Goal: Information Seeking & Learning: Compare options

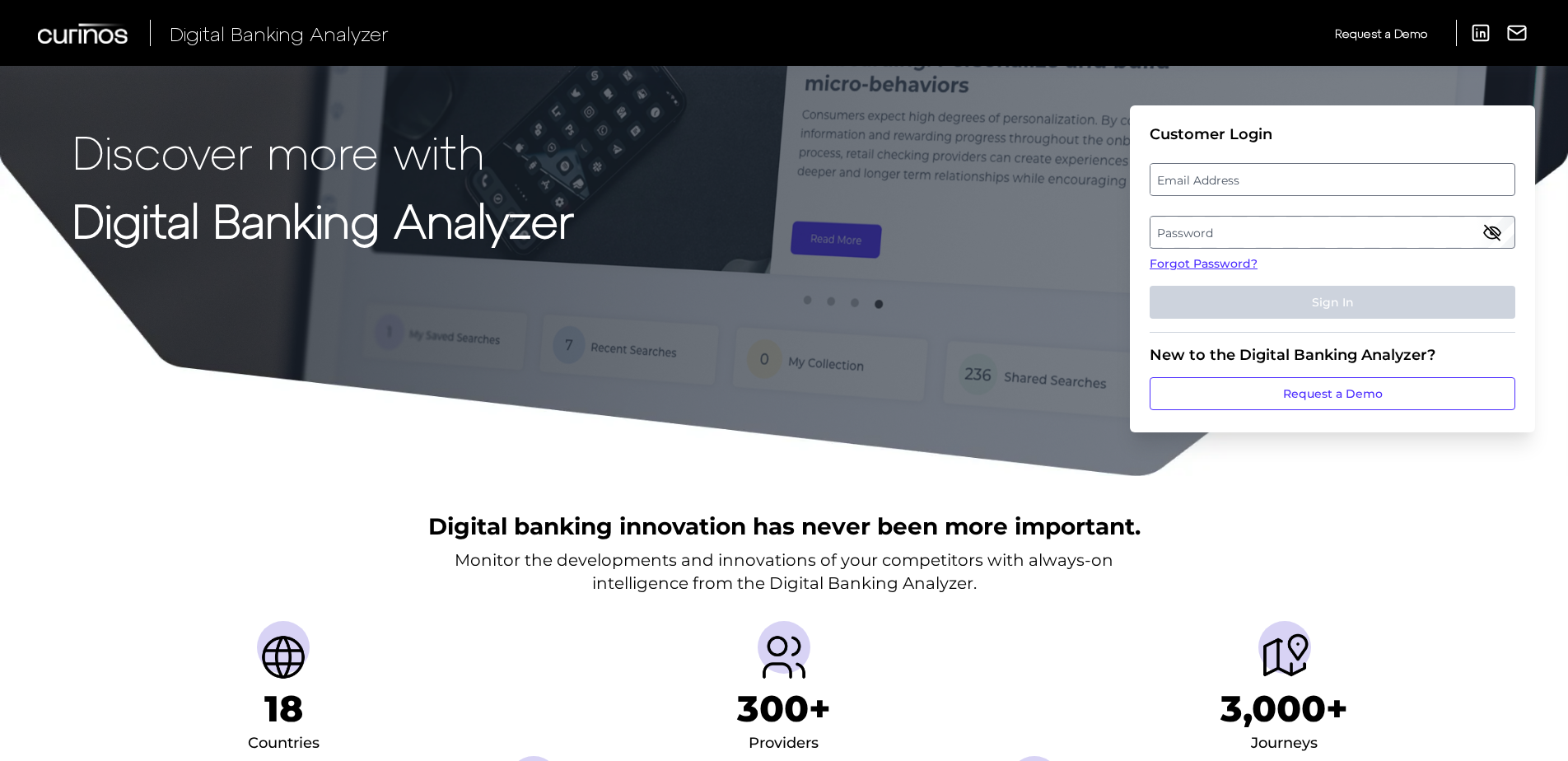
click at [1247, 165] on label "Email Address" at bounding box center [1332, 179] width 363 height 29
click at [1247, 165] on input "email" at bounding box center [1332, 179] width 366 height 33
click at [1248, 172] on input "Email Address" at bounding box center [1332, 179] width 366 height 33
type input "[EMAIL_ADDRESS][DOMAIN_NAME]"
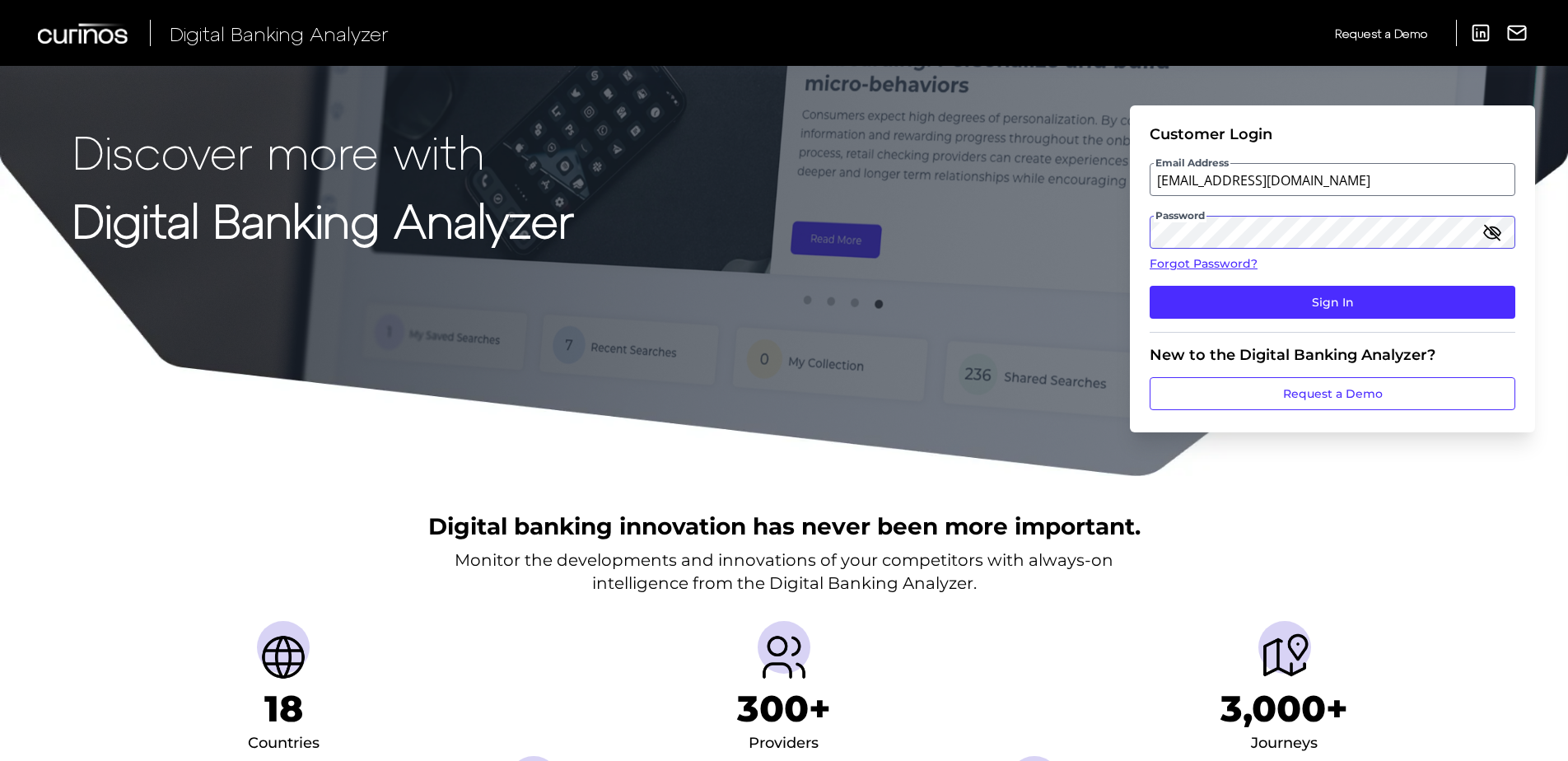
click at [1150, 286] on button "Sign In" at bounding box center [1332, 302] width 366 height 33
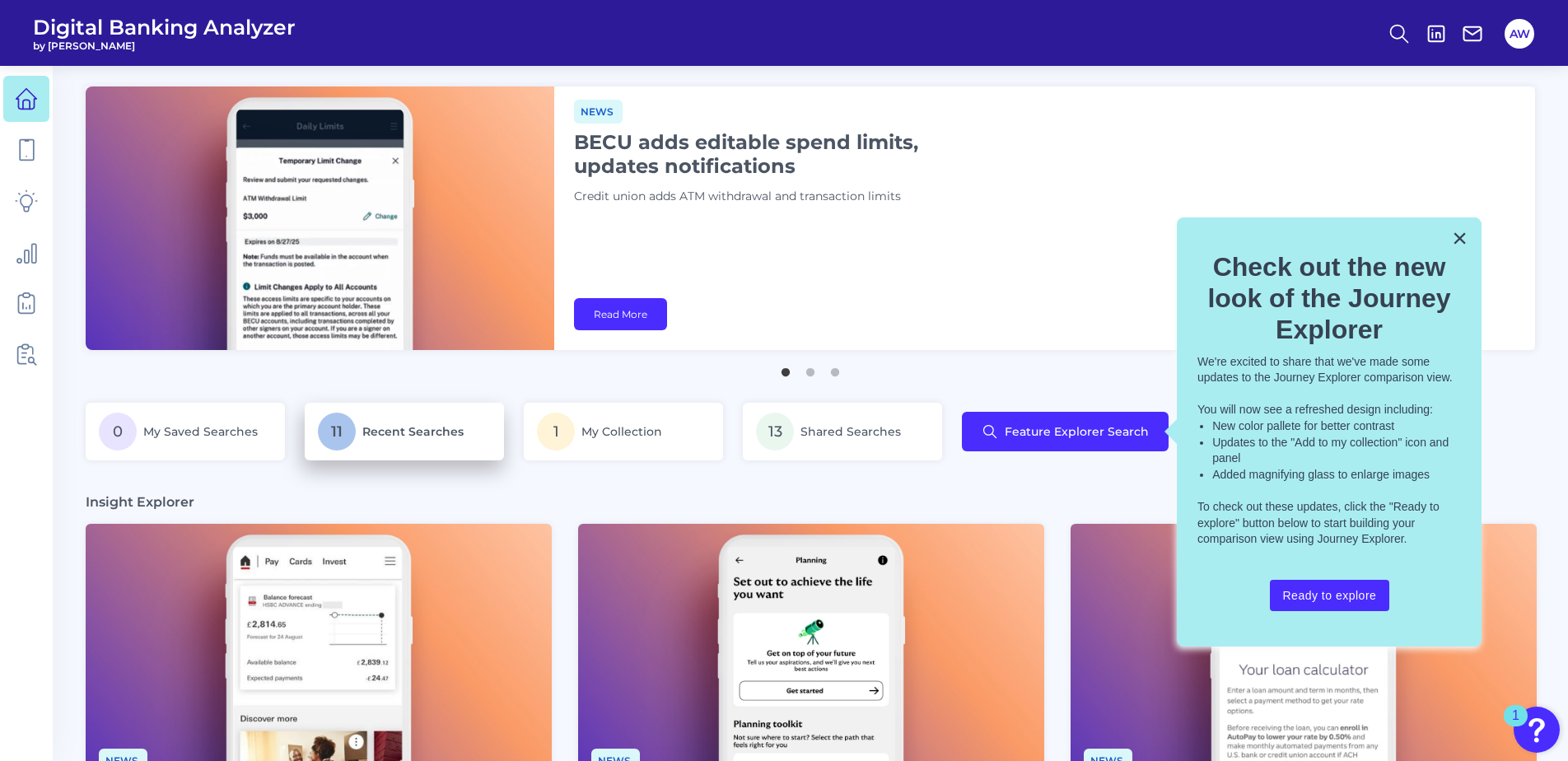
click at [341, 447] on span "11" at bounding box center [336, 431] width 38 height 38
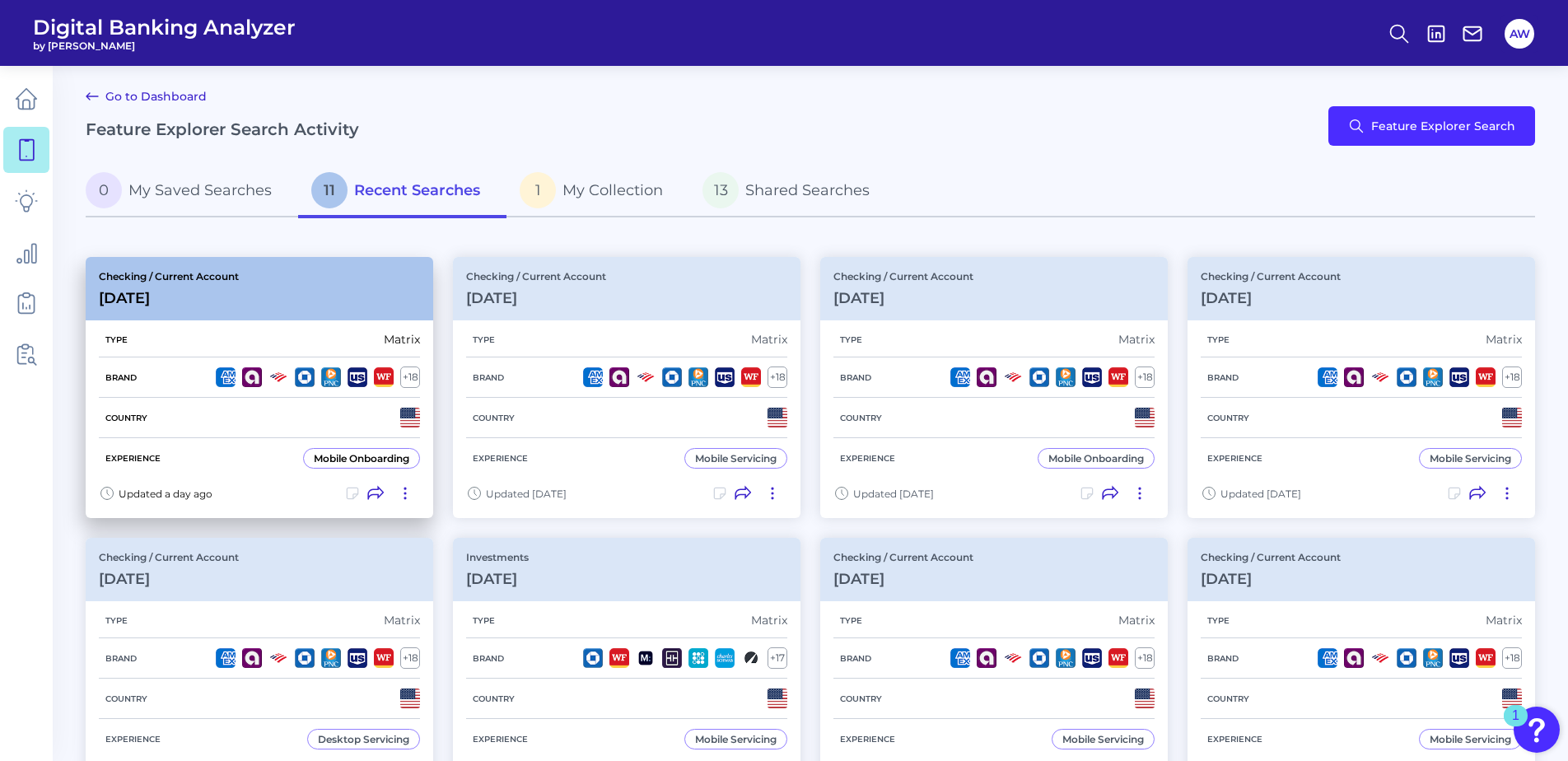
click at [290, 291] on div "Checking / Current Account [DATE]" at bounding box center [259, 288] width 347 height 63
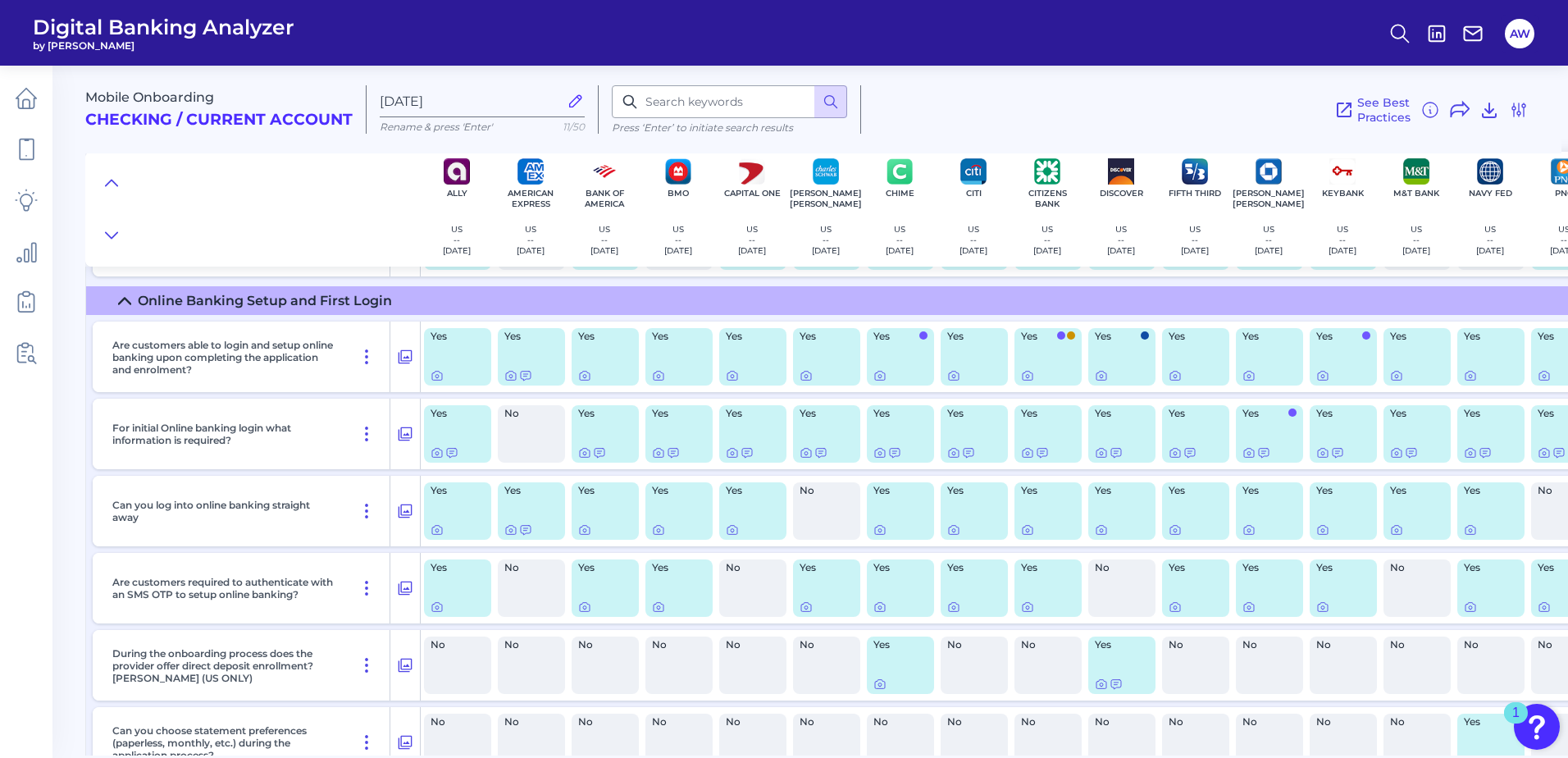
scroll to position [13703, 0]
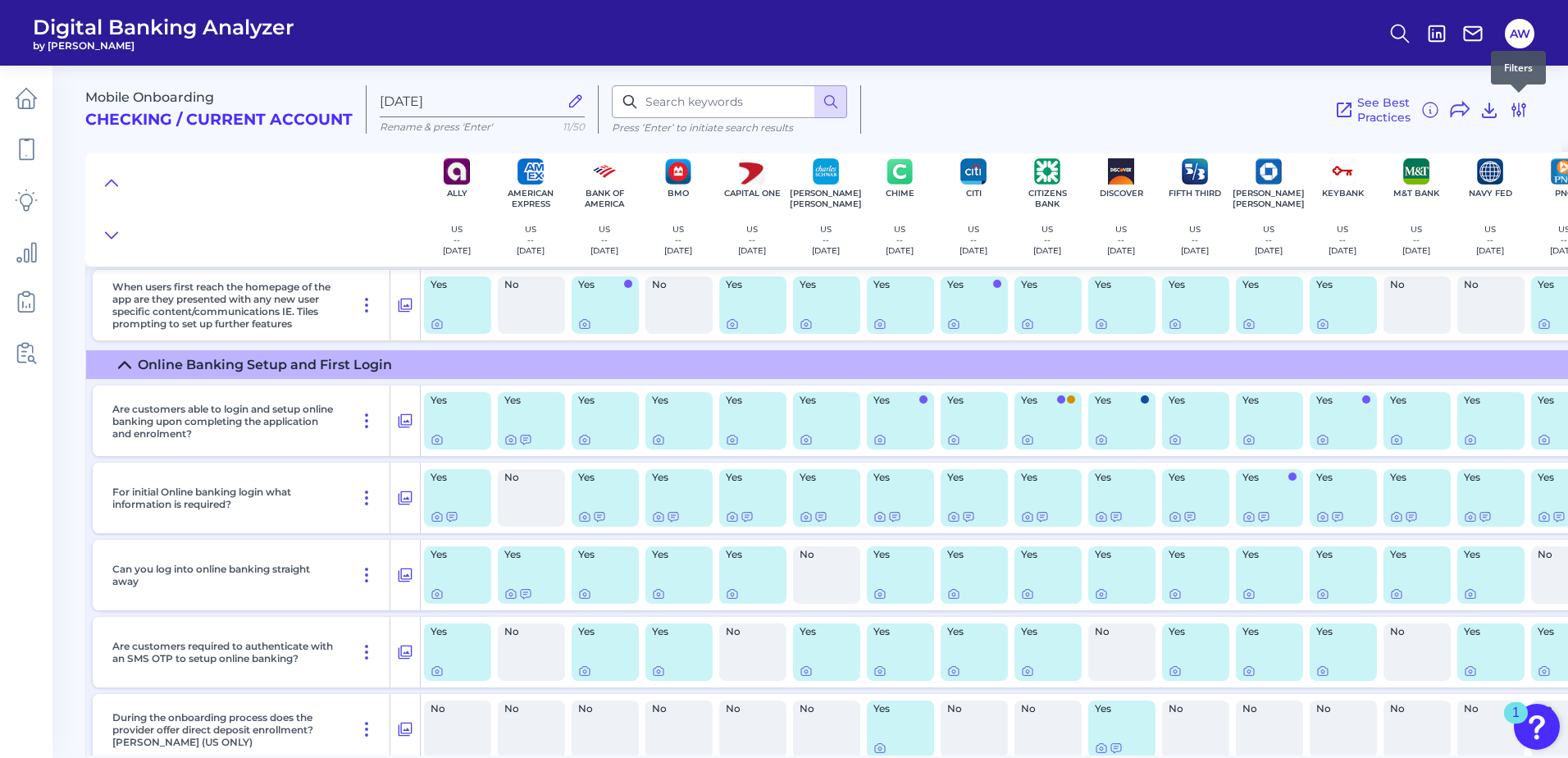
click at [1515, 108] on icon at bounding box center [1519, 110] width 13 height 13
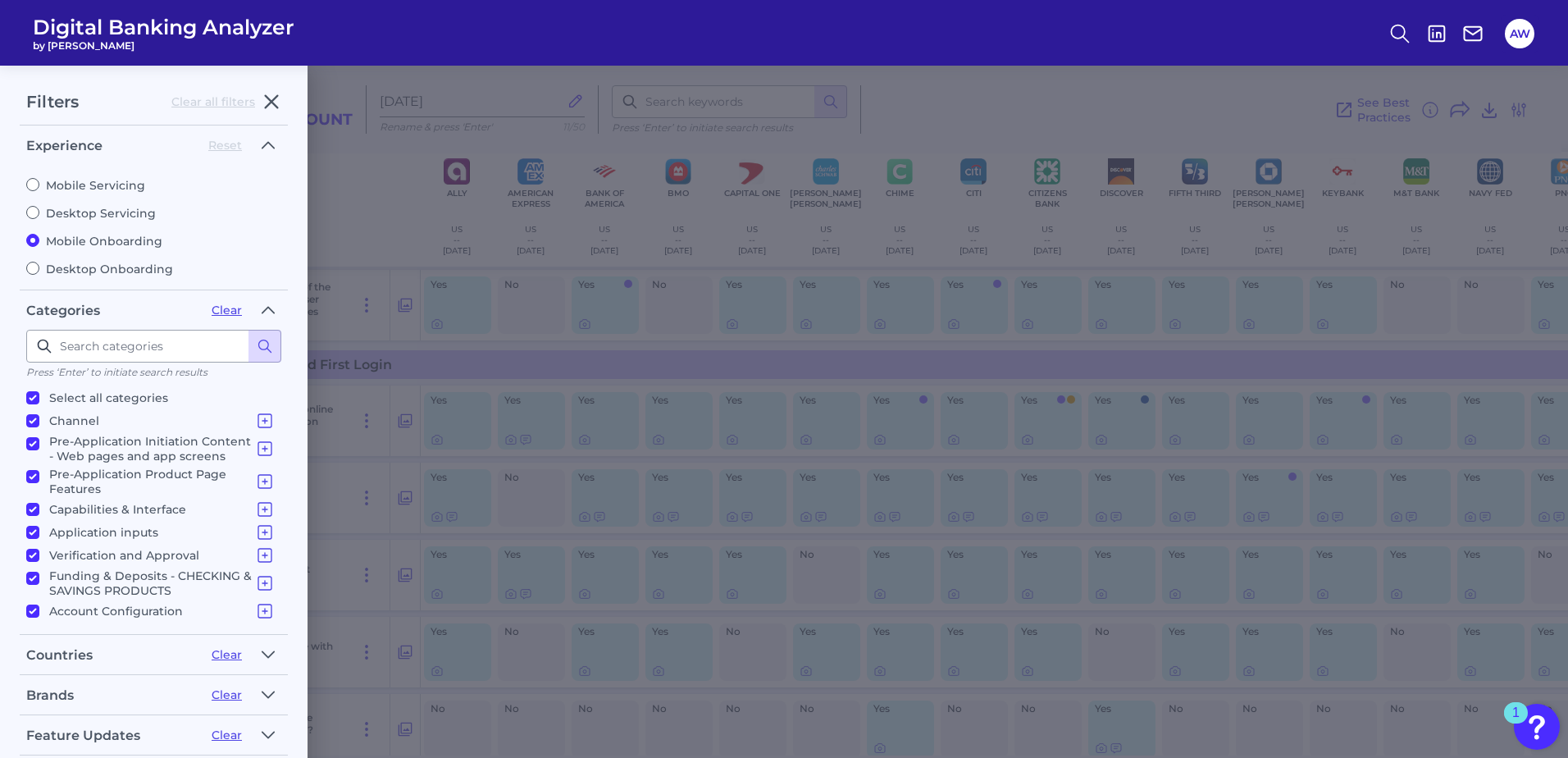
click at [72, 192] on div "Mobile Servicing Desktop Servicing Mobile Onboarding Desktop Onboarding" at bounding box center [153, 220] width 255 height 111
drag, startPoint x: 72, startPoint y: 192, endPoint x: 59, endPoint y: 181, distance: 17.0
click at [59, 181] on label "Mobile Servicing" at bounding box center [153, 185] width 255 height 15
click at [39, 181] on input "Mobile Servicing" at bounding box center [33, 184] width 13 height 13
radio input "true"
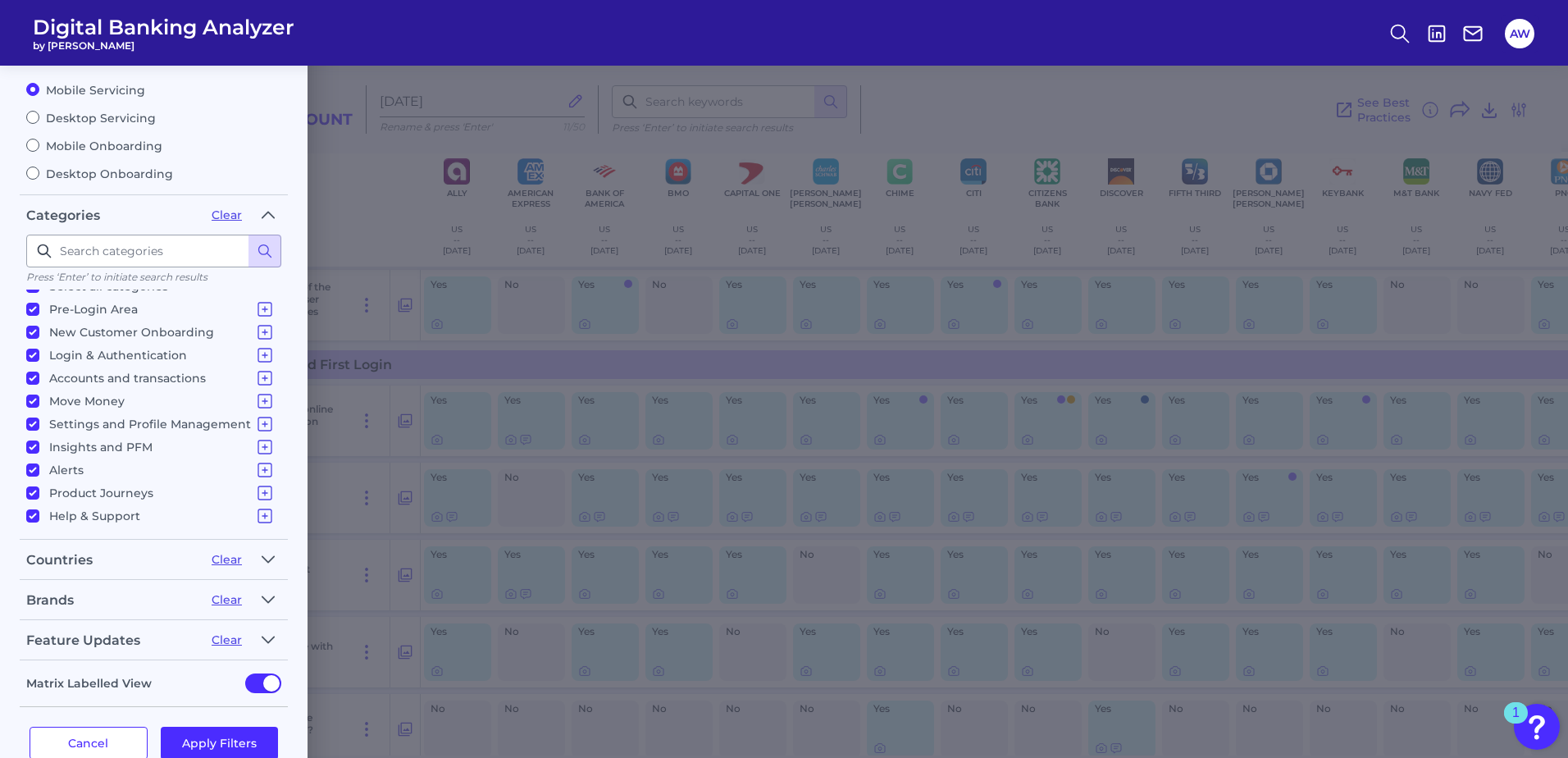
scroll to position [130, 0]
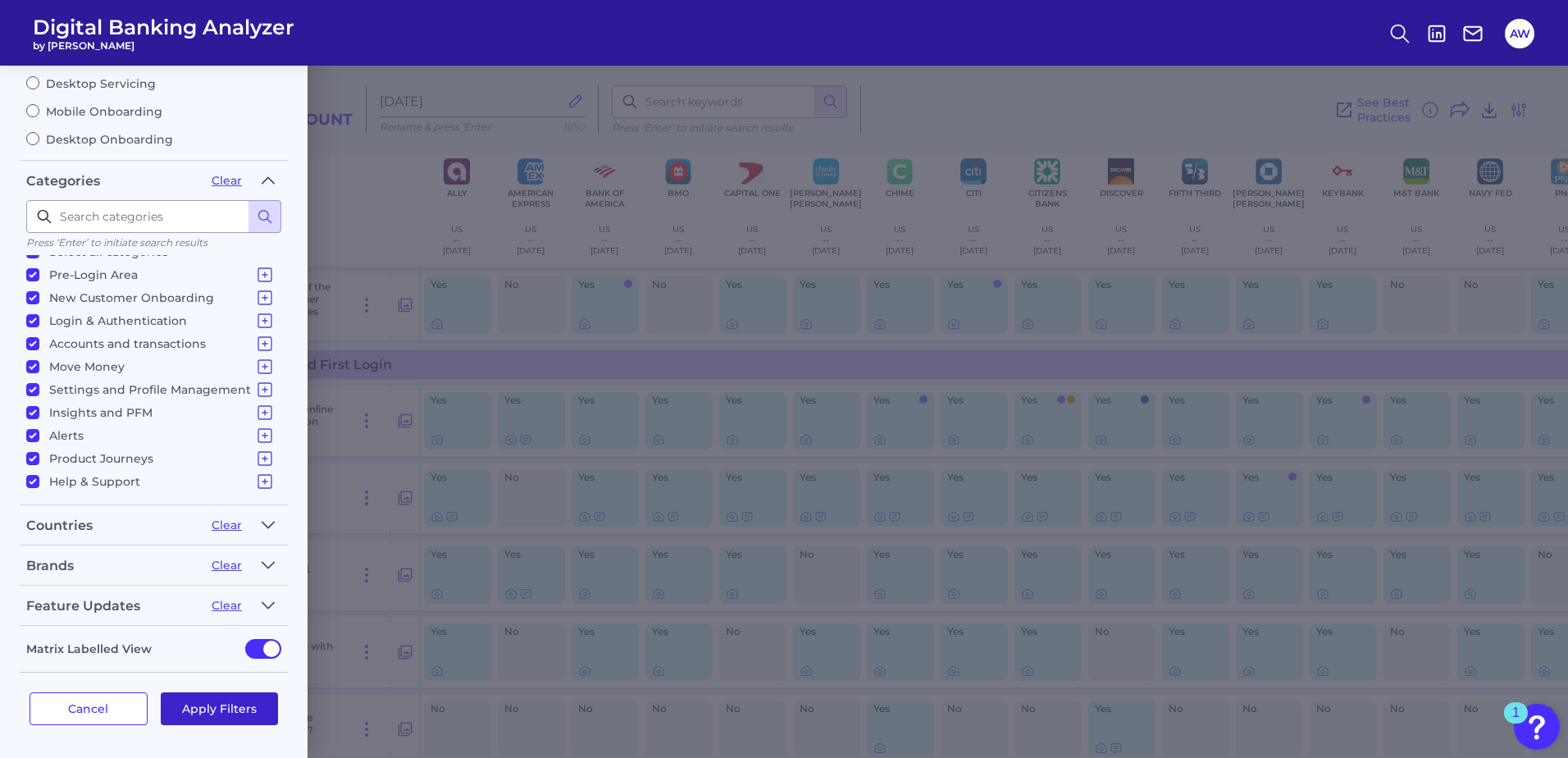
click at [214, 703] on button "Apply Filters" at bounding box center [219, 708] width 118 height 33
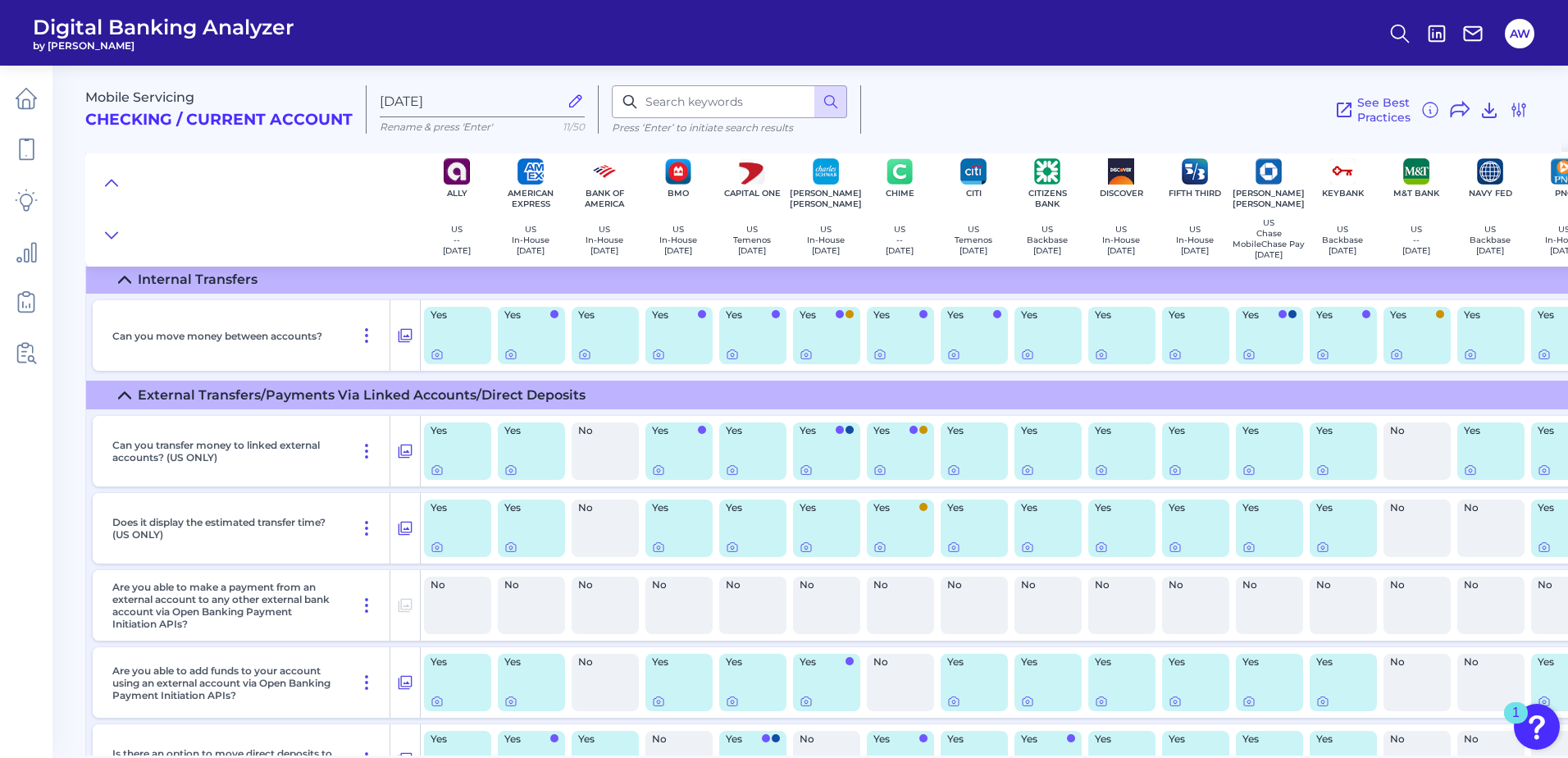
scroll to position [12233, 0]
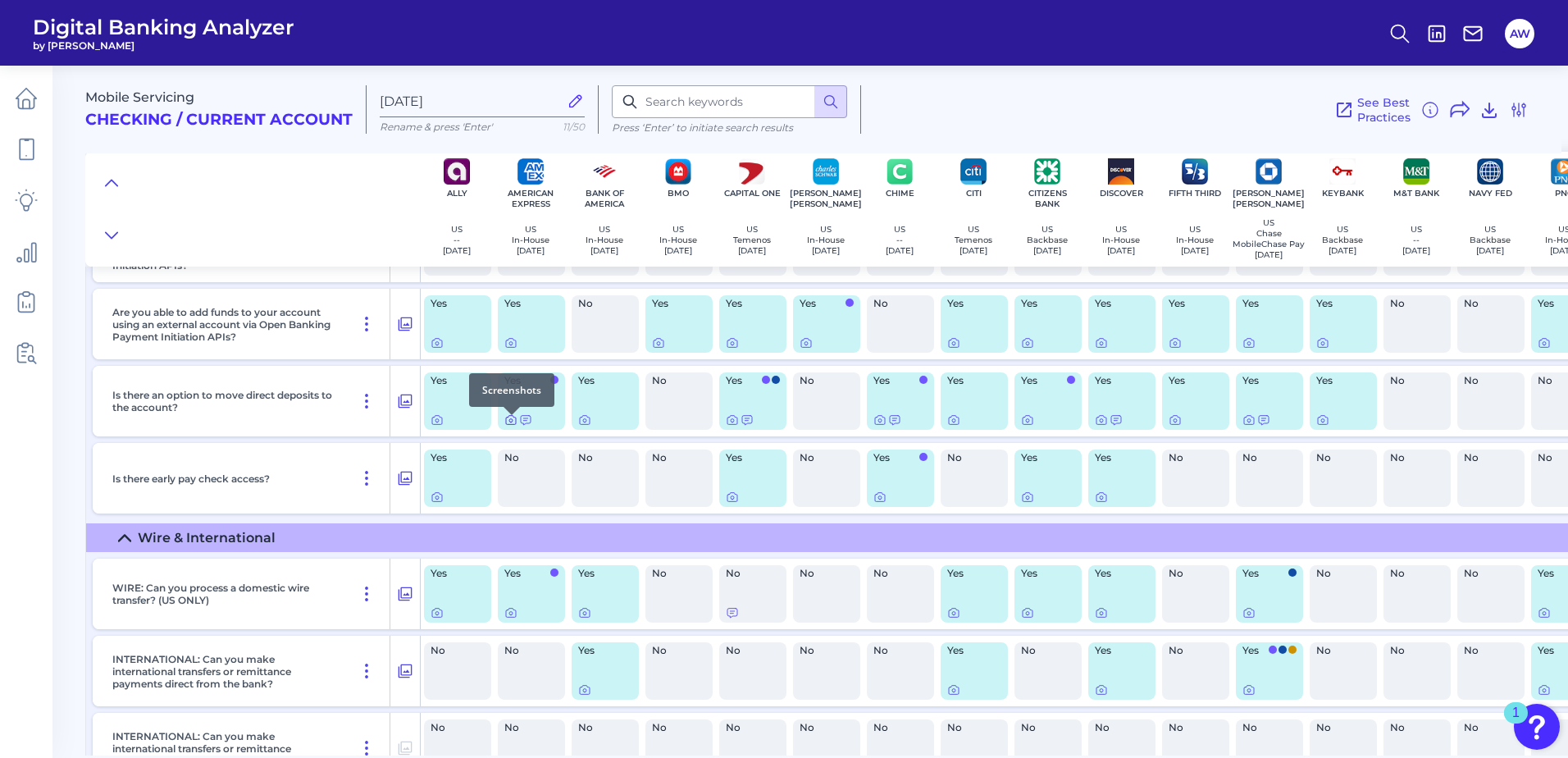
click at [508, 426] on icon at bounding box center [511, 420] width 13 height 13
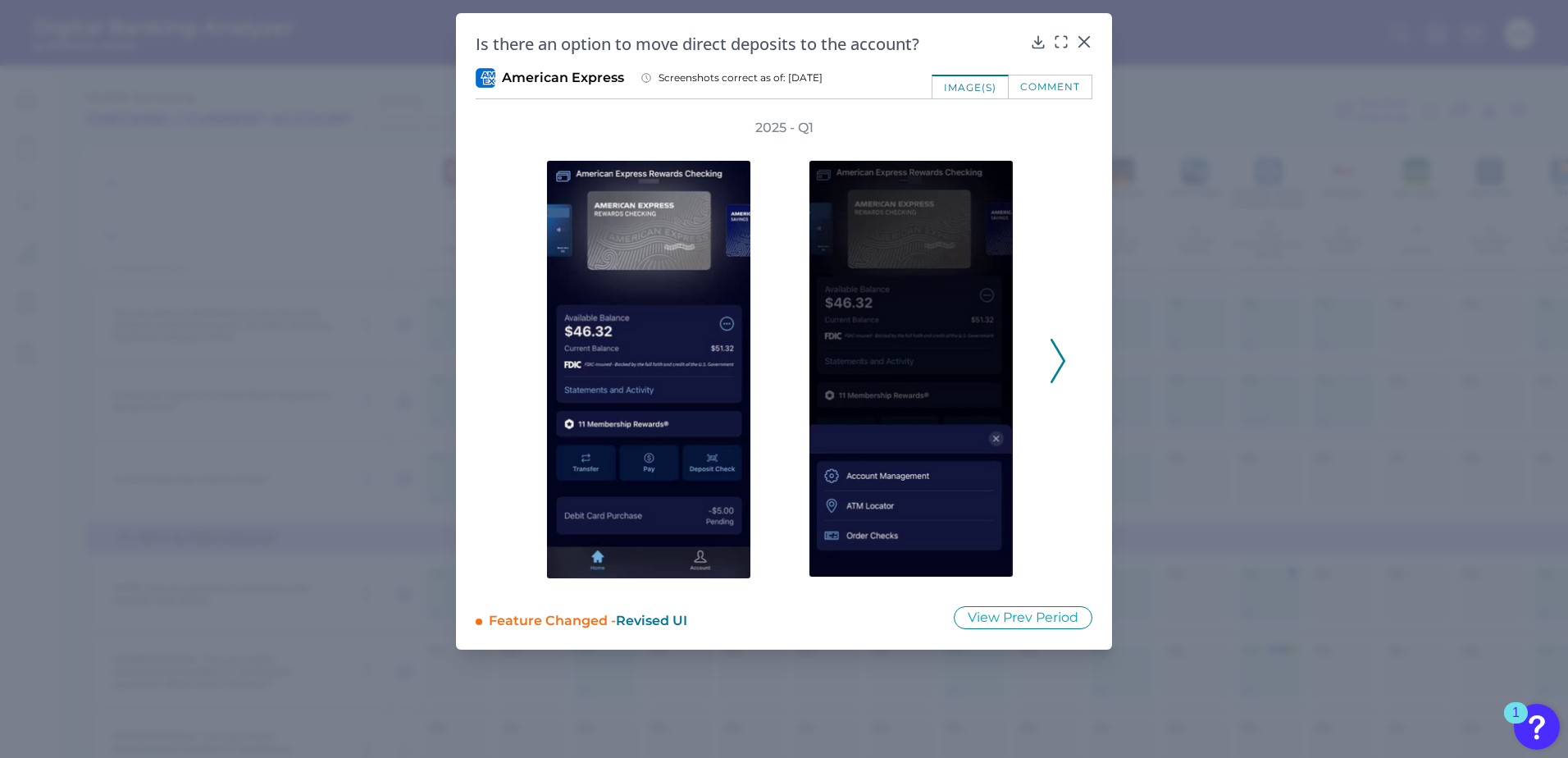
click at [1060, 363] on icon at bounding box center [1058, 360] width 15 height 44
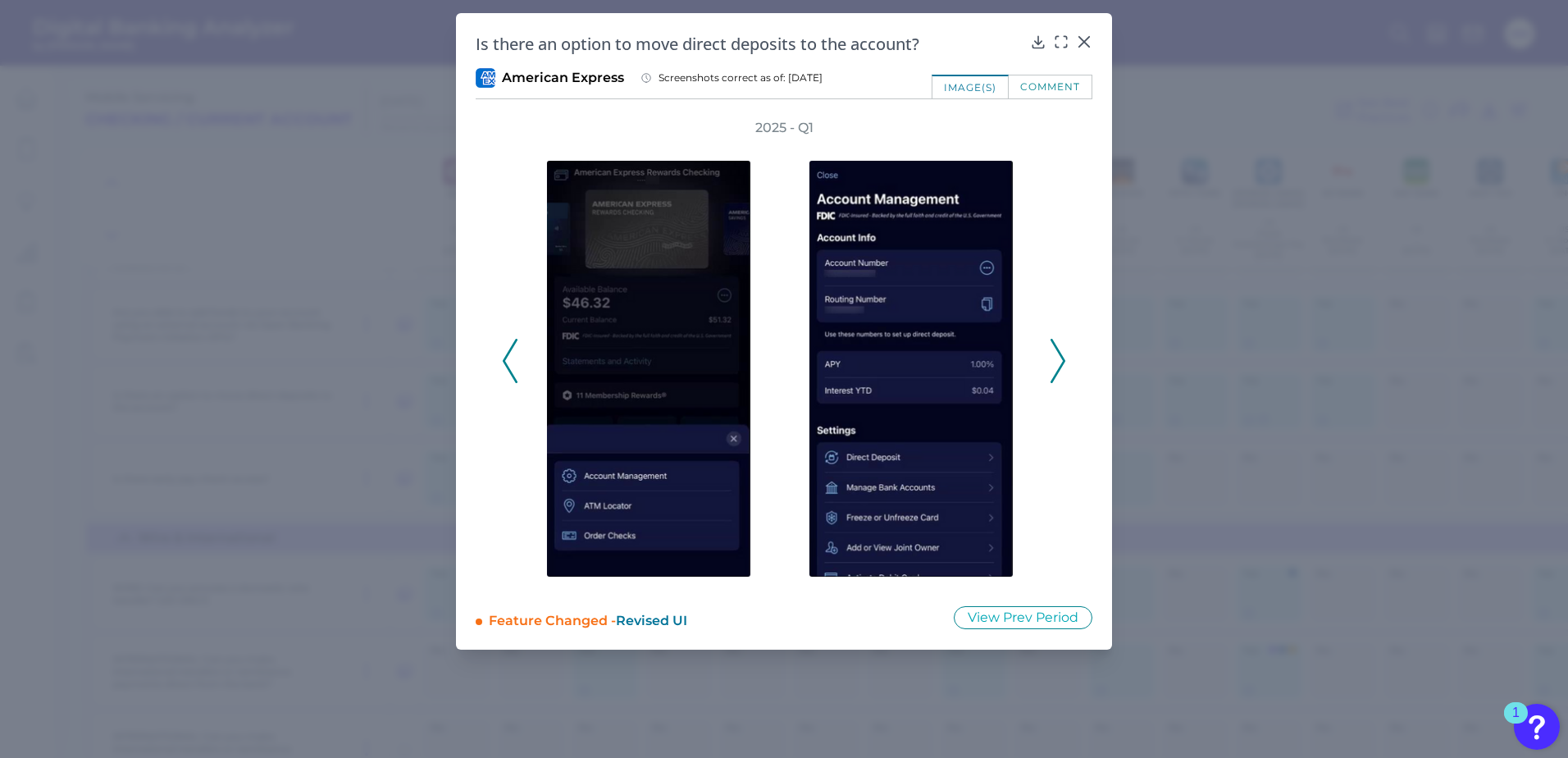
click at [1060, 363] on icon at bounding box center [1058, 360] width 15 height 44
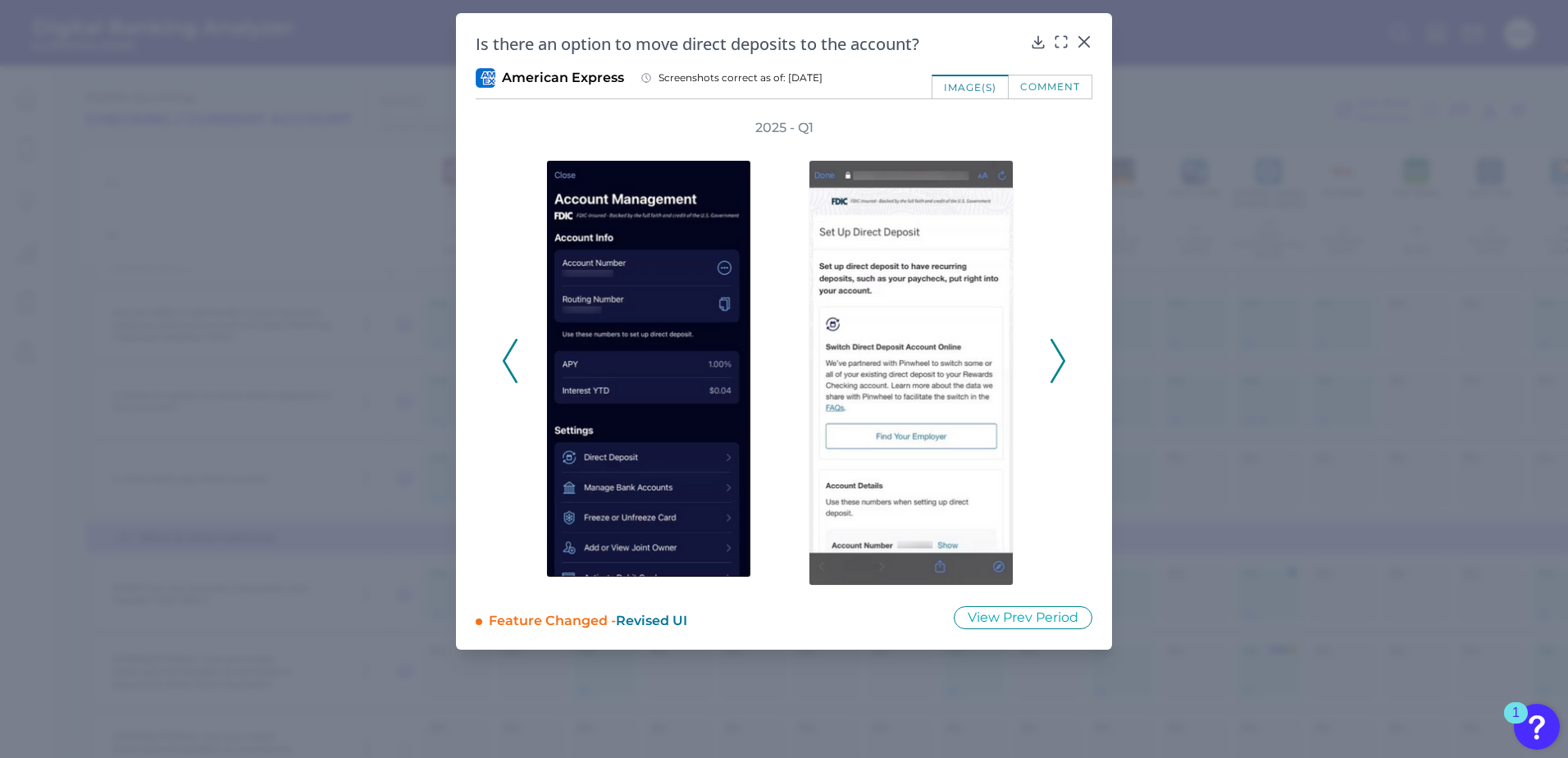
click at [1058, 363] on icon at bounding box center [1058, 360] width 15 height 44
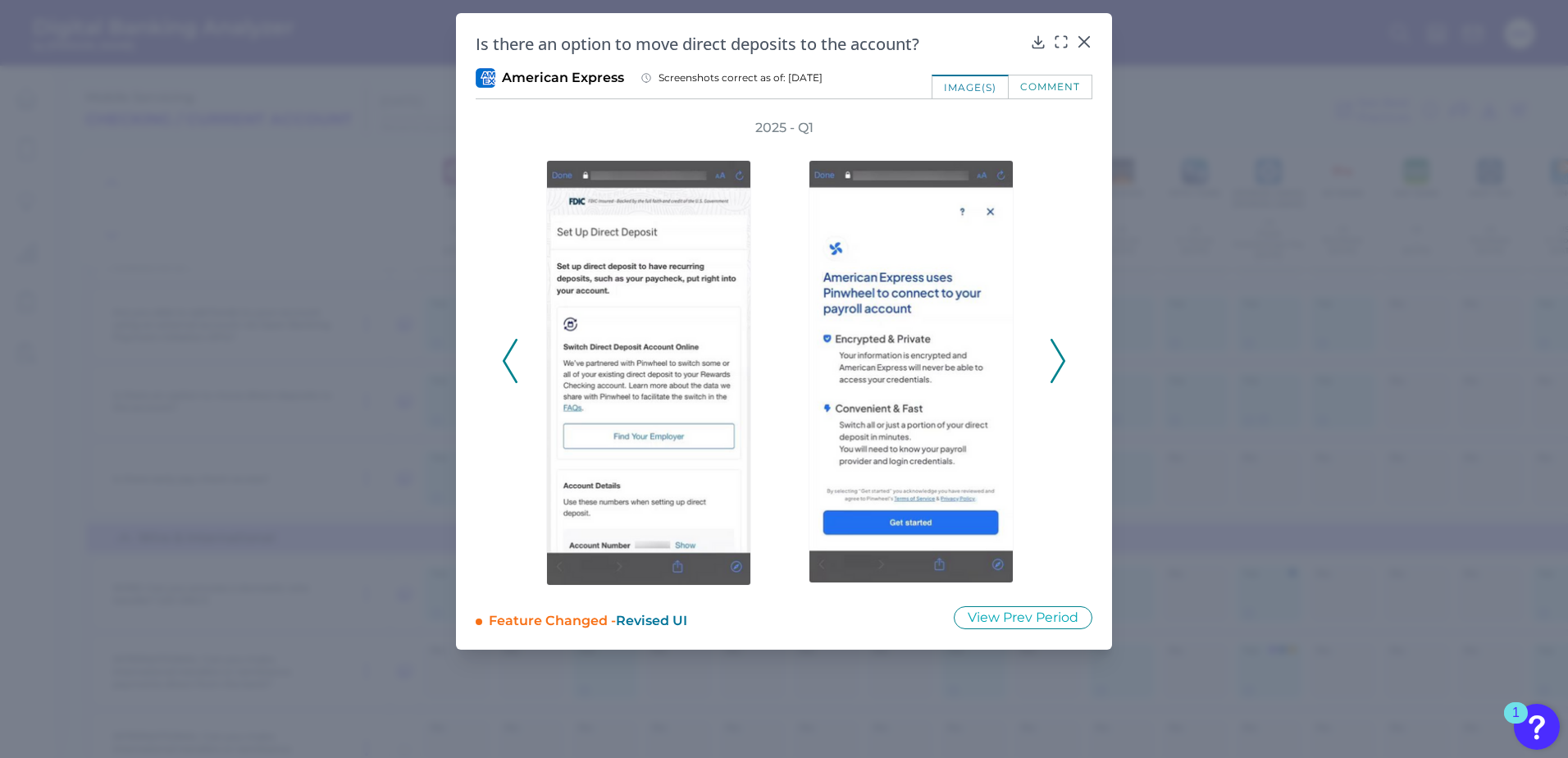
click at [1055, 357] on icon at bounding box center [1058, 360] width 15 height 44
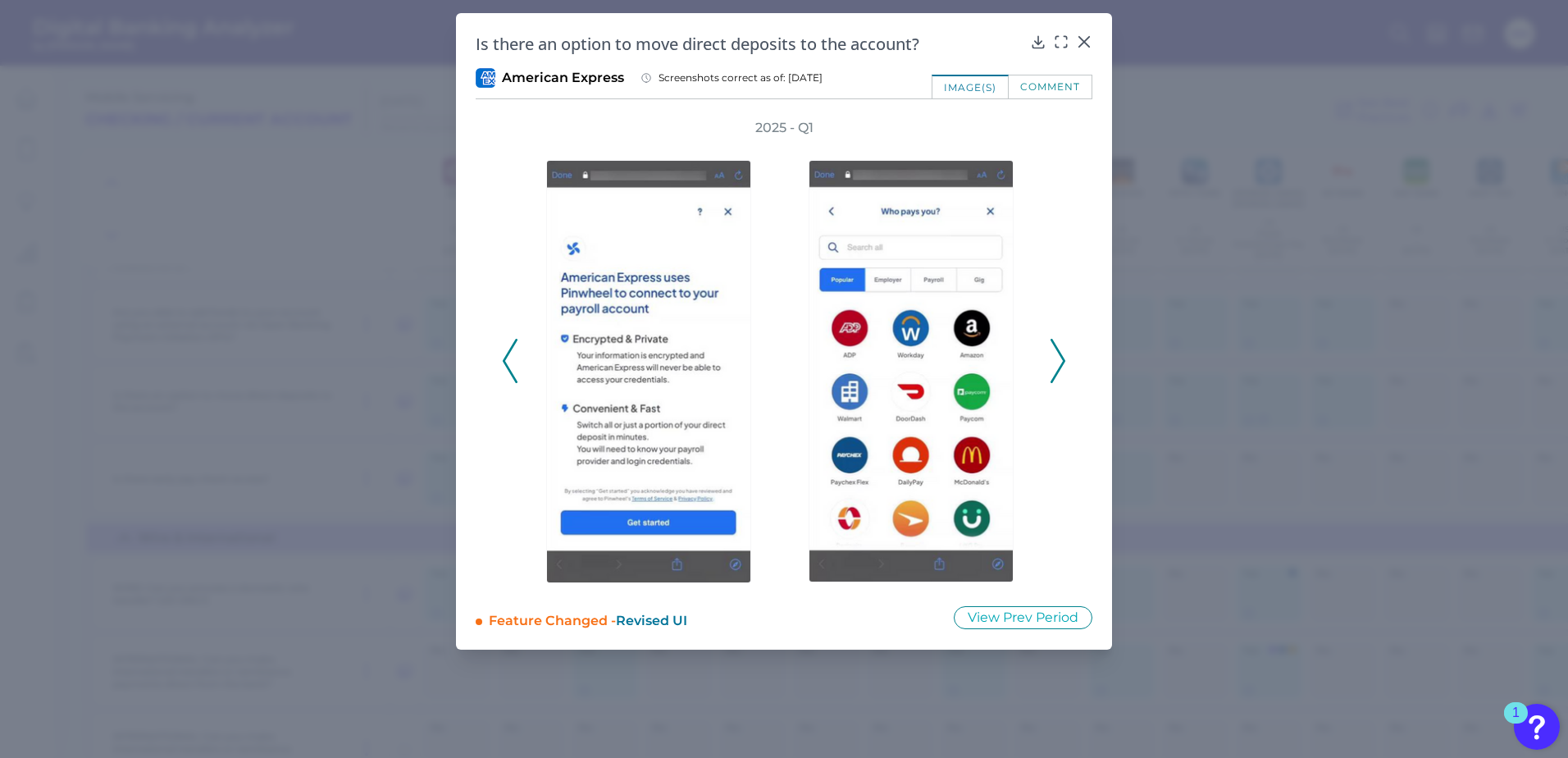
click at [1055, 357] on icon at bounding box center [1058, 360] width 15 height 44
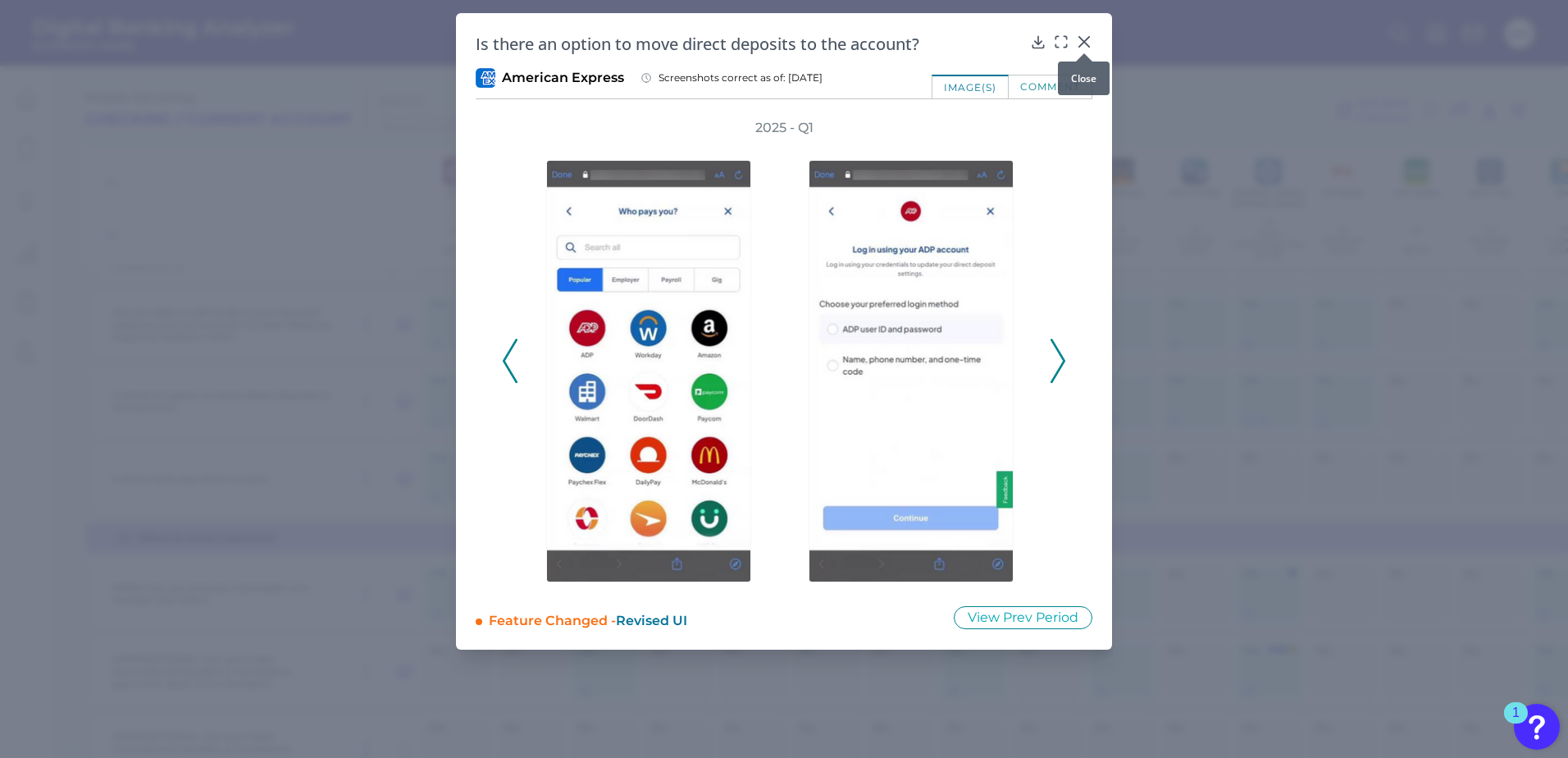
click at [1079, 42] on icon at bounding box center [1084, 42] width 17 height 17
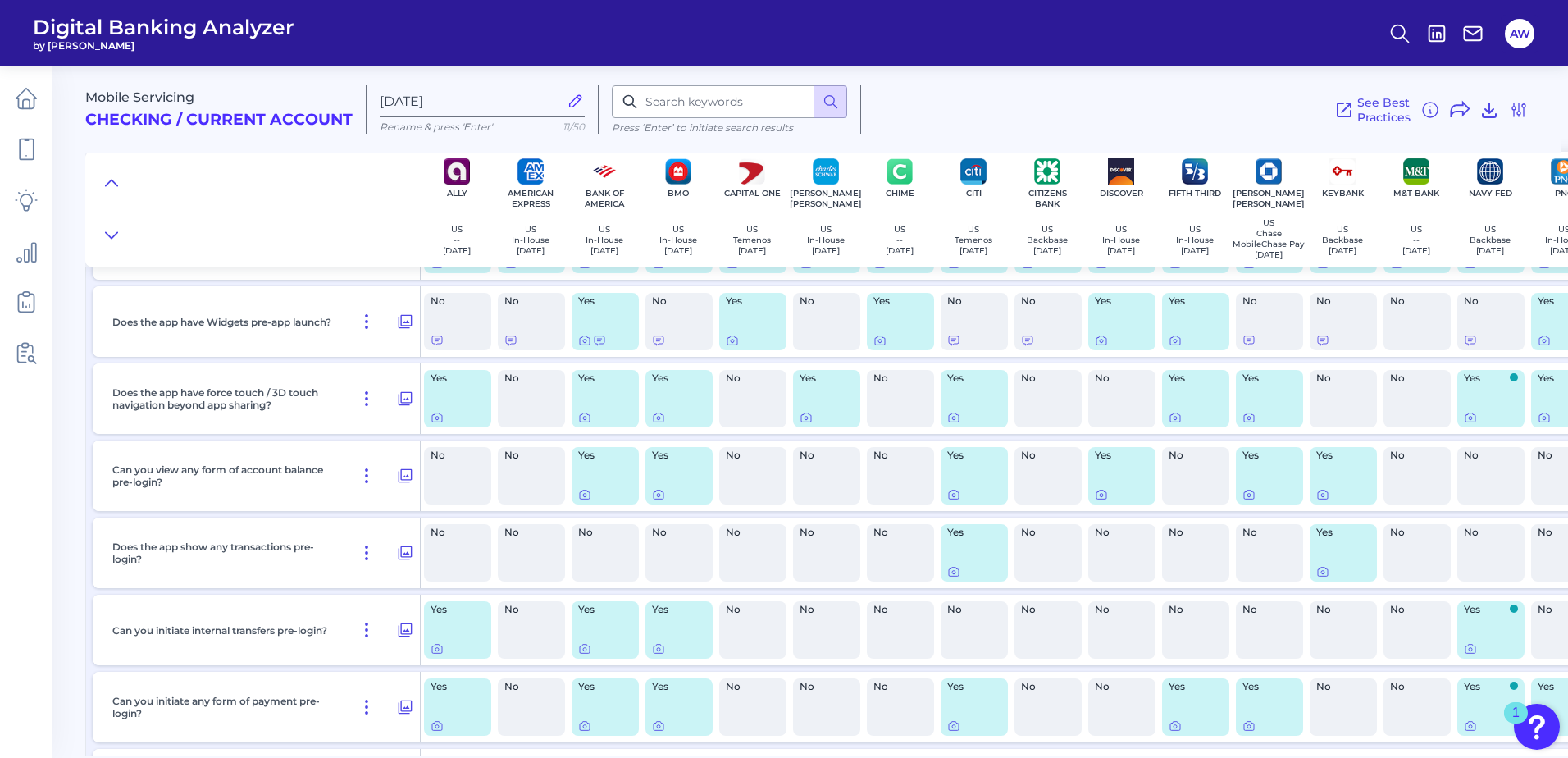
scroll to position [0, 0]
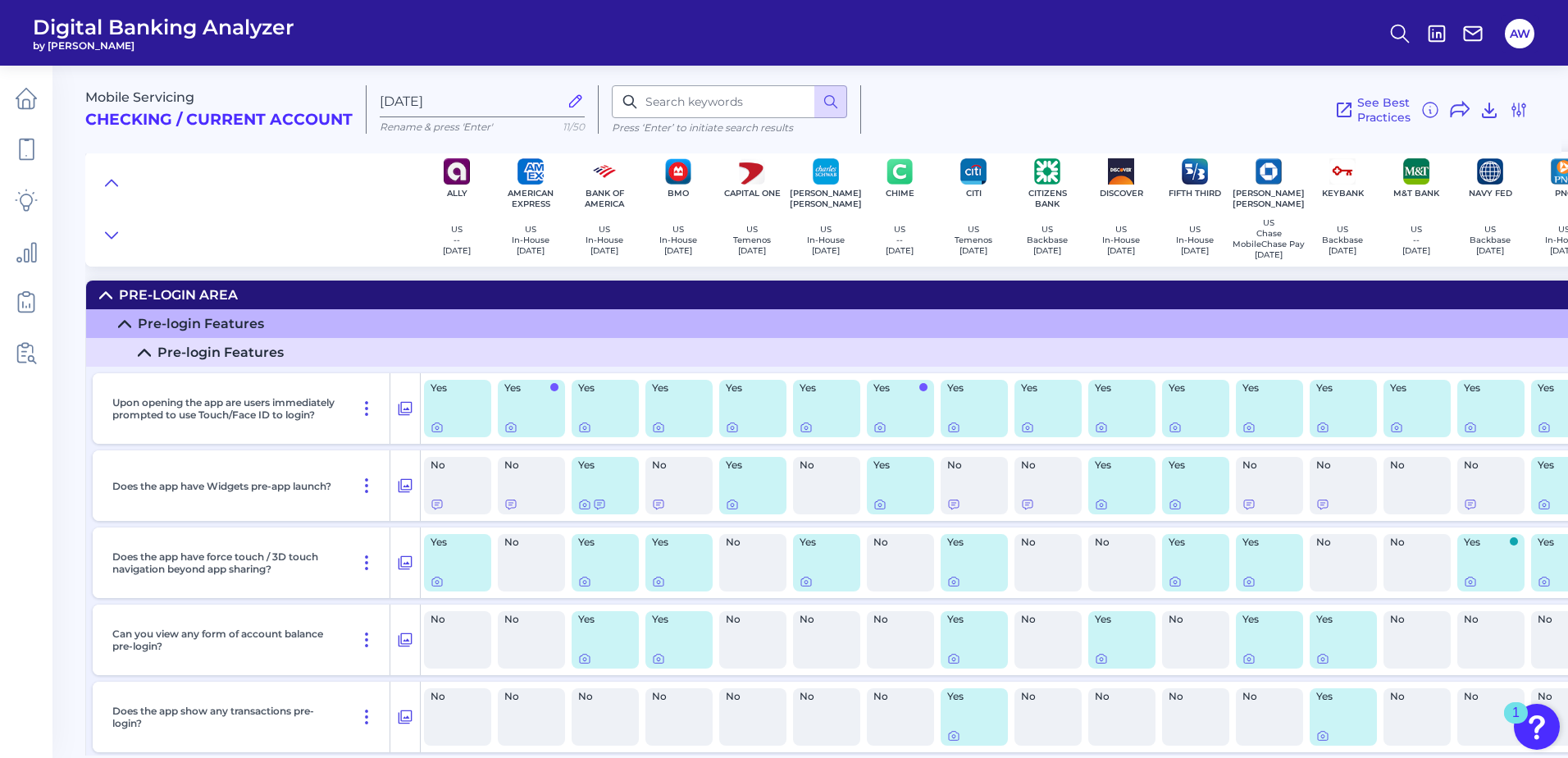
click at [1503, 107] on div "See Best Practices Filters Clear all filters Experience Reset Mobile Servicing …" at bounding box center [1194, 110] width 668 height 49
click at [1511, 106] on icon at bounding box center [1518, 109] width 19 height 19
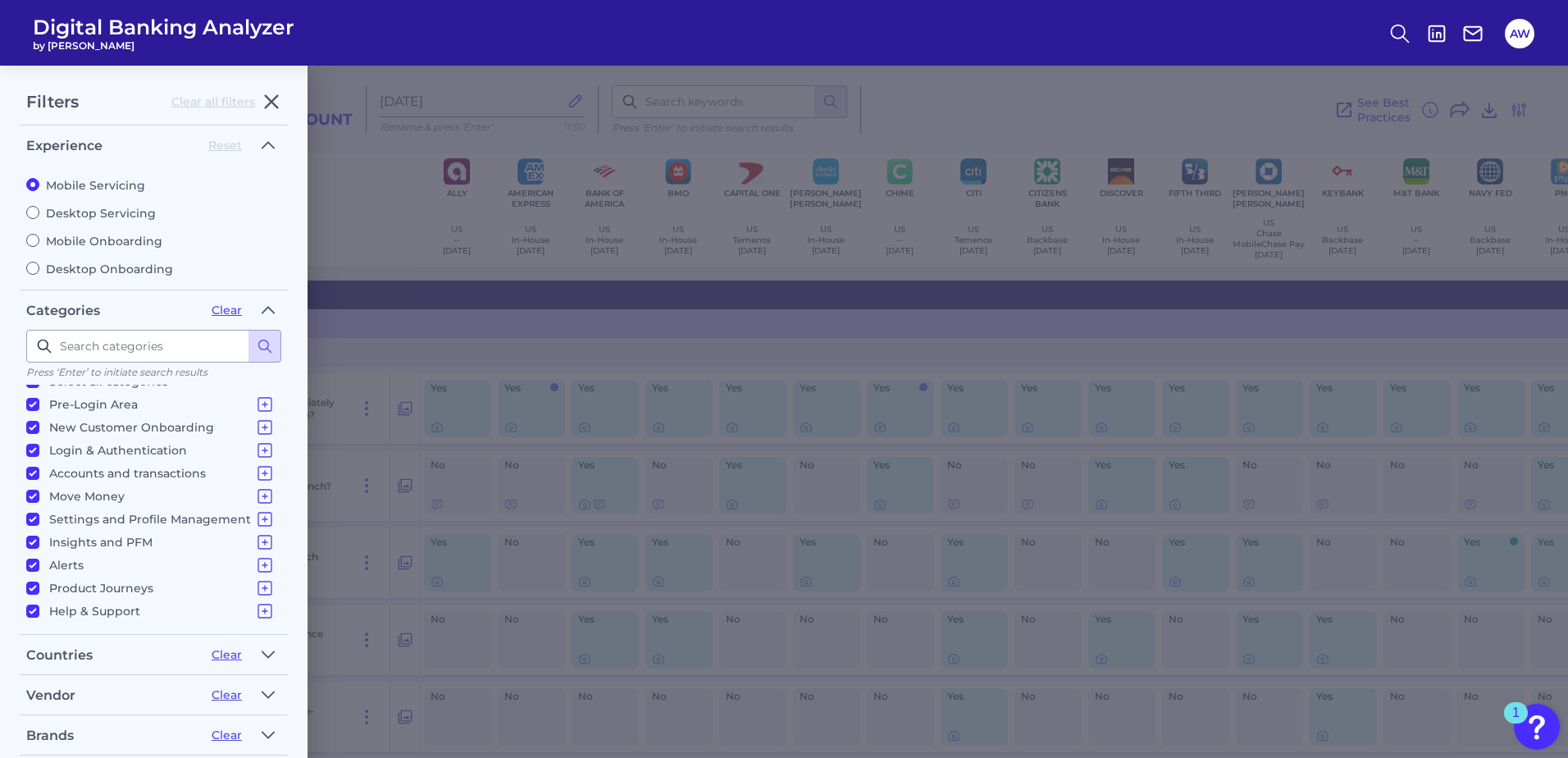
click at [105, 241] on label "Mobile Onboarding" at bounding box center [153, 241] width 255 height 15
click at [39, 241] on input "Mobile Onboarding" at bounding box center [33, 240] width 13 height 13
radio input "true"
radio input "false"
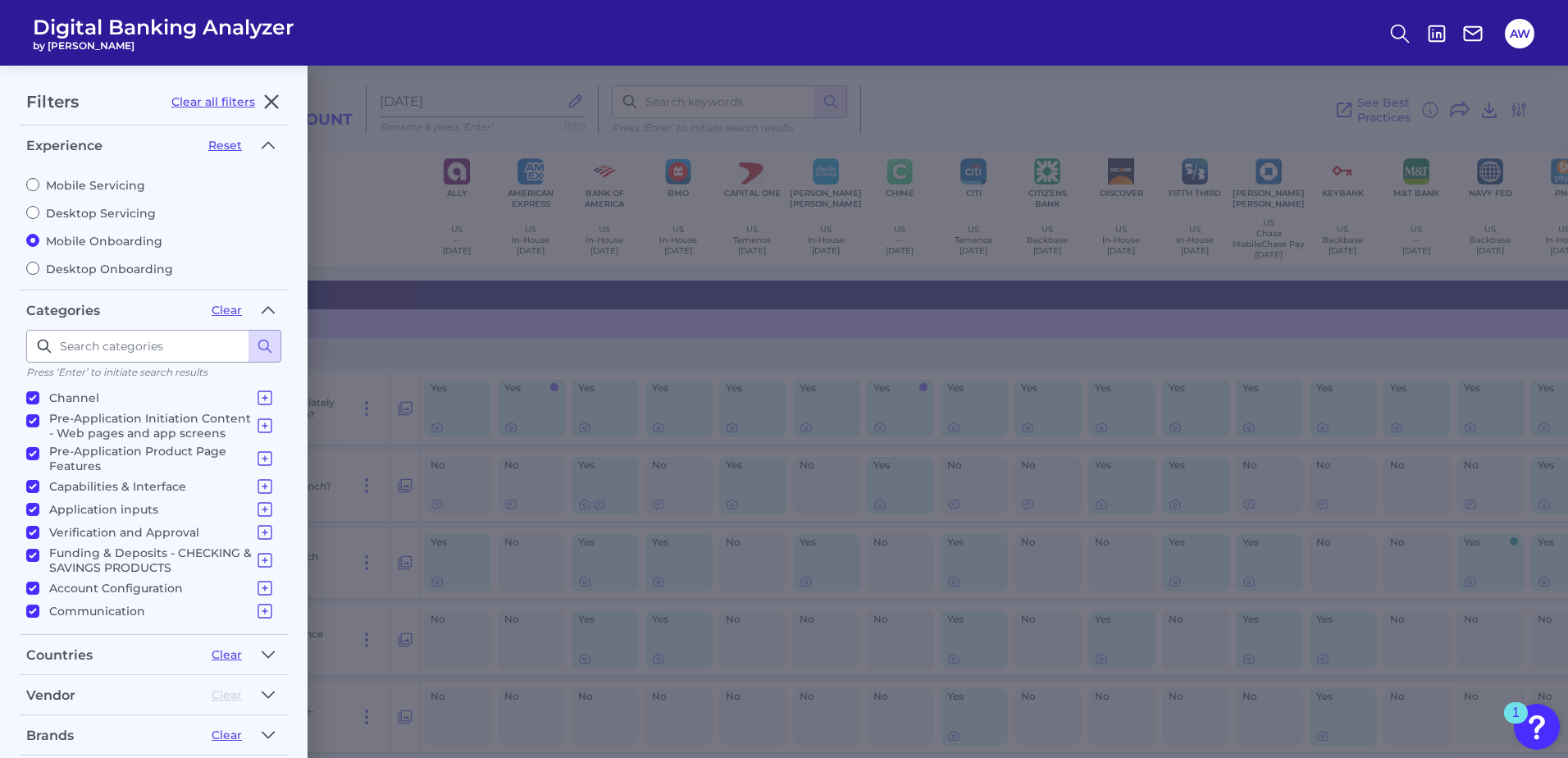
scroll to position [170, 0]
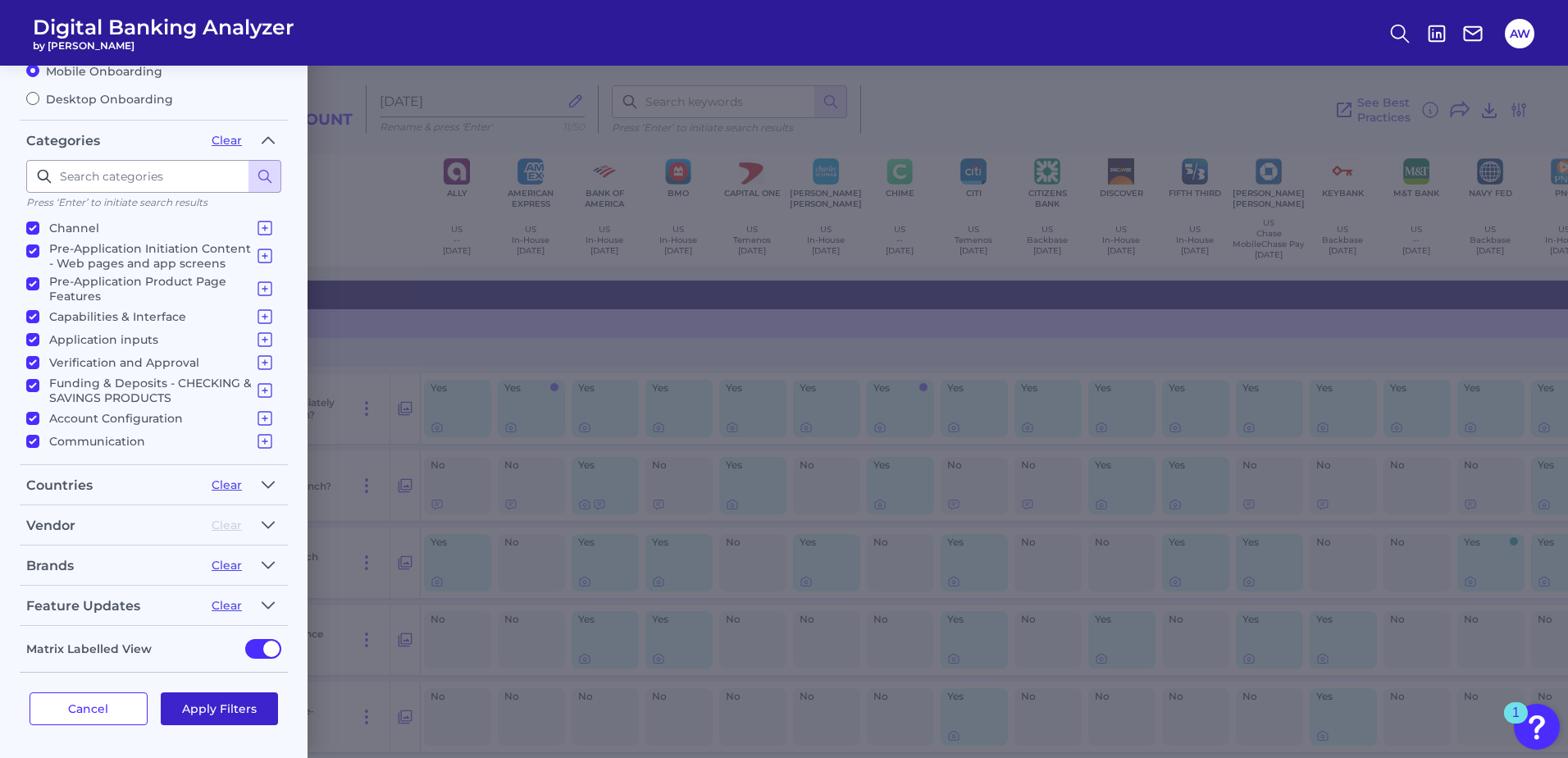
click at [235, 705] on button "Apply Filters" at bounding box center [219, 708] width 118 height 33
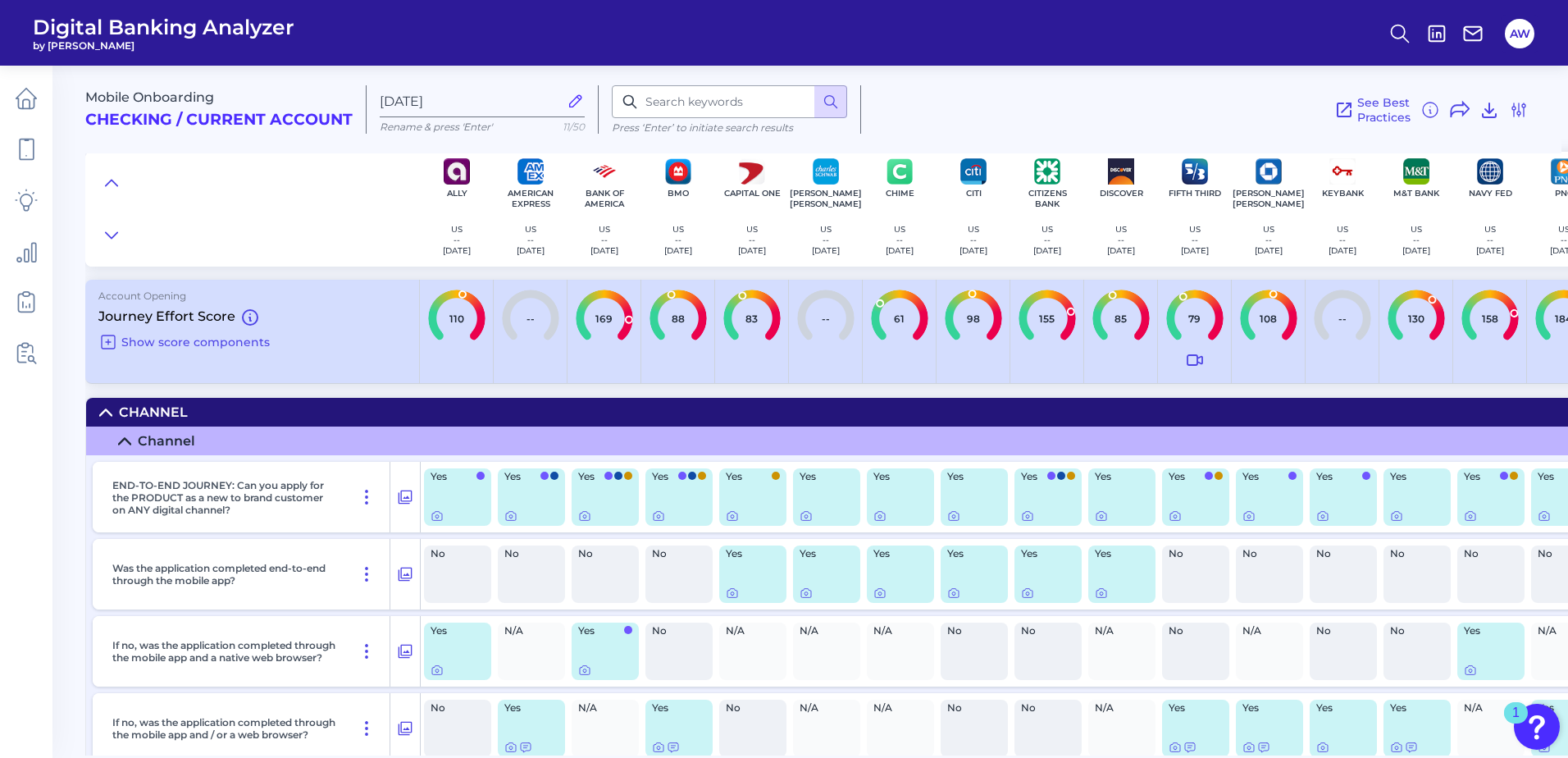
scroll to position [0, 0]
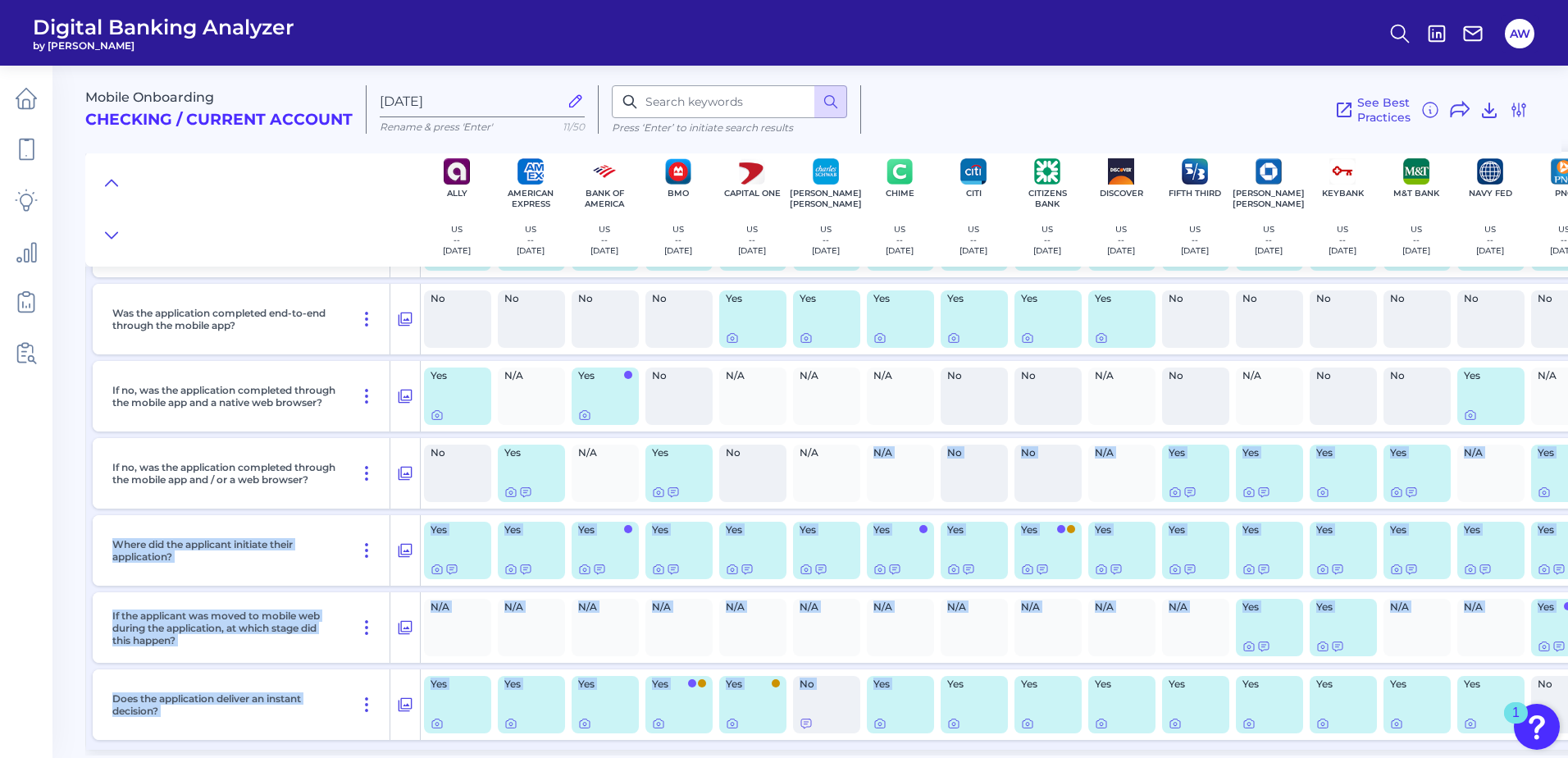
drag, startPoint x: 859, startPoint y: 756, endPoint x: 882, endPoint y: 740, distance: 28.0
click at [882, 740] on main "Mobile Onboarding Checking / Current Account [DATE] Rename & press 'Enter' 11/5…" at bounding box center [784, 379] width 1568 height 758
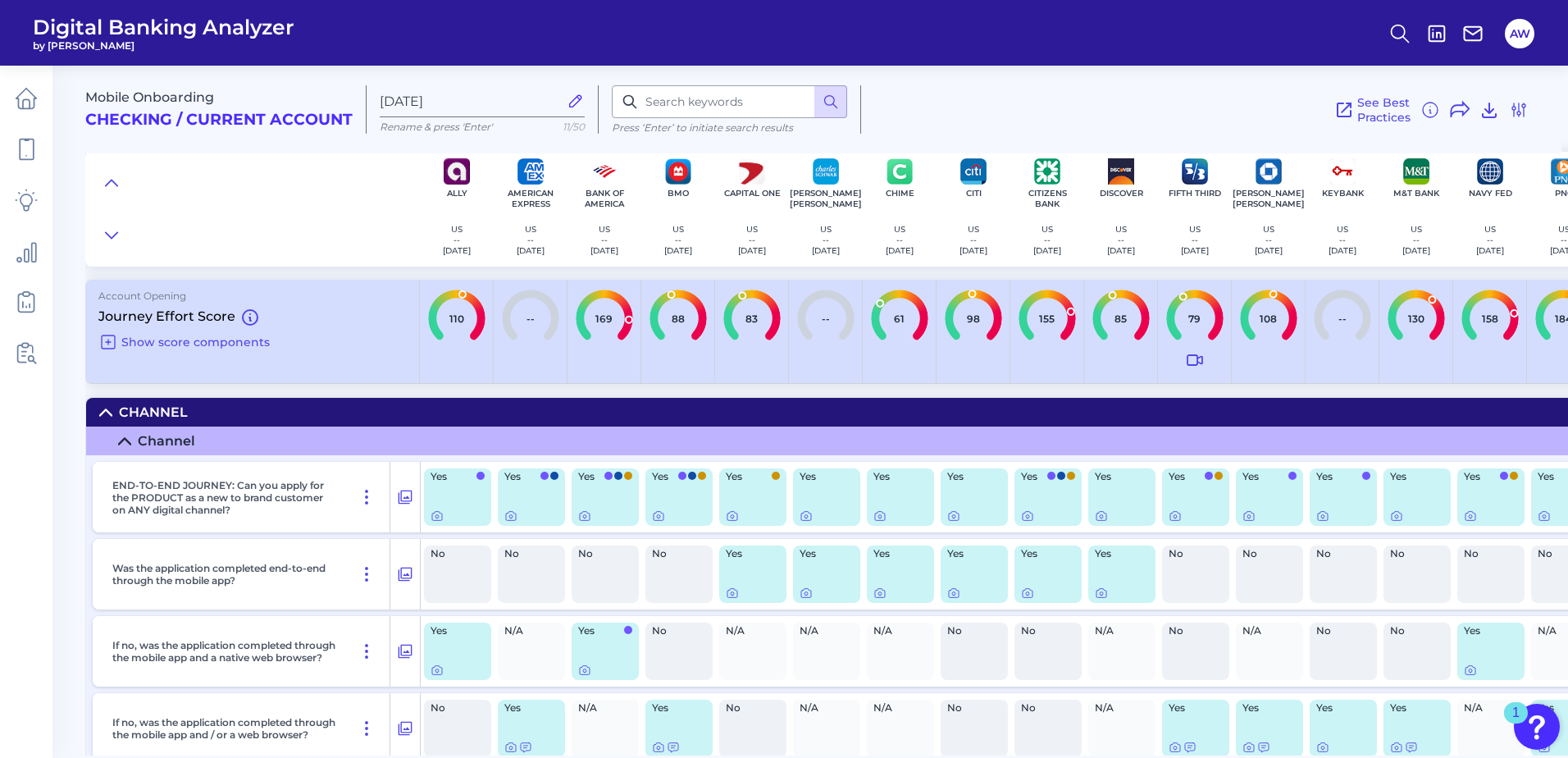
click at [894, 373] on div "61" at bounding box center [900, 332] width 74 height 104
click at [33, 253] on icon at bounding box center [26, 250] width 23 height 23
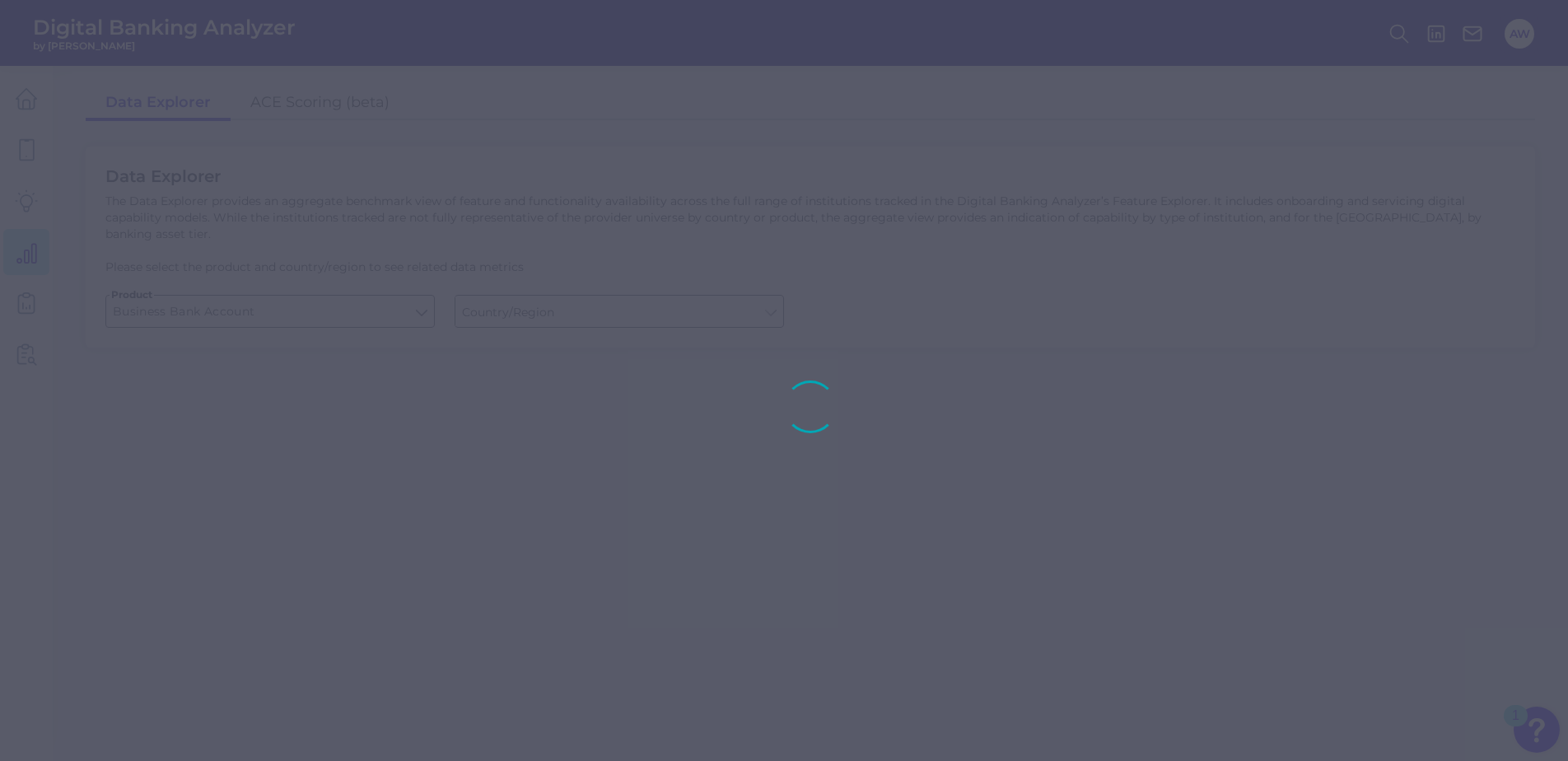
type input "[GEOGRAPHIC_DATA]"
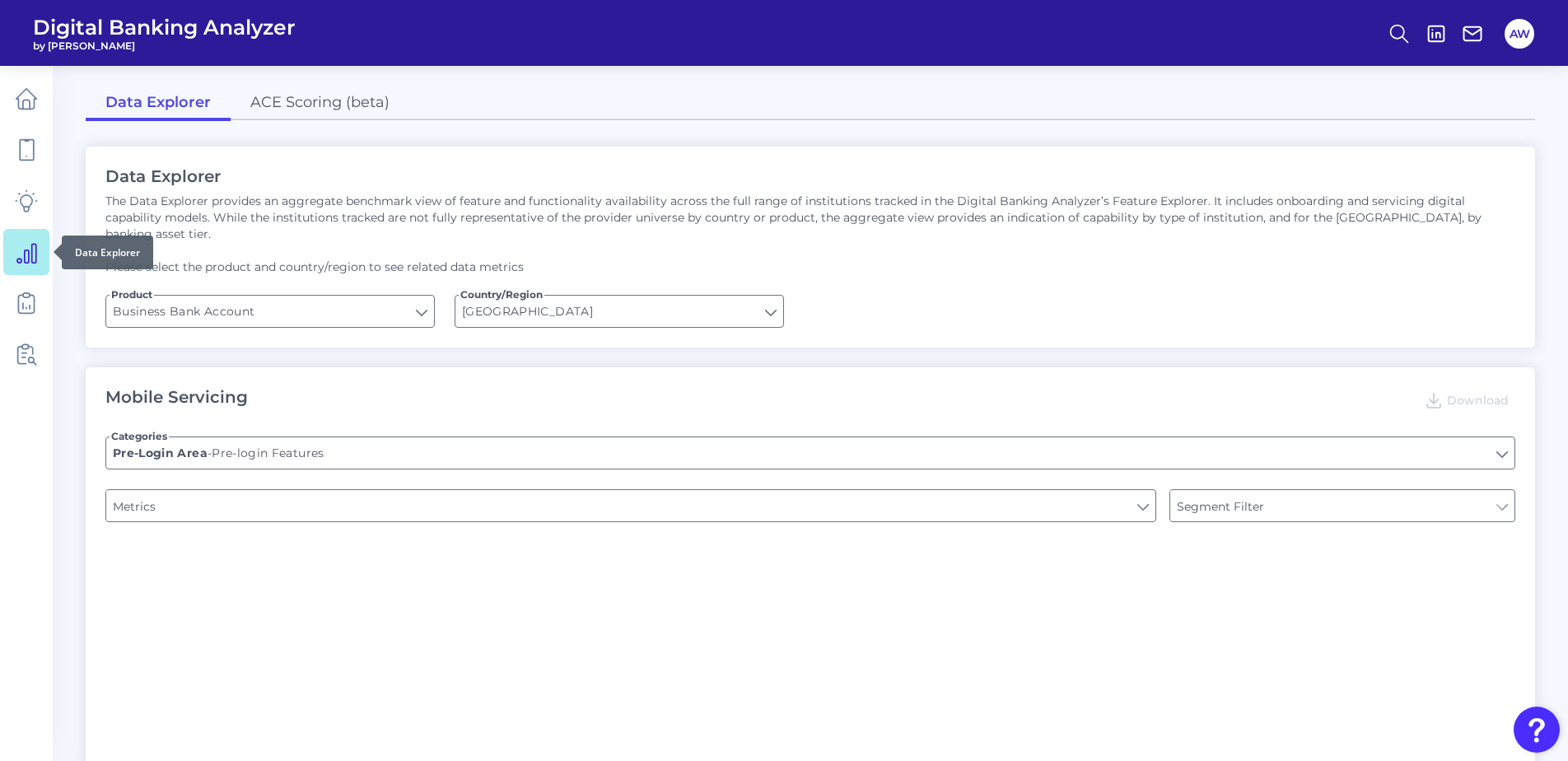
type input "Login"
type input "Channel"
type input "Type of Institution"
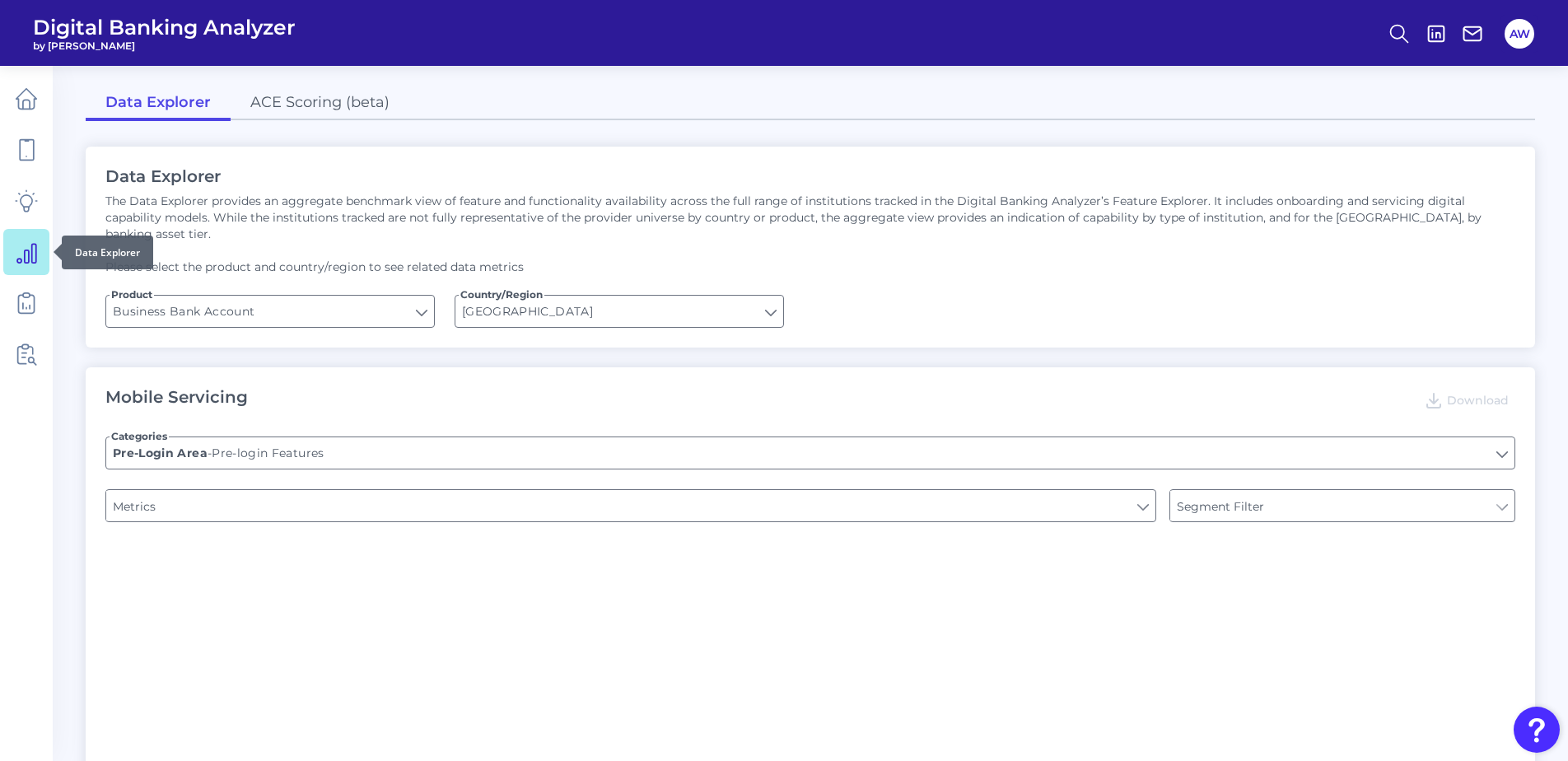
type input "Upon opening the app are users immediately prompted to use Touch/Face ID to log…"
type input "Does it offer third-party single sign on?"
type input "Can you apply for the PRODUCT as a new to brand customer on ANY digital channel?"
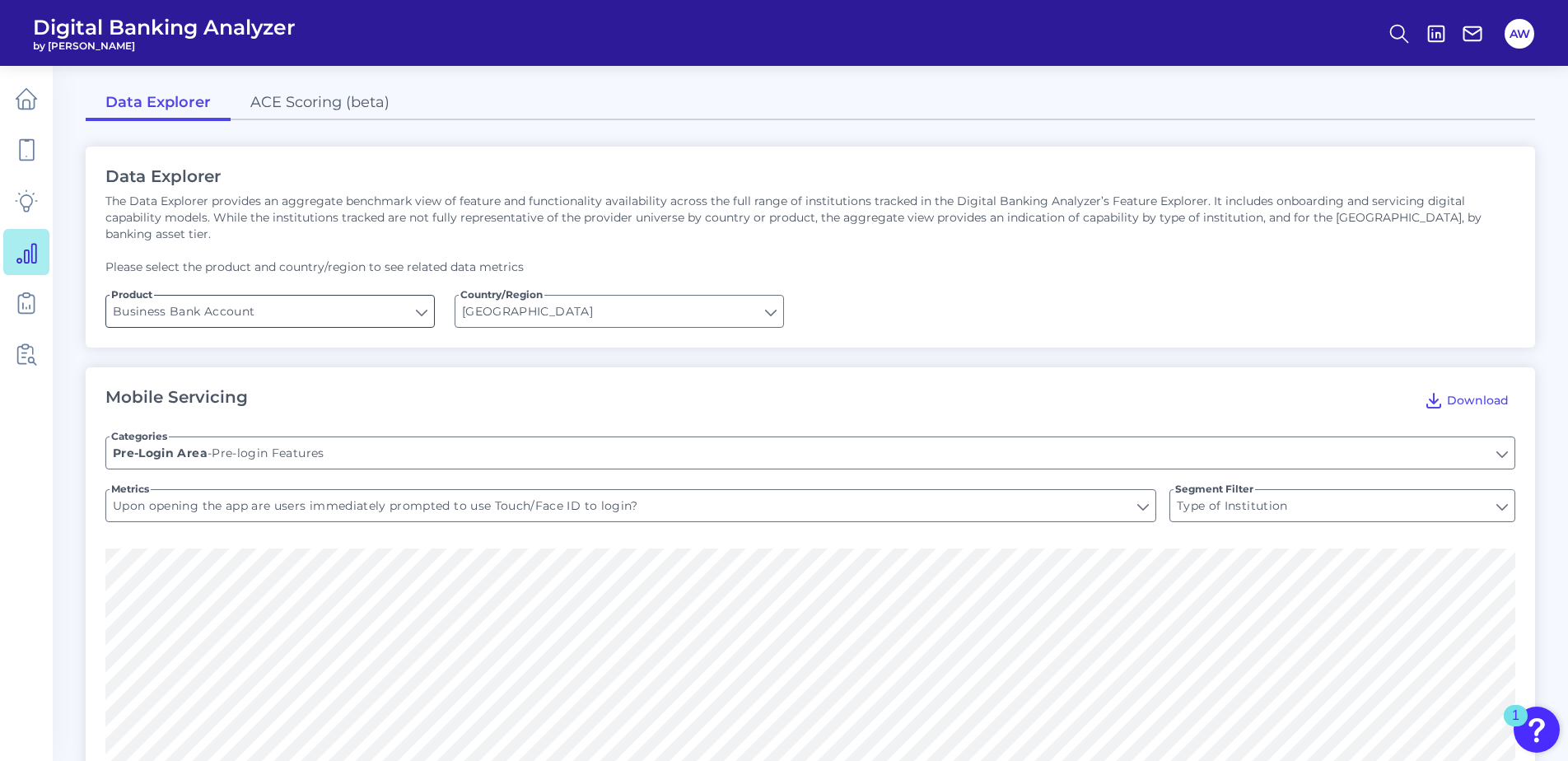
click at [299, 295] on input "Business Bank Account" at bounding box center [270, 310] width 328 height 31
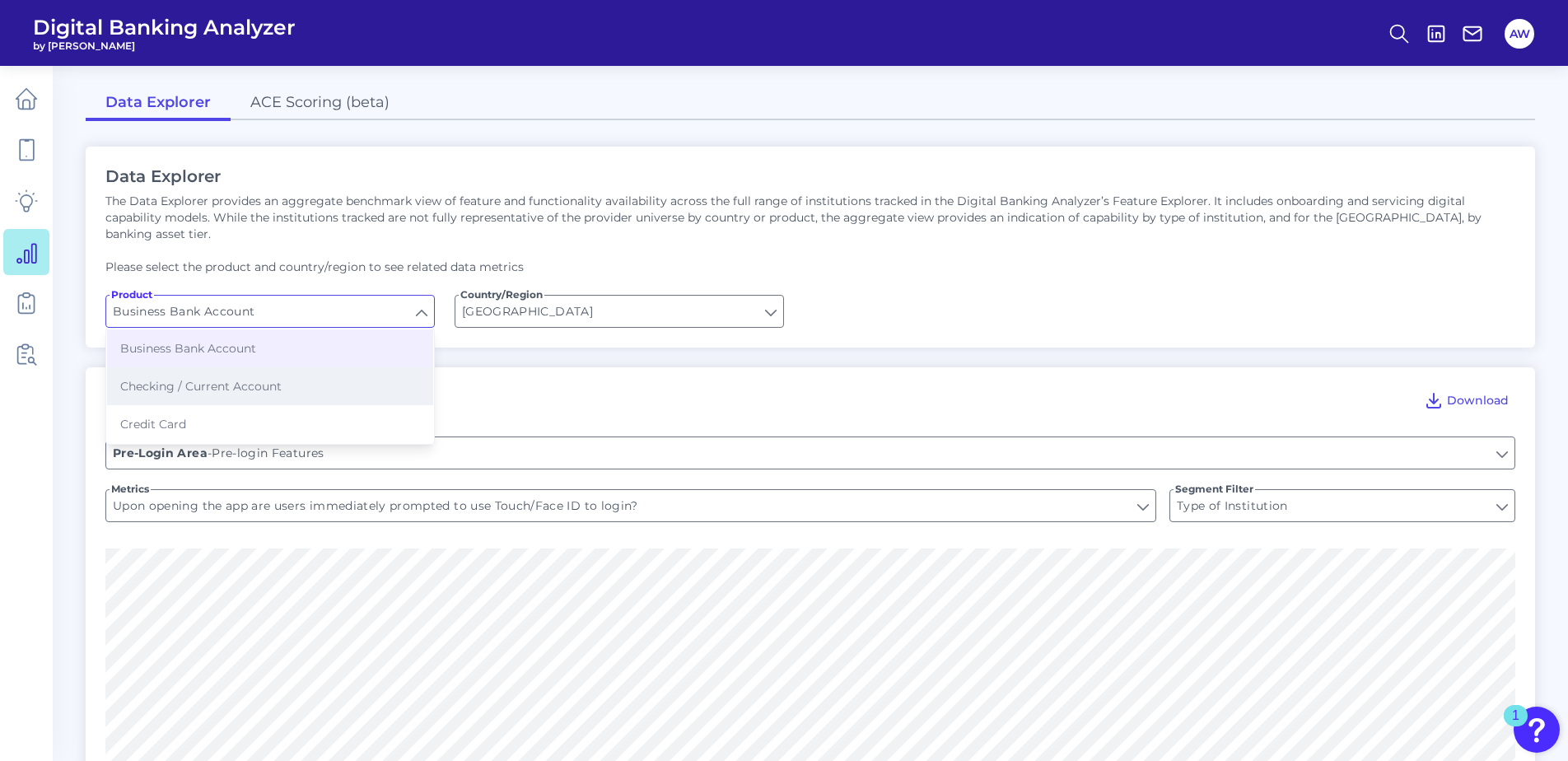
click at [289, 374] on button "Checking / Current Account" at bounding box center [270, 386] width 326 height 38
type input "Checking / Current Account"
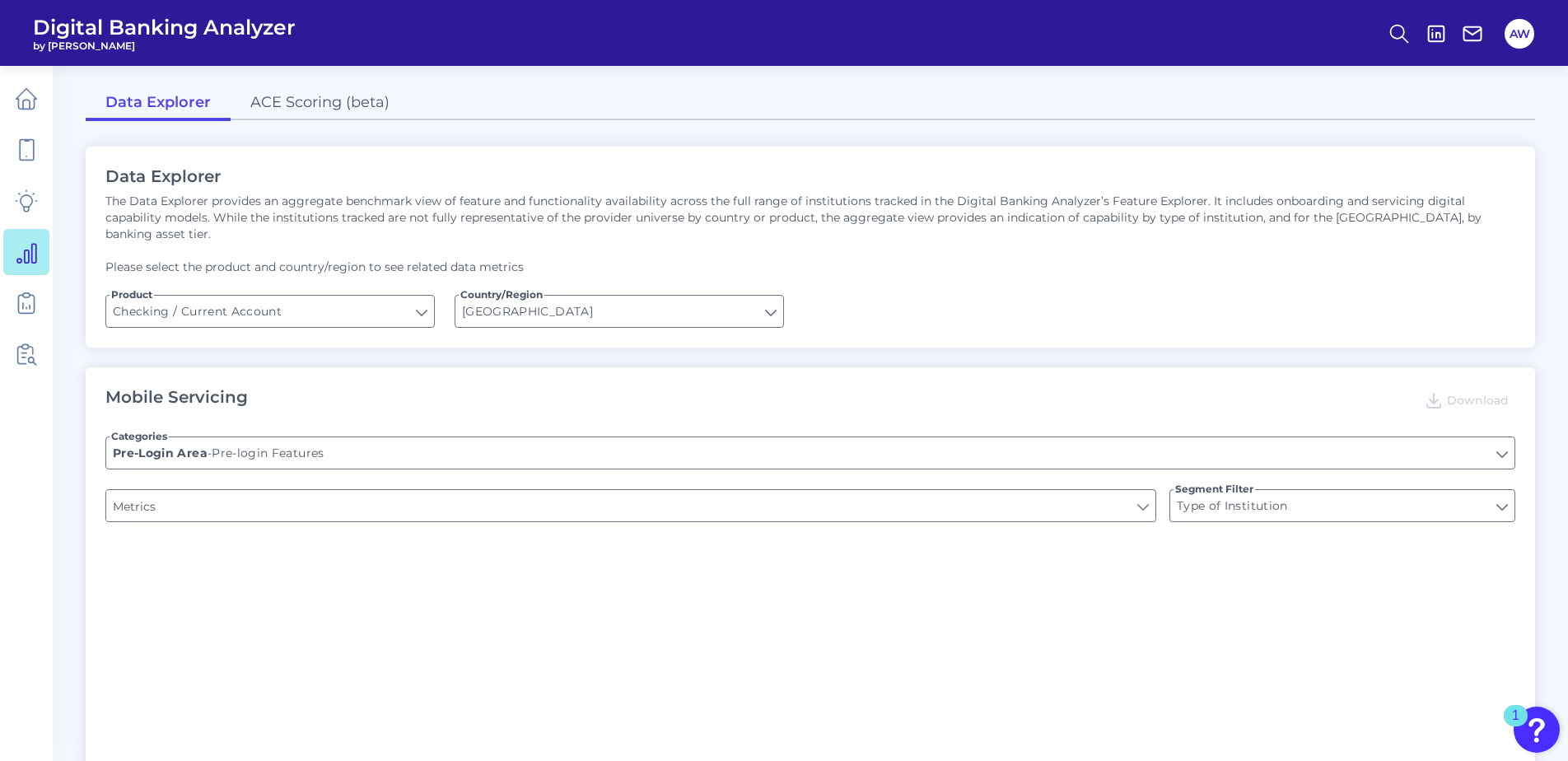
type input "Can you register for online banking?"
type input "Upon opening the app are users immediately prompted to use Touch/Face ID to log…"
type input "END-TO-END JOURNEY: Can you apply for the PRODUCT as a new to brand customer on…"
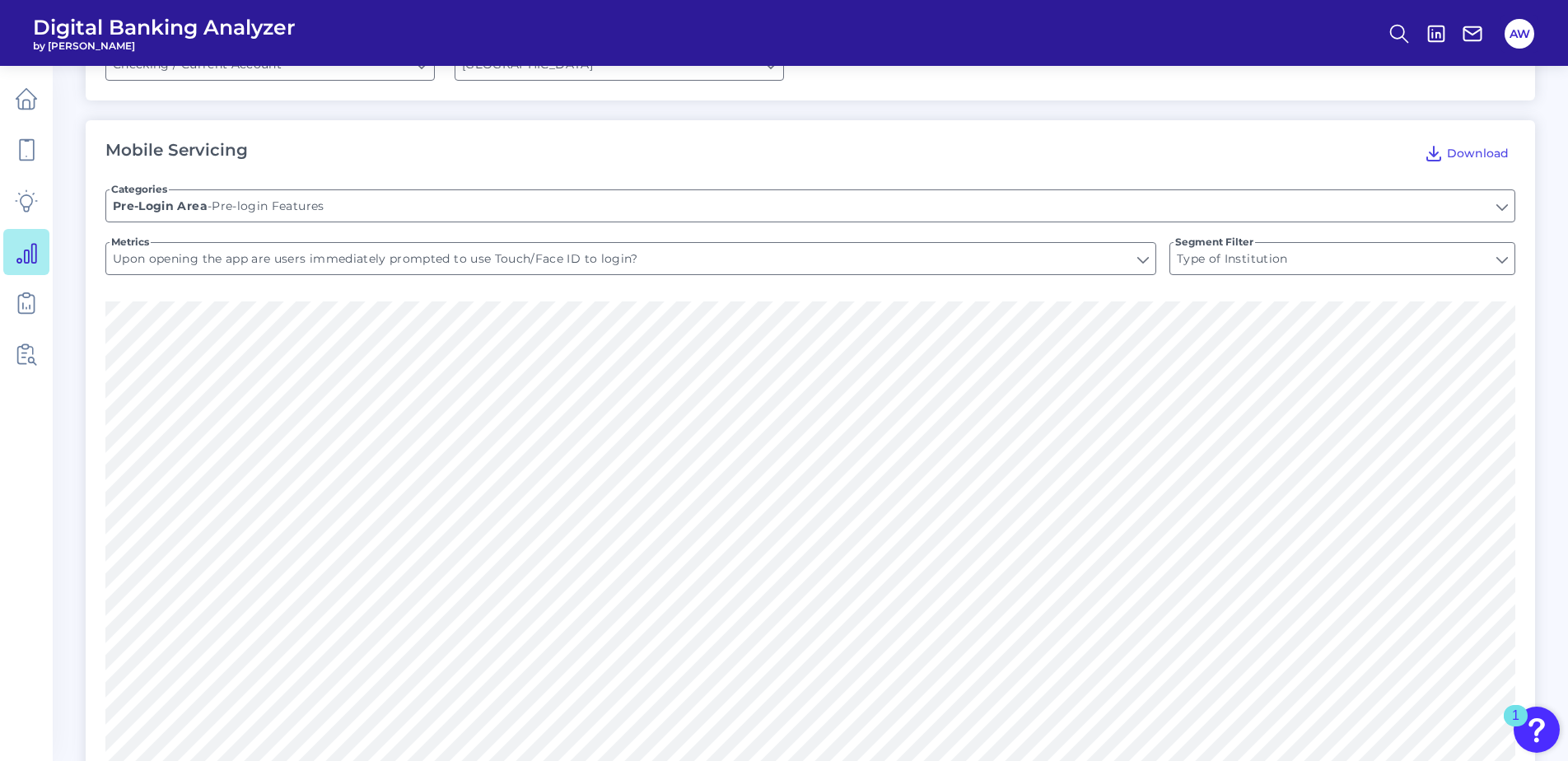
scroll to position [330, 0]
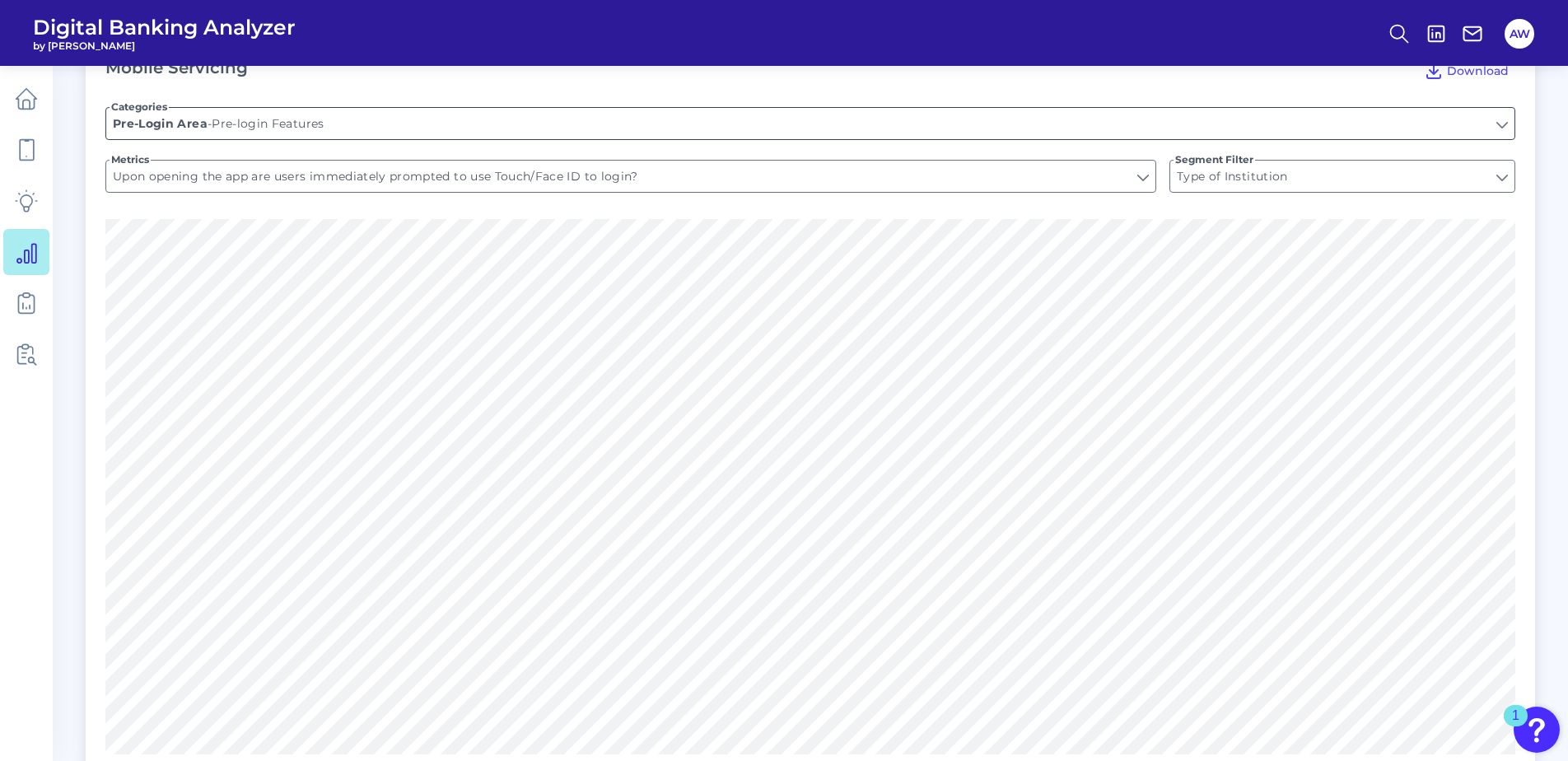
click at [373, 108] on input "Pre-login Features" at bounding box center [810, 123] width 1408 height 31
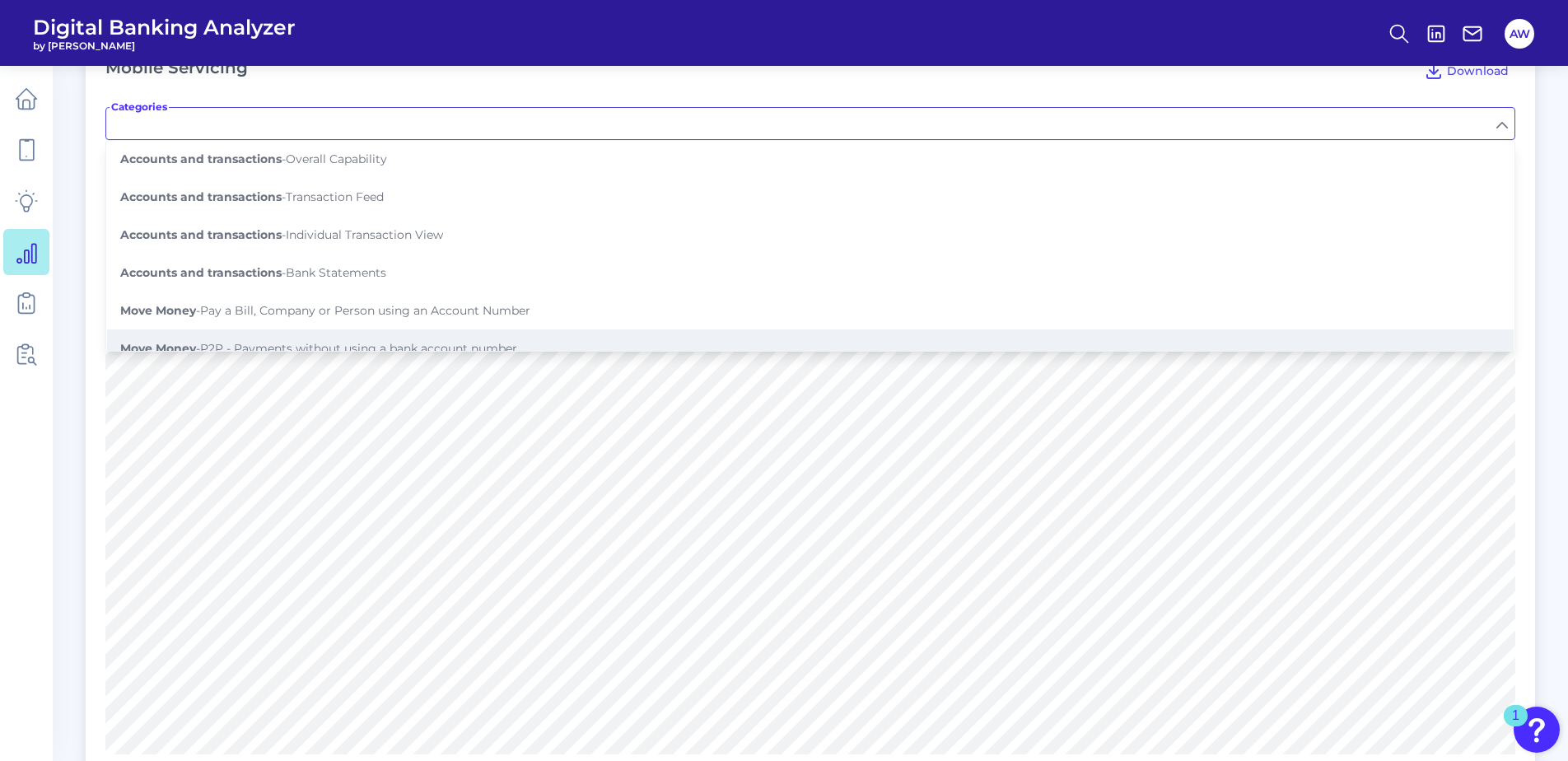
scroll to position [165, 0]
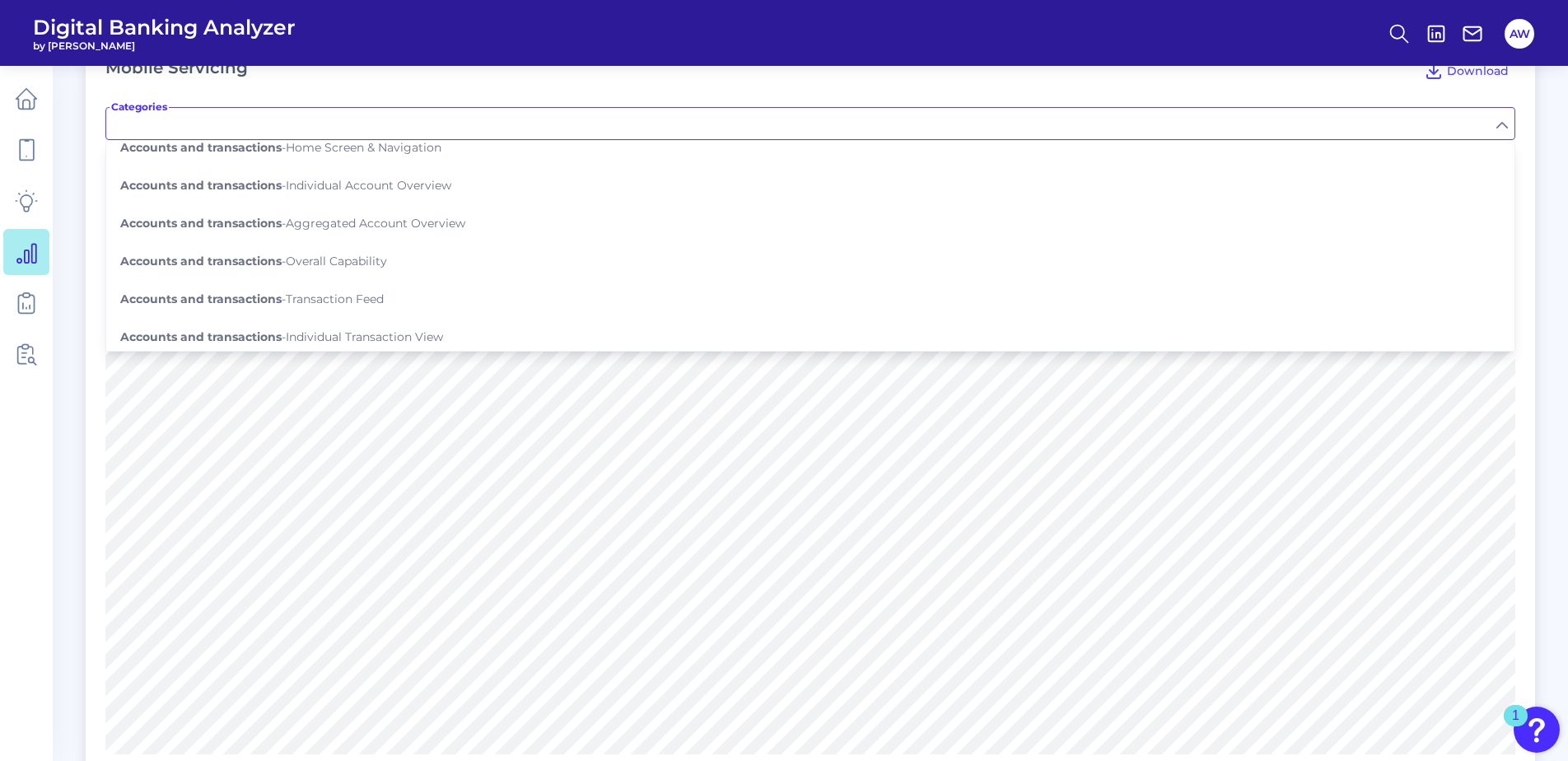
click at [408, 177] on span "Accounts and transactions - Individual Account Overview" at bounding box center [286, 185] width 331 height 15
type input "Individual Account Overview"
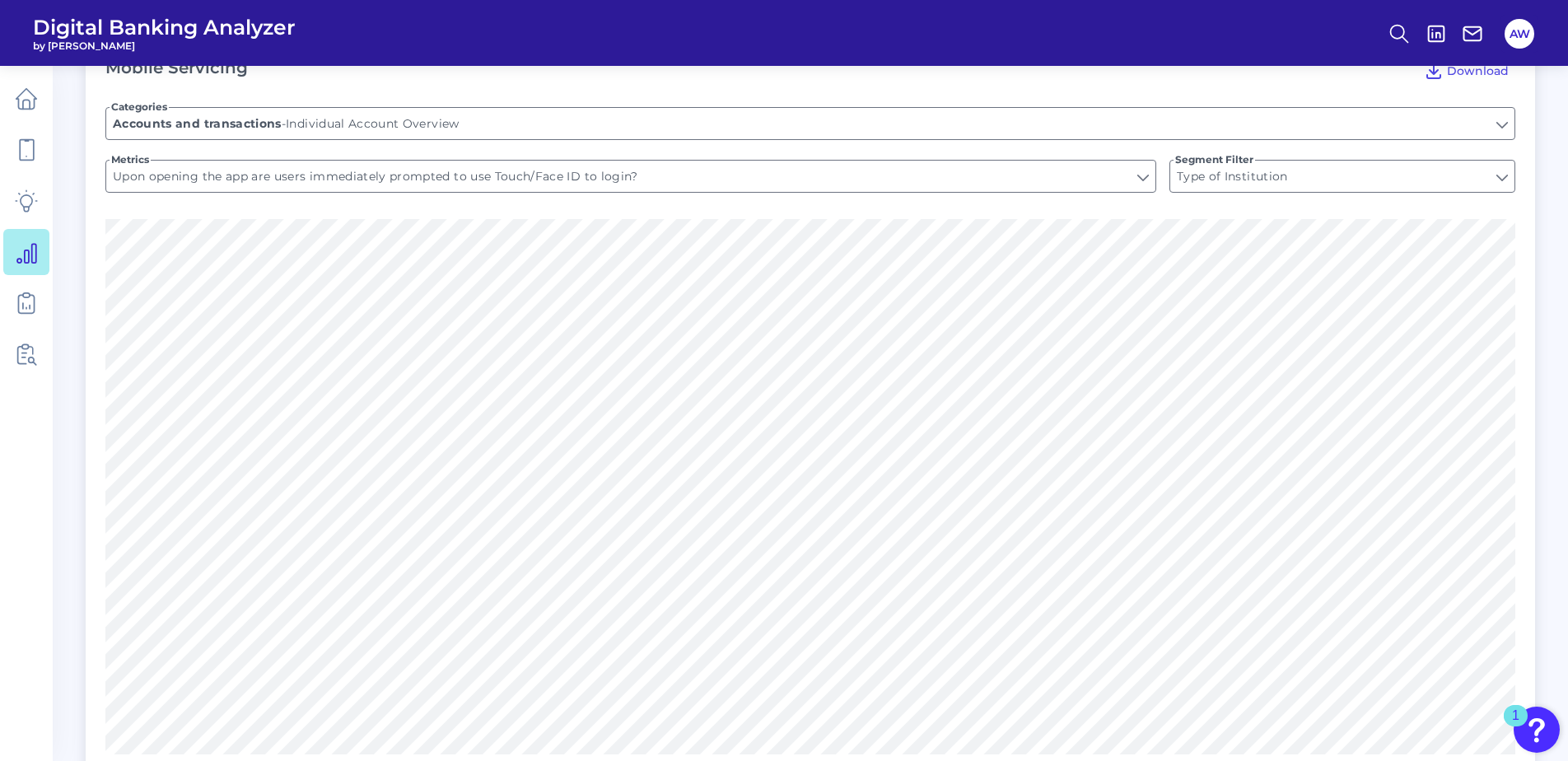
type input "Can you view your balance?"
click at [954, 161] on input "Can you view your balance?" at bounding box center [630, 176] width 1049 height 31
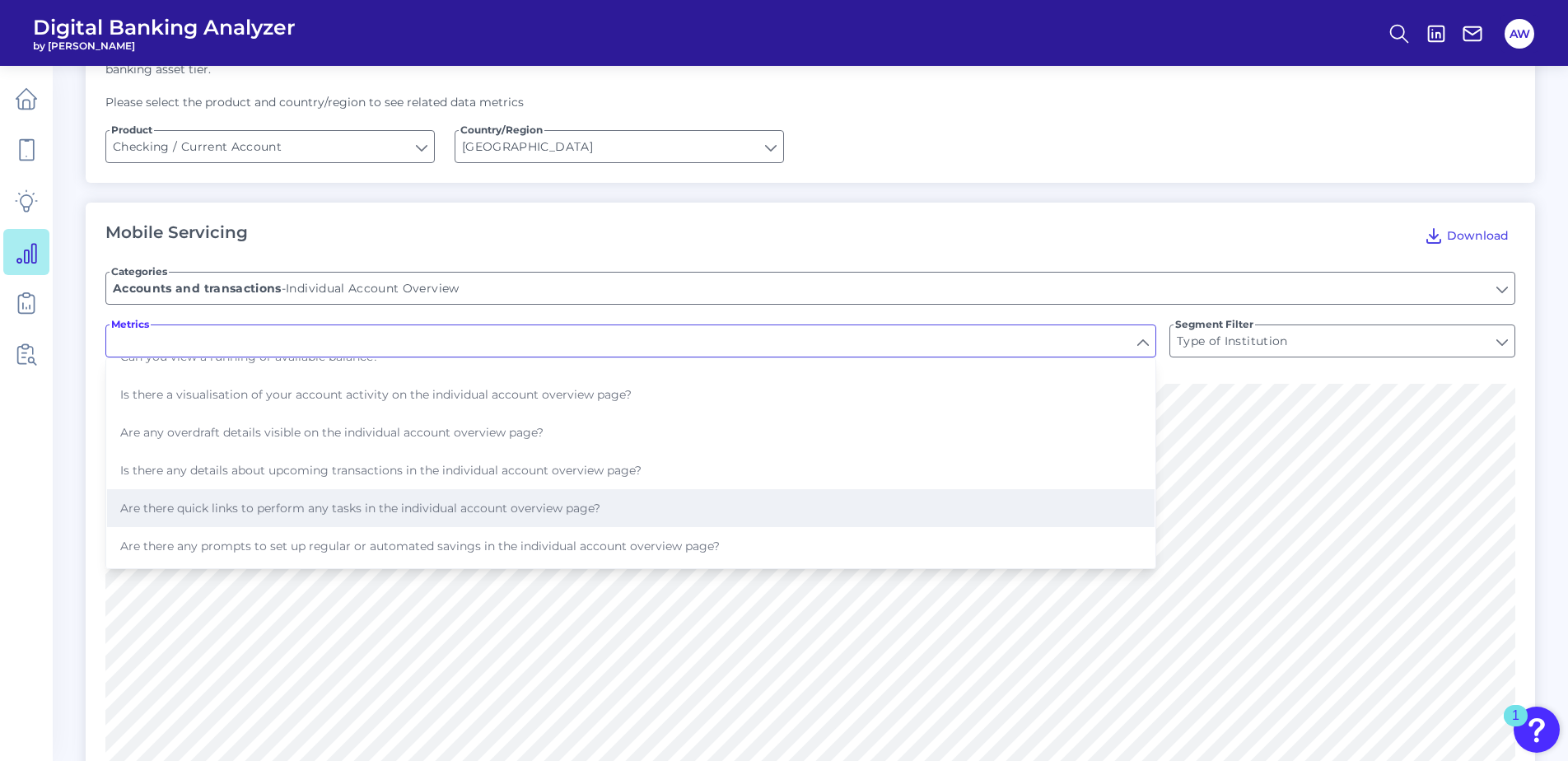
scroll to position [82, 0]
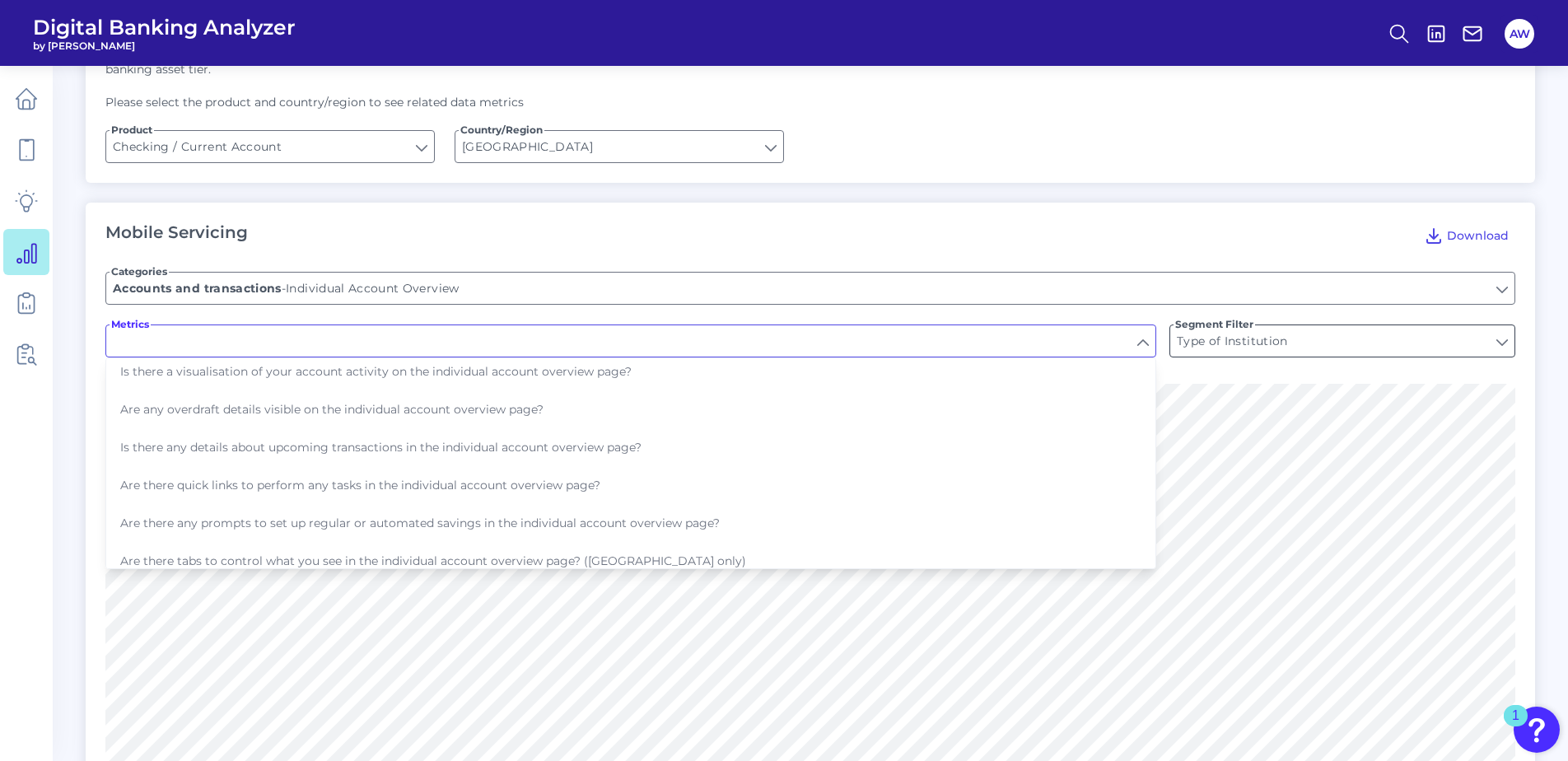
click at [1216, 325] on input "Type of Institution" at bounding box center [1342, 341] width 344 height 31
type input "Can you view your balance?"
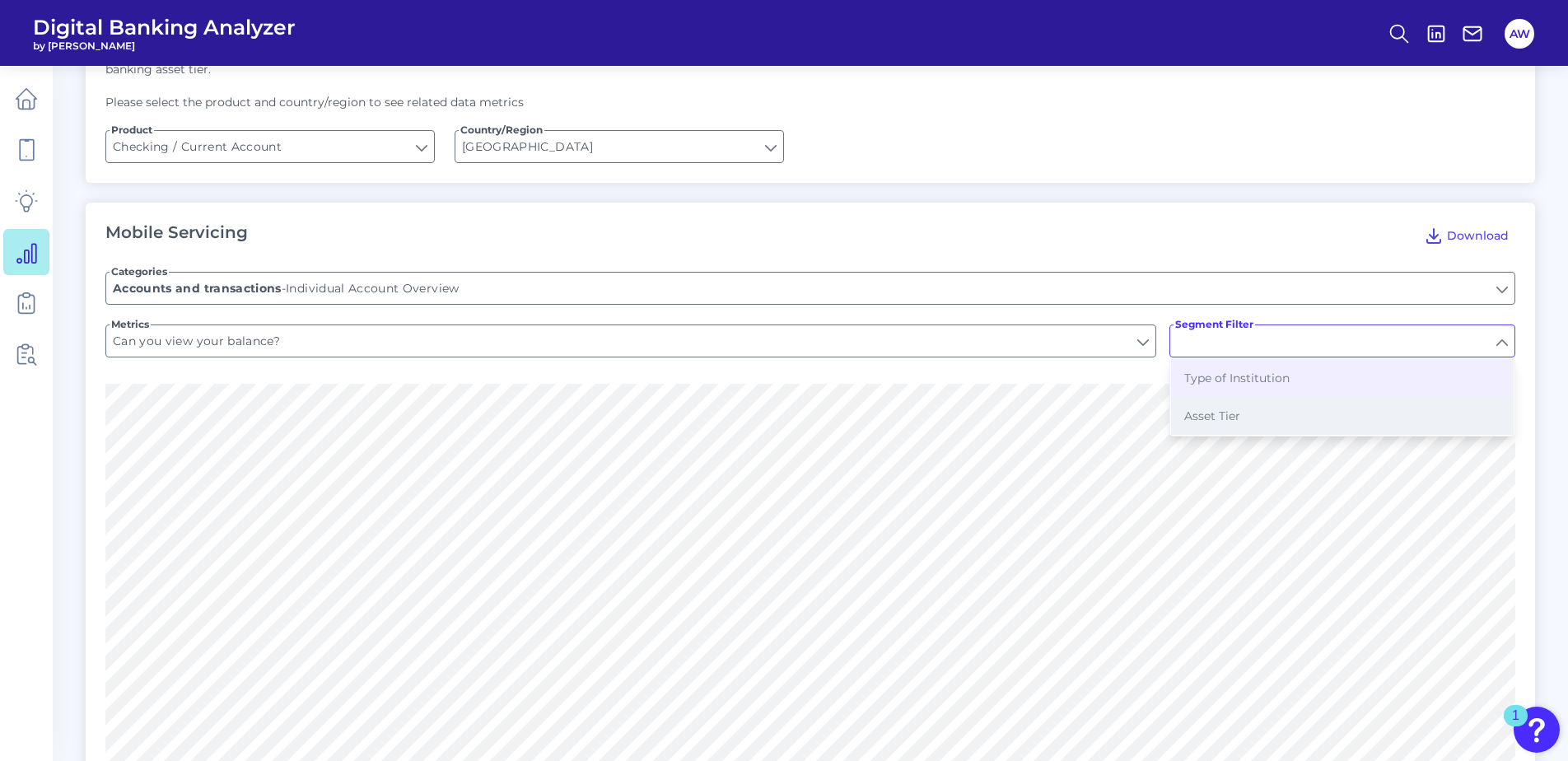
type input "Type of Institution"
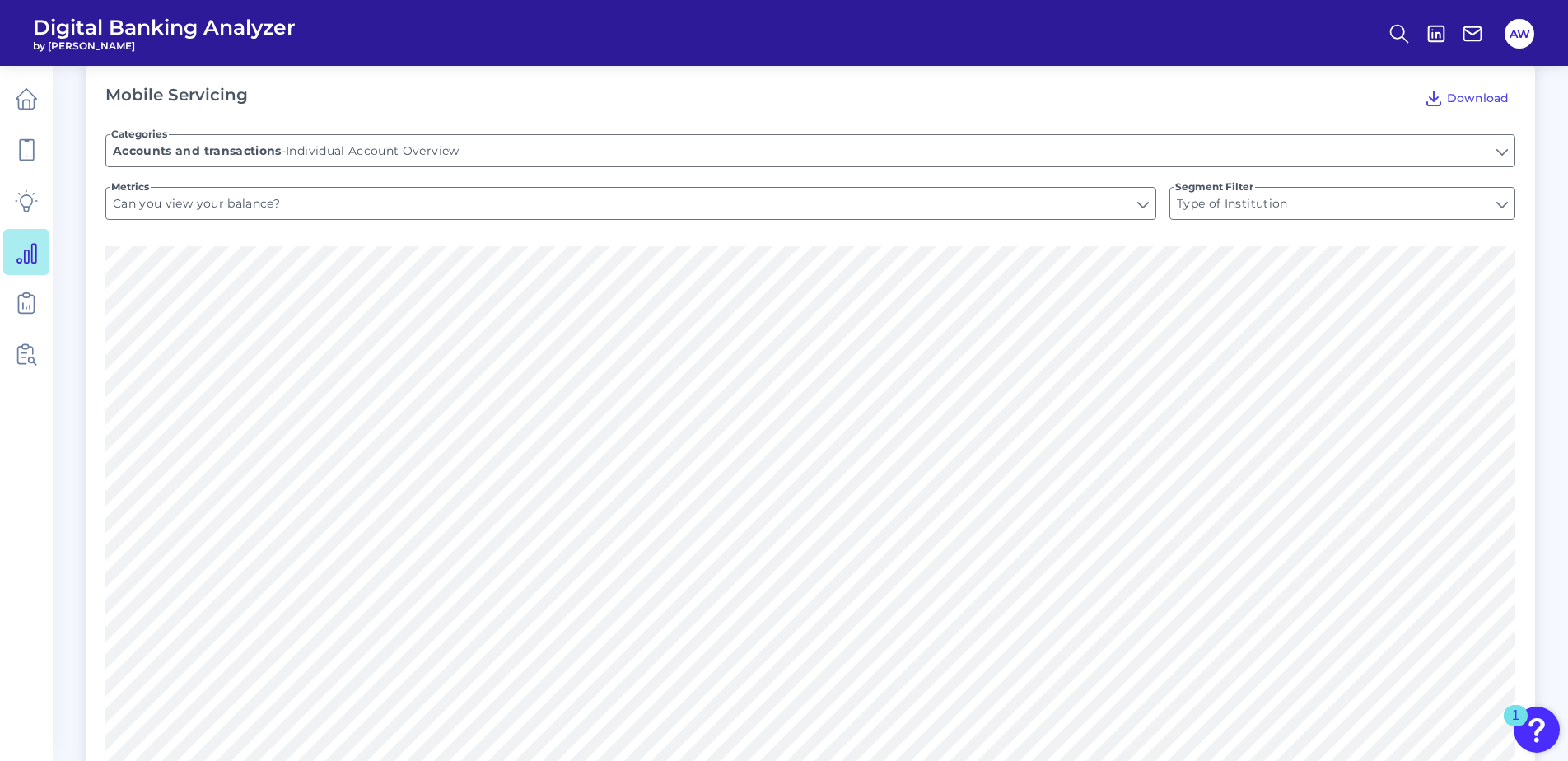
scroll to position [330, 0]
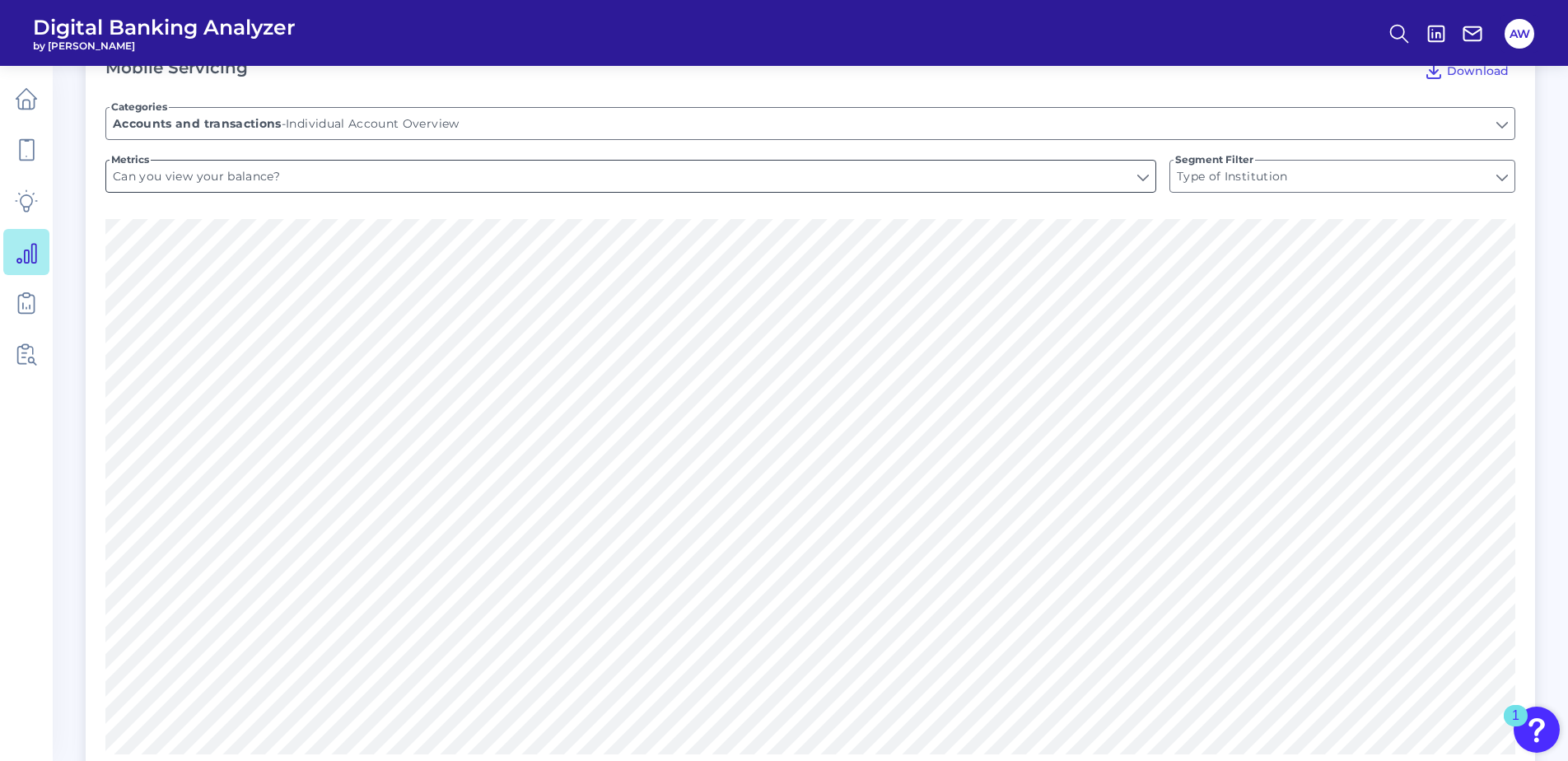
click at [921, 161] on input "Can you view your balance?" at bounding box center [630, 176] width 1049 height 31
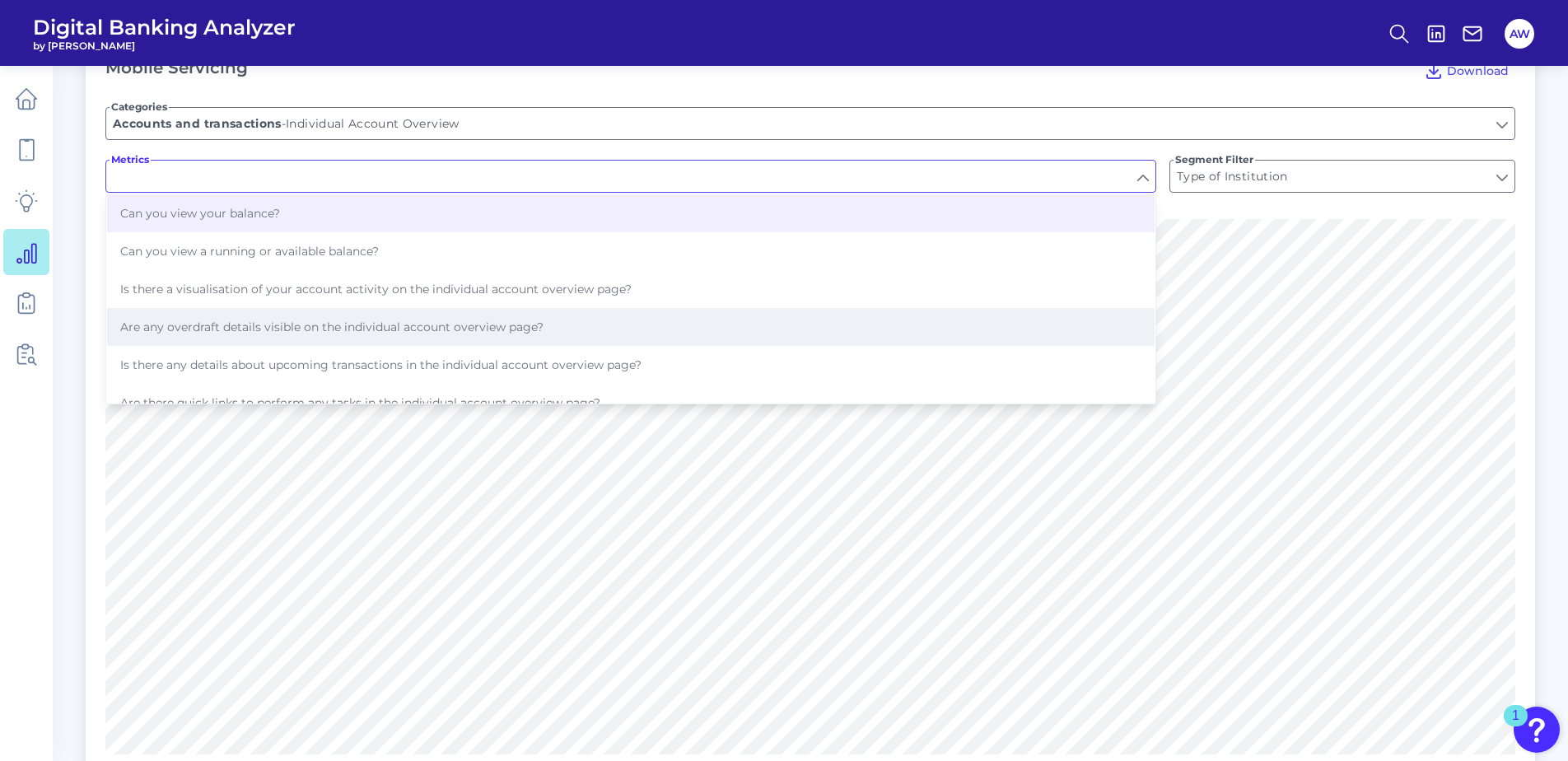
scroll to position [82, 0]
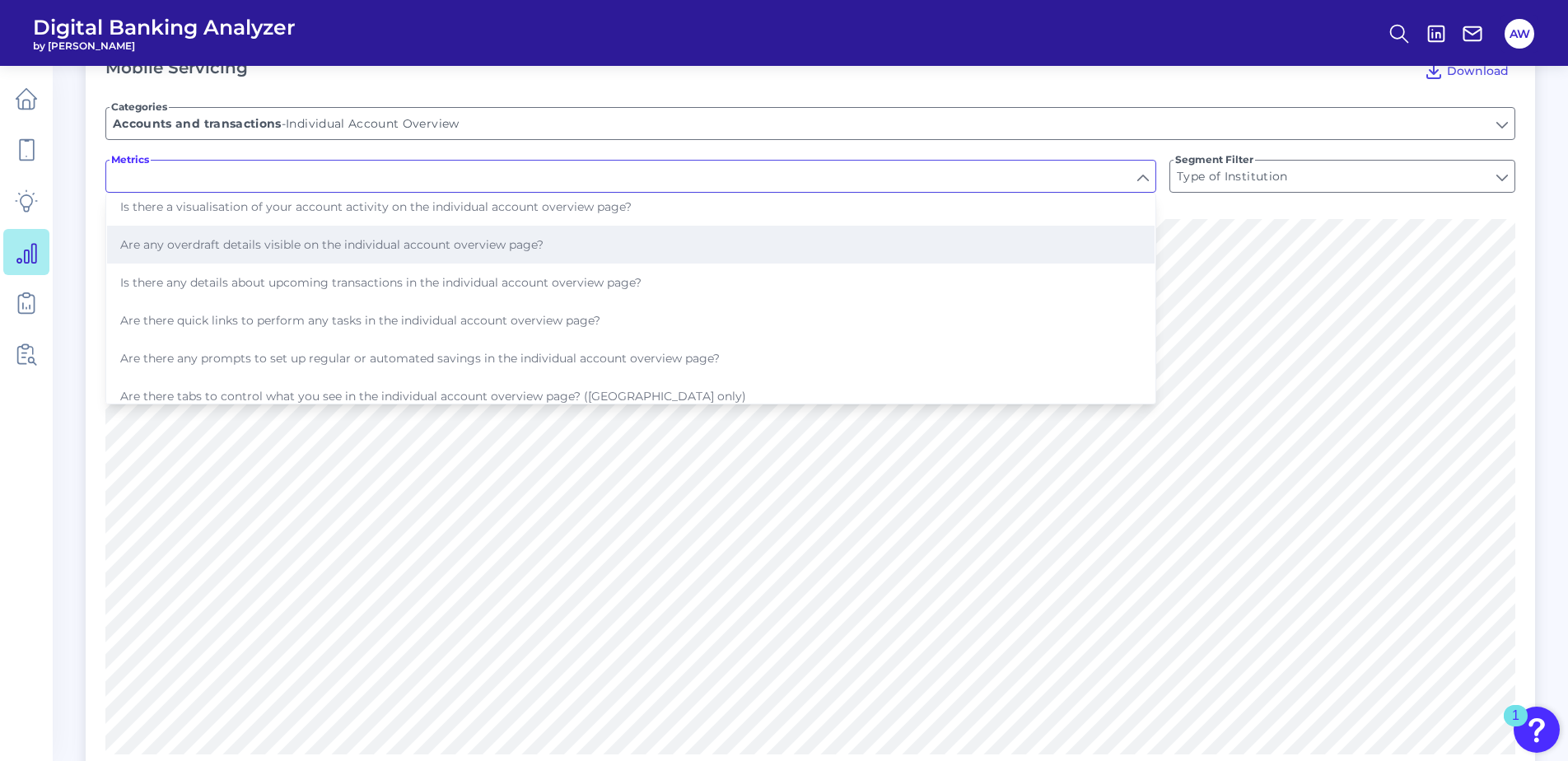
click at [378, 236] on button "Are any overdraft details visible on the individual account overview page?" at bounding box center [630, 244] width 1047 height 38
type input "Are any overdraft details visible on the individual account overview page?"
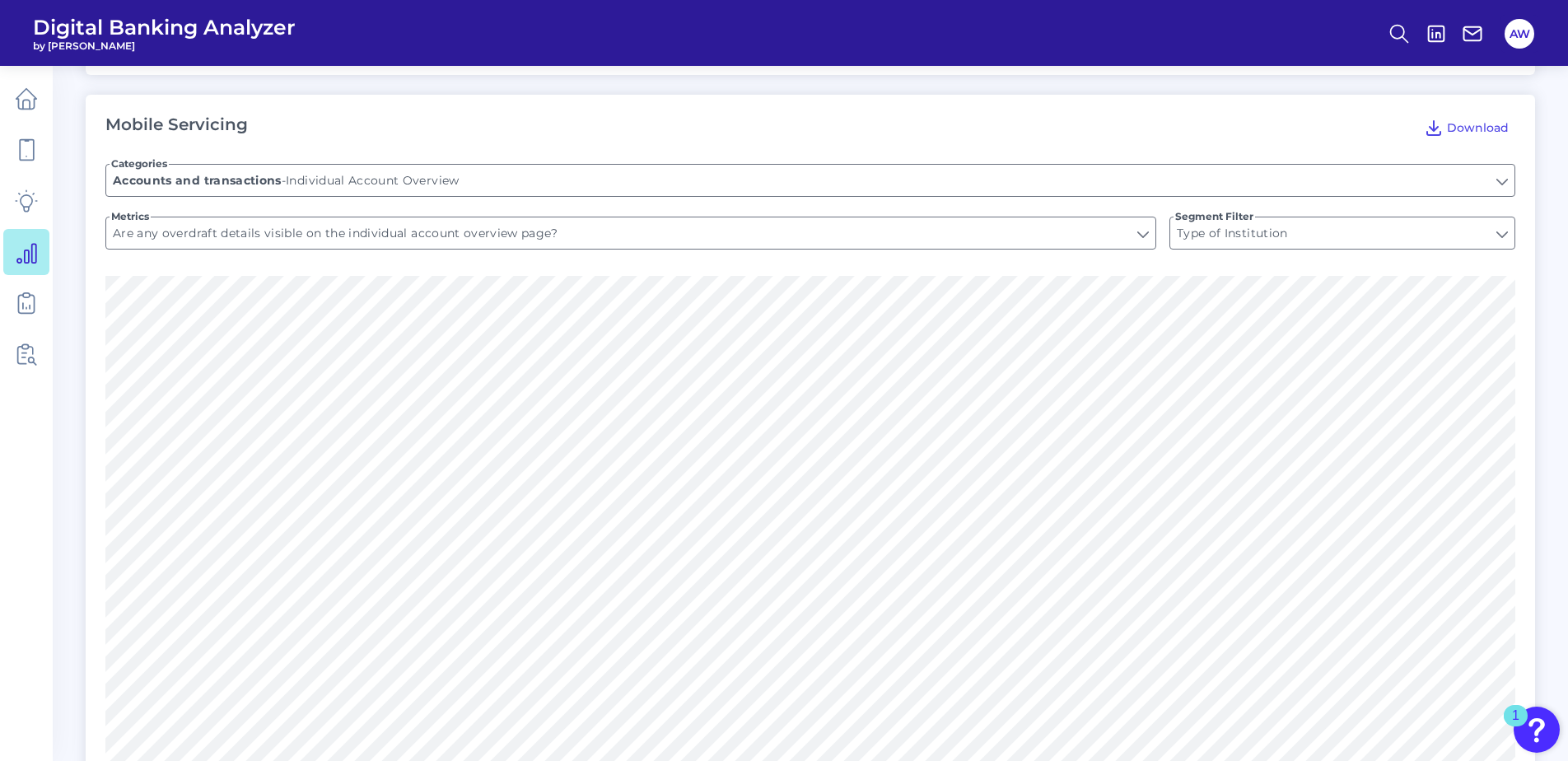
scroll to position [247, 0]
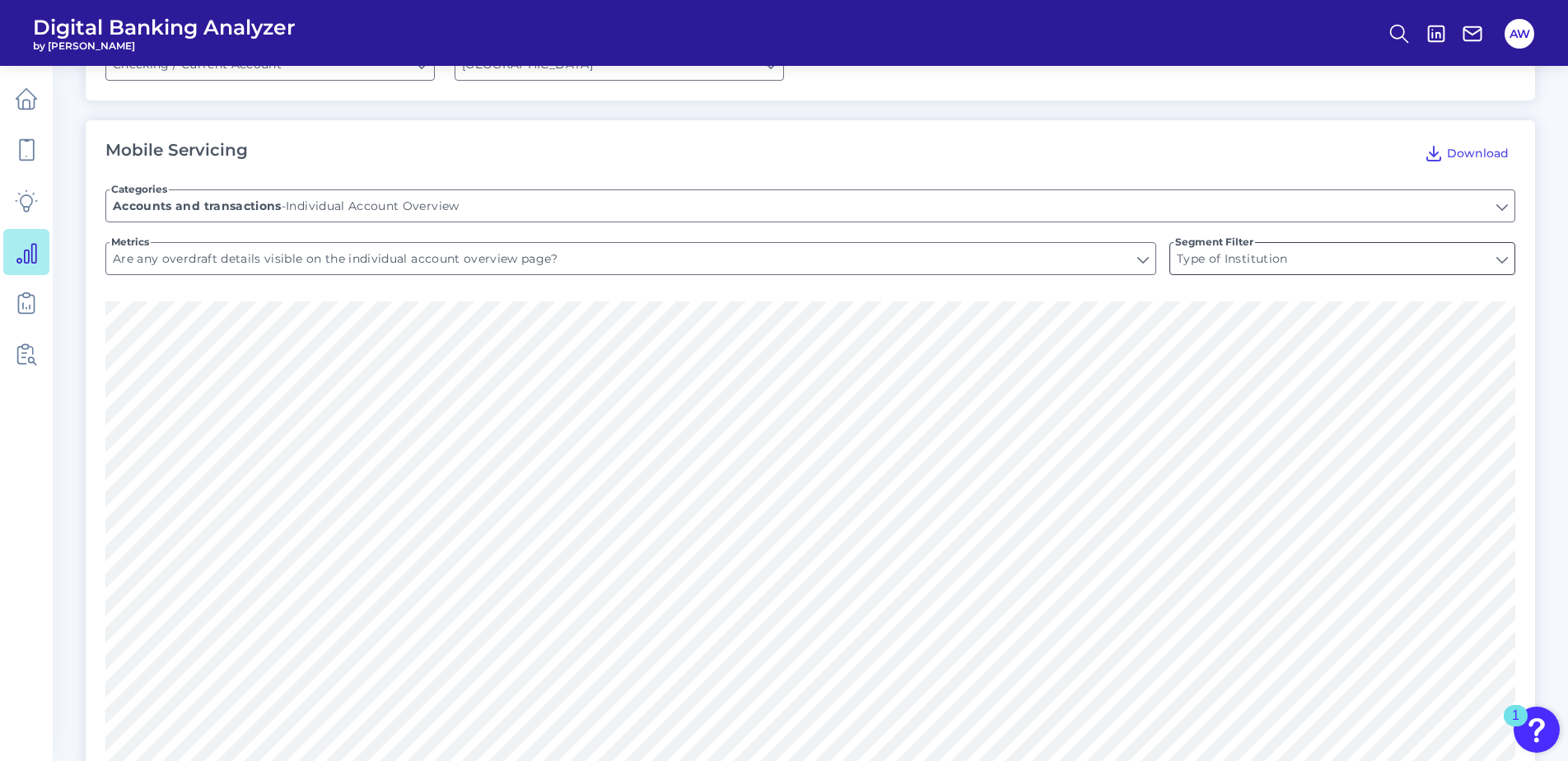
click at [1269, 243] on input "Type of Institution" at bounding box center [1342, 258] width 344 height 31
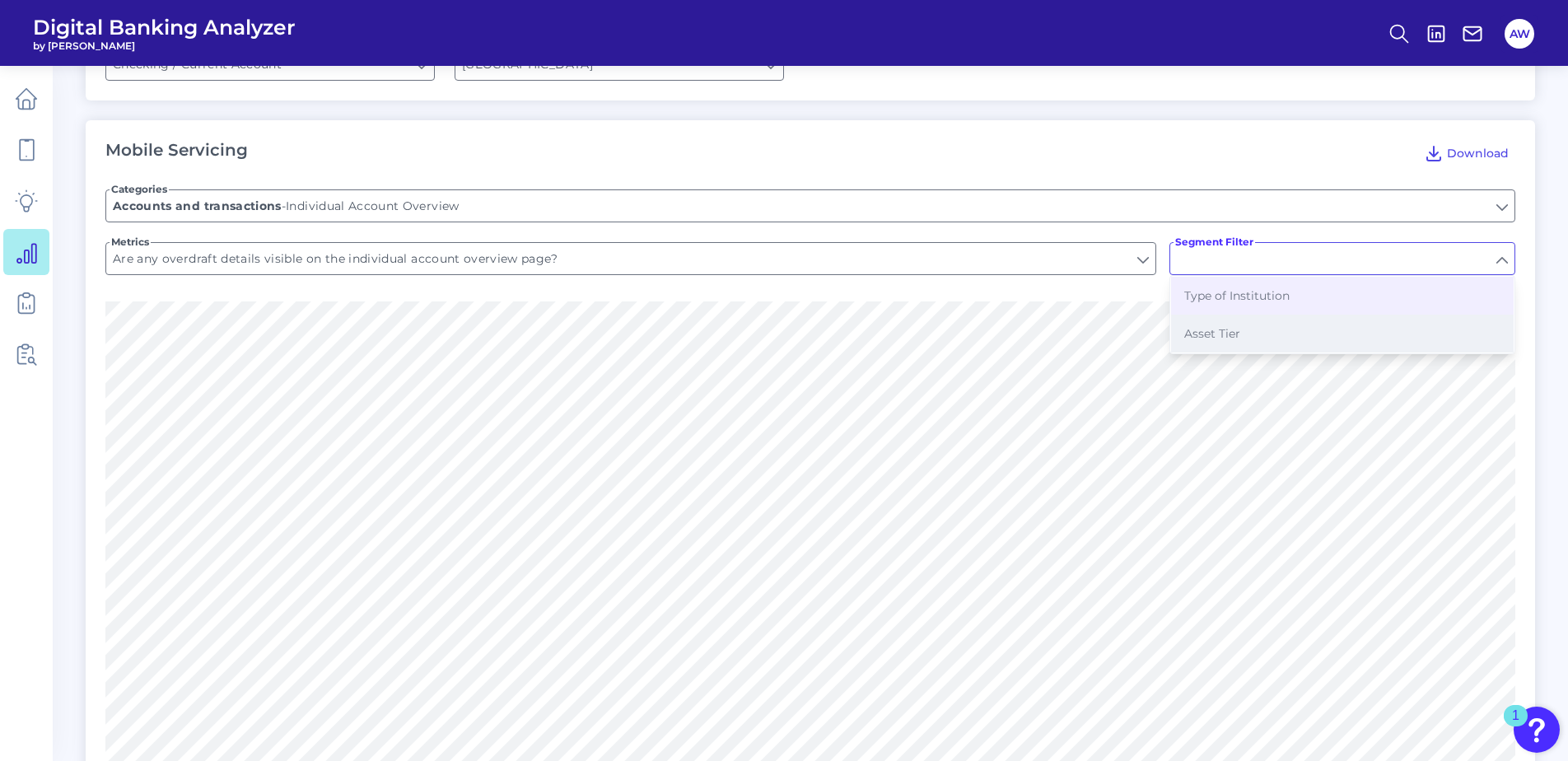
click at [1192, 326] on span "Asset Tier" at bounding box center [1212, 334] width 56 height 15
type input "Asset Tier"
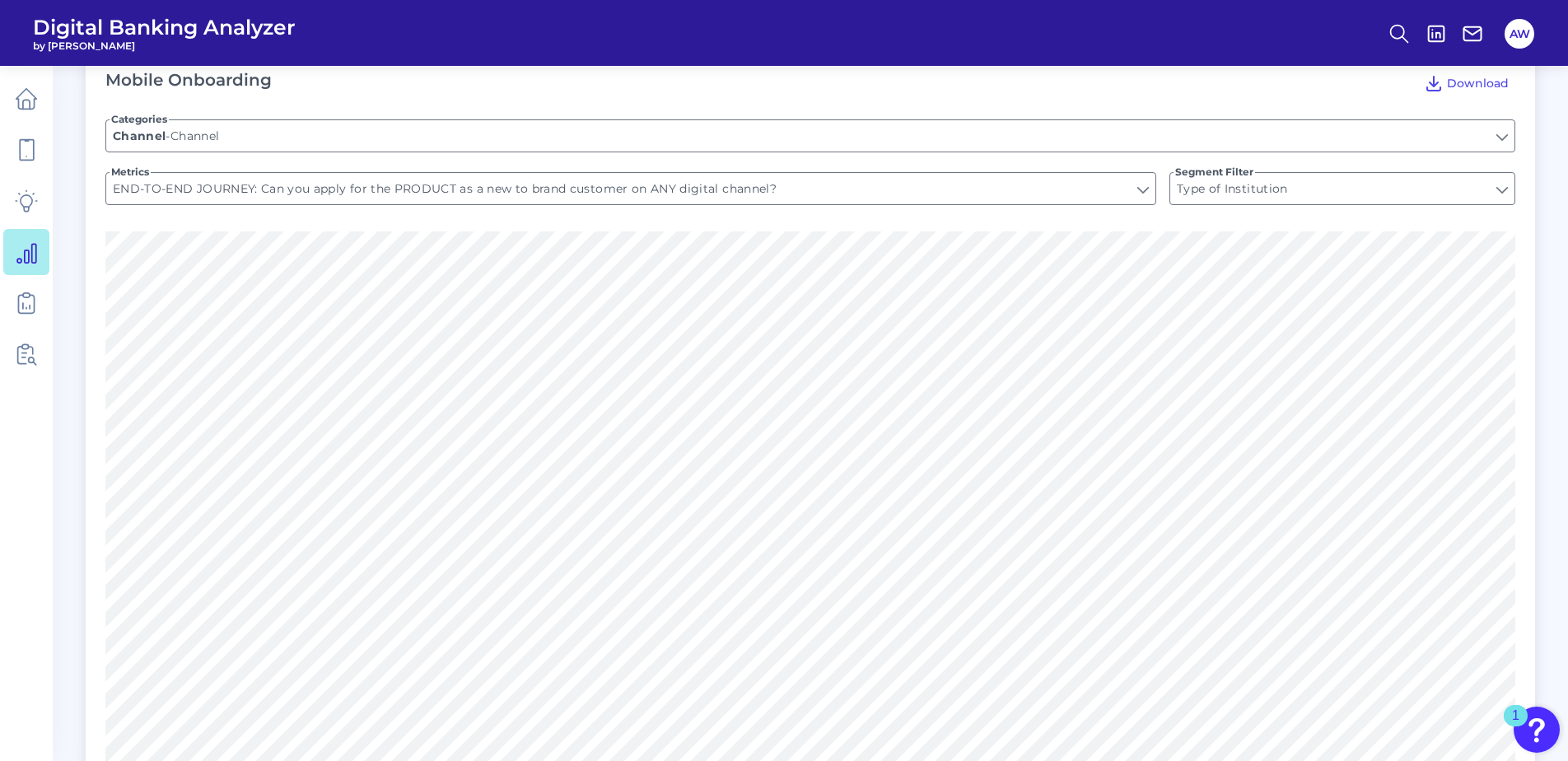
scroll to position [1806, 0]
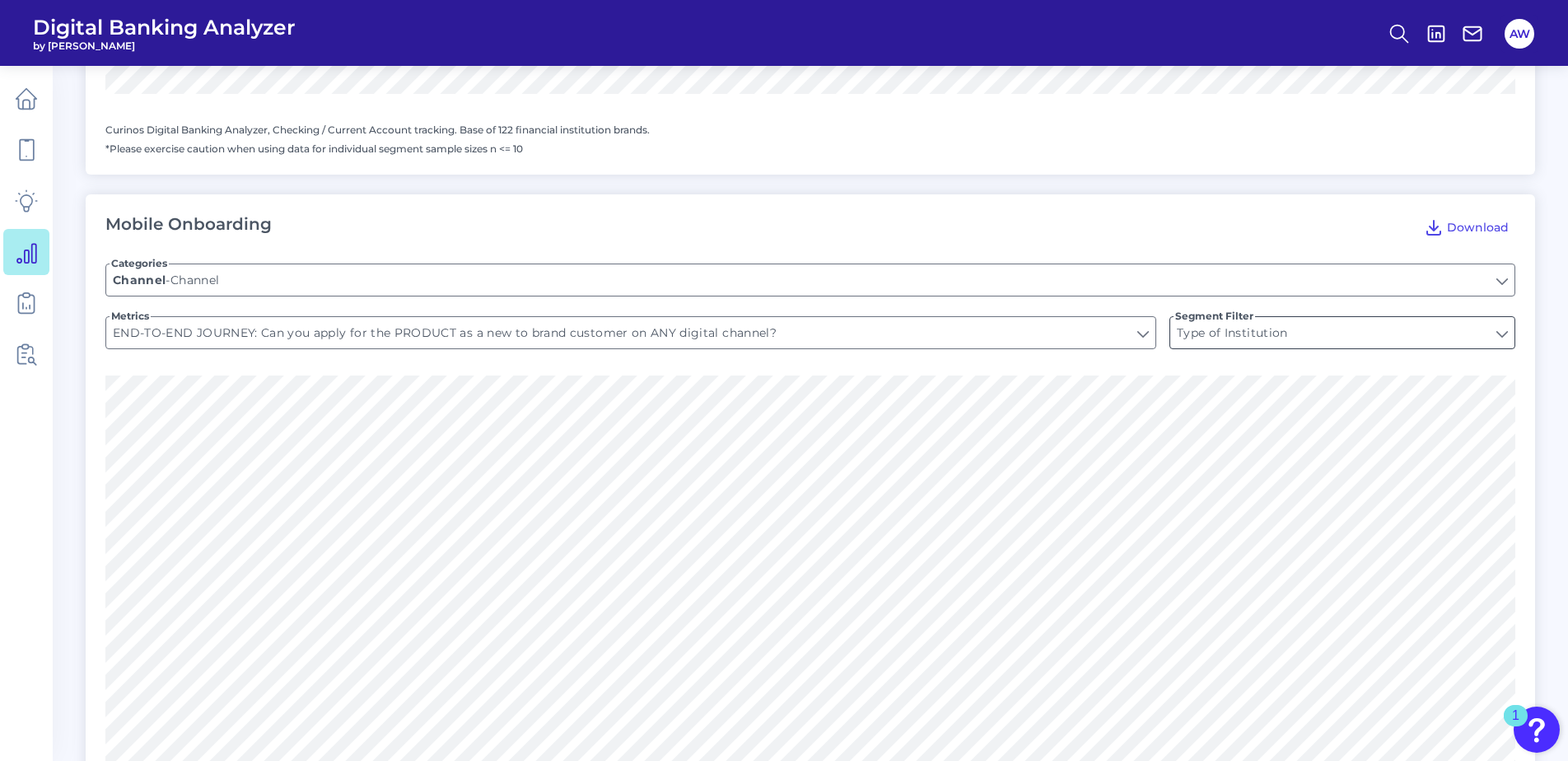
click at [1315, 317] on input "Type of Institution" at bounding box center [1342, 332] width 344 height 31
click at [1103, 332] on div "END-TO-END JOURNEY: Can you apply for the PRODUCT as a new to brand customer on…" at bounding box center [630, 332] width 1051 height 33
type input "Type of Institution"
click at [1098, 319] on input "END-TO-END JOURNEY: Can you apply for the PRODUCT as a new to brand customer on…" at bounding box center [630, 332] width 1049 height 31
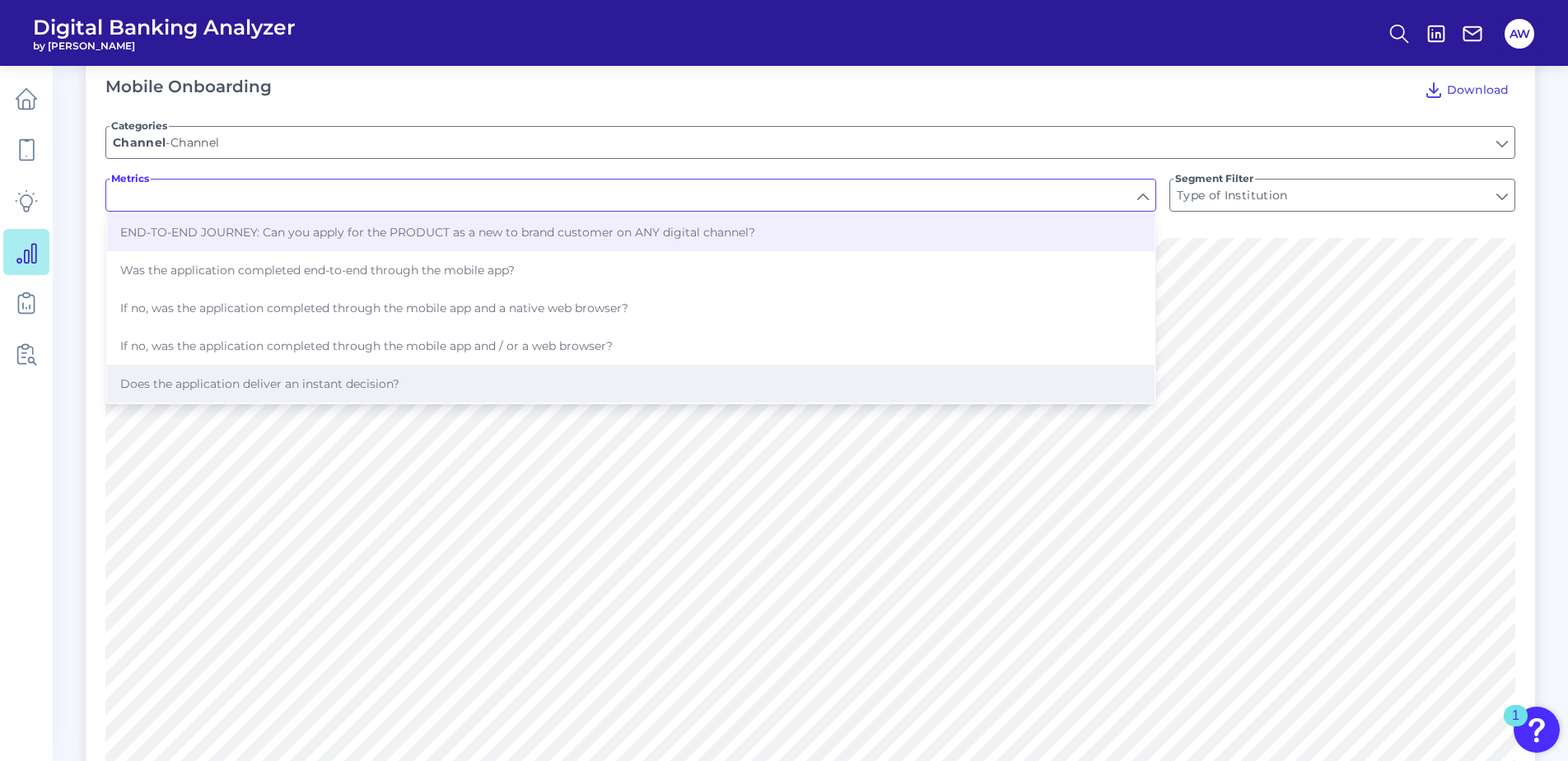
scroll to position [1970, 0]
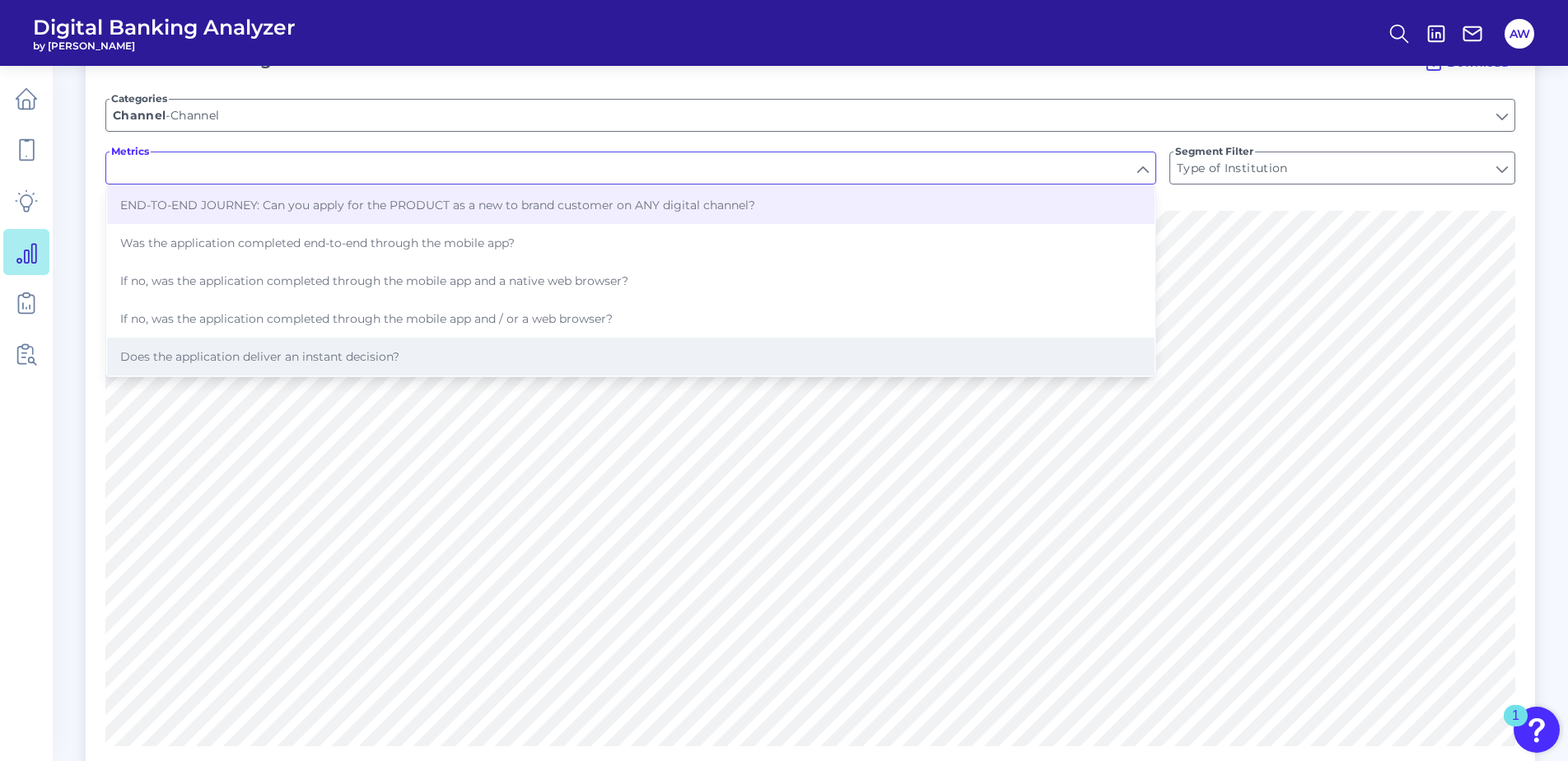
type input "END-TO-END JOURNEY: Can you apply for the PRODUCT as a new to brand customer on…"
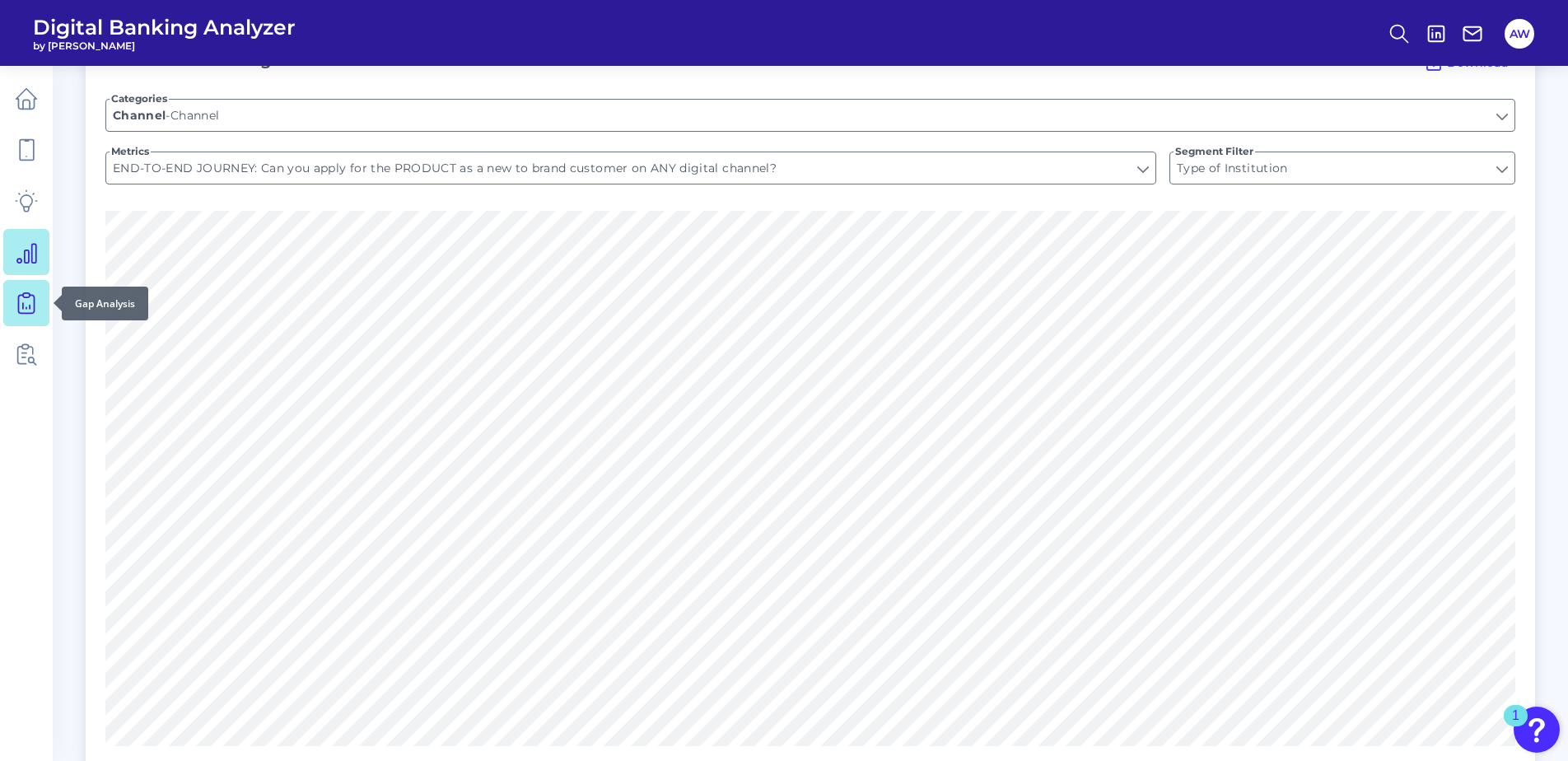
click at [17, 301] on icon at bounding box center [26, 303] width 23 height 23
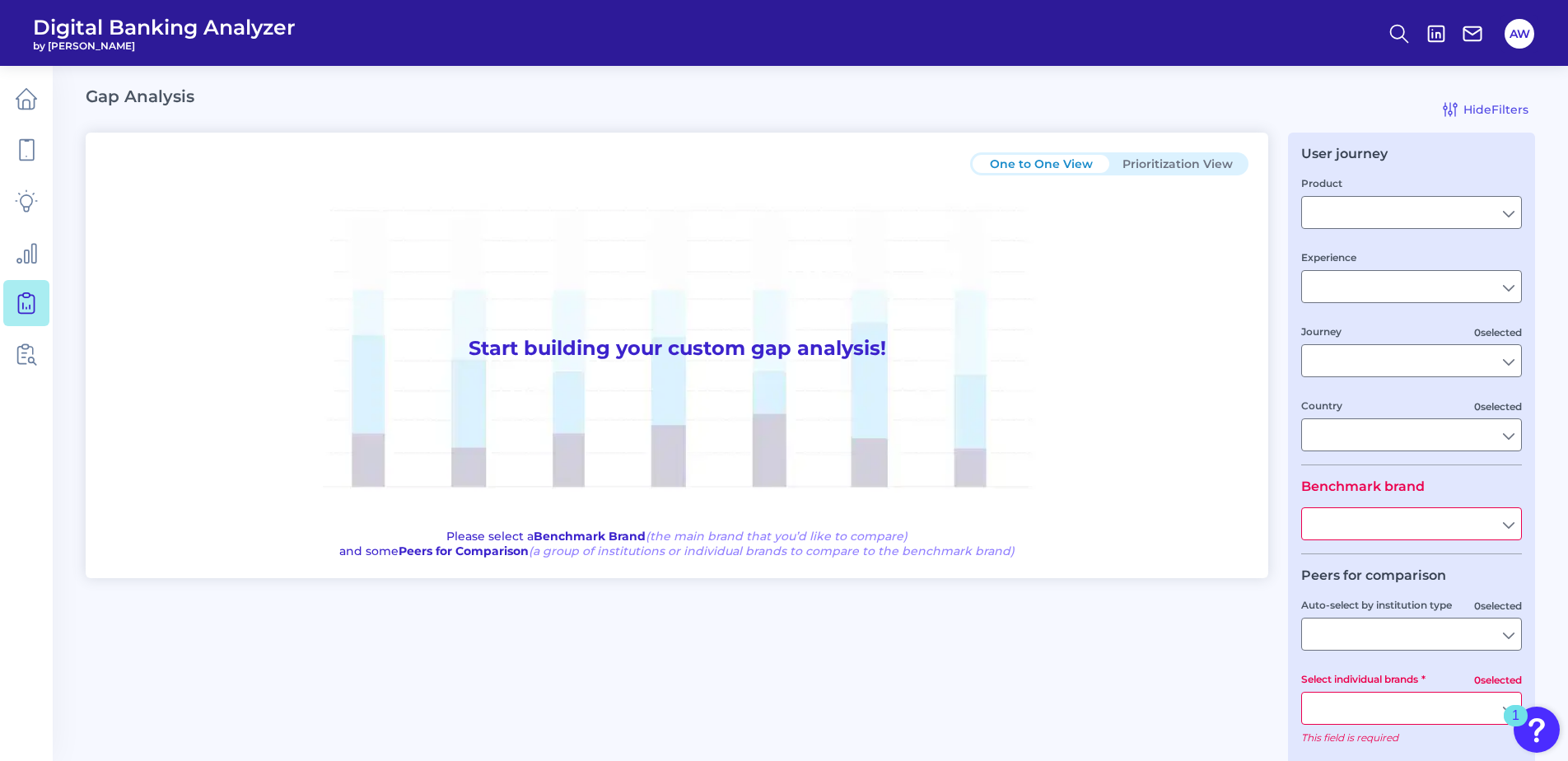
type input "Checking / Current Account"
type input "Mobile Servicing"
type input "Pre-Login Area, New Customer Onboarding, Login & Authentication, Accounts and t…"
type input "[GEOGRAPHIC_DATA]"
type input "KeyBank"
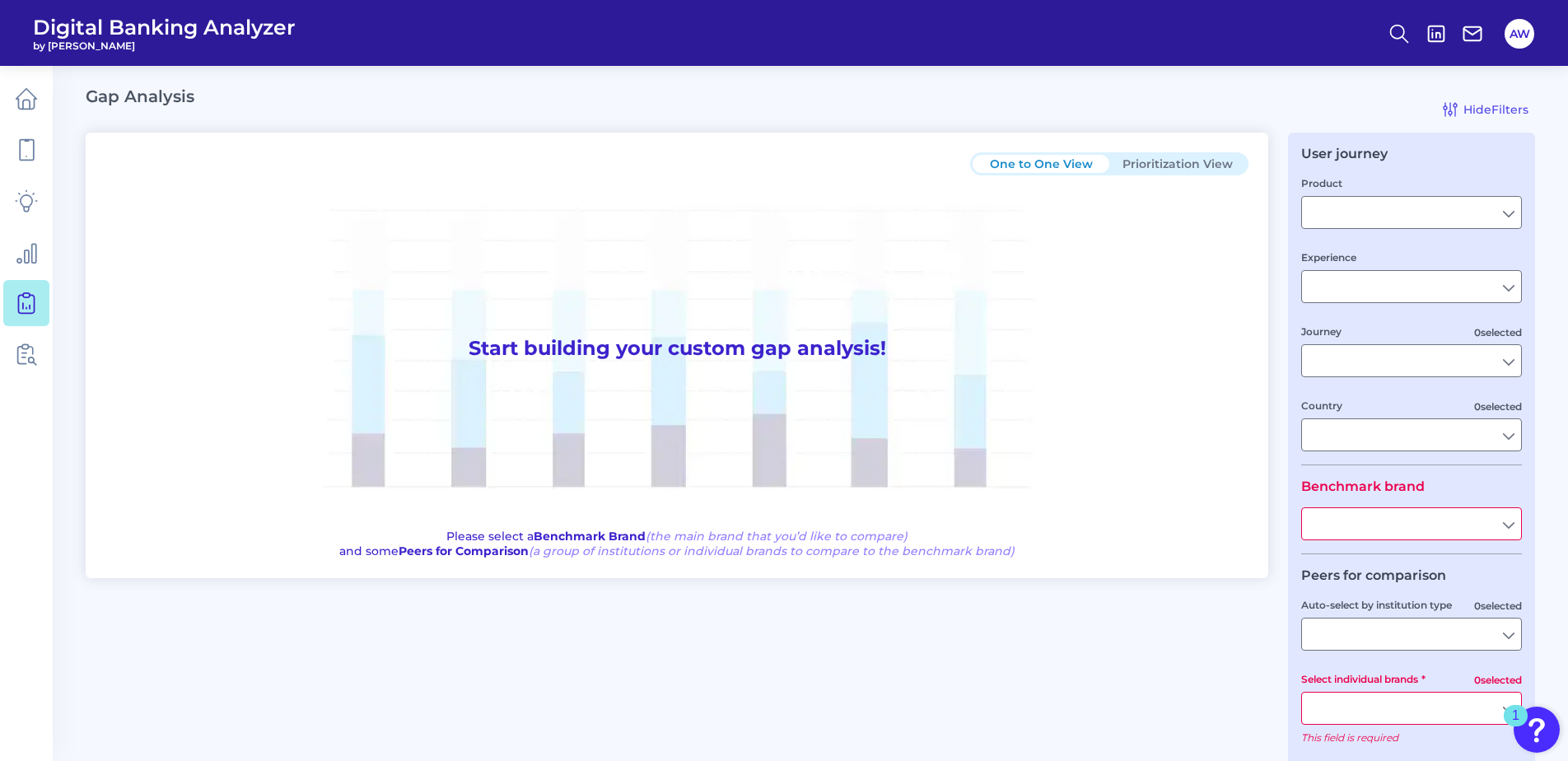
type input "All Select individual brands"
type input "All Journeys"
type input "All Countries"
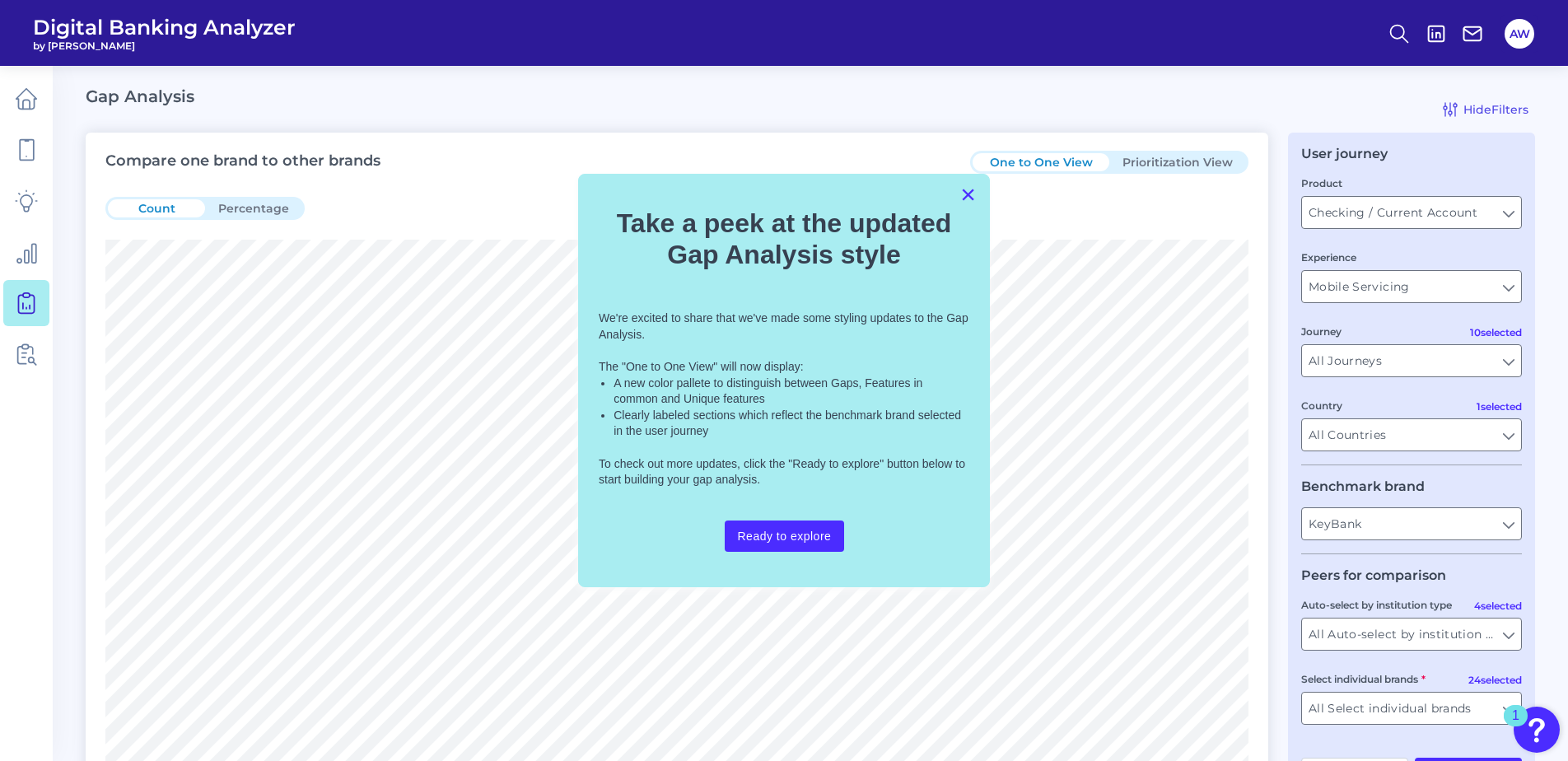
click at [969, 202] on button "×" at bounding box center [967, 193] width 16 height 26
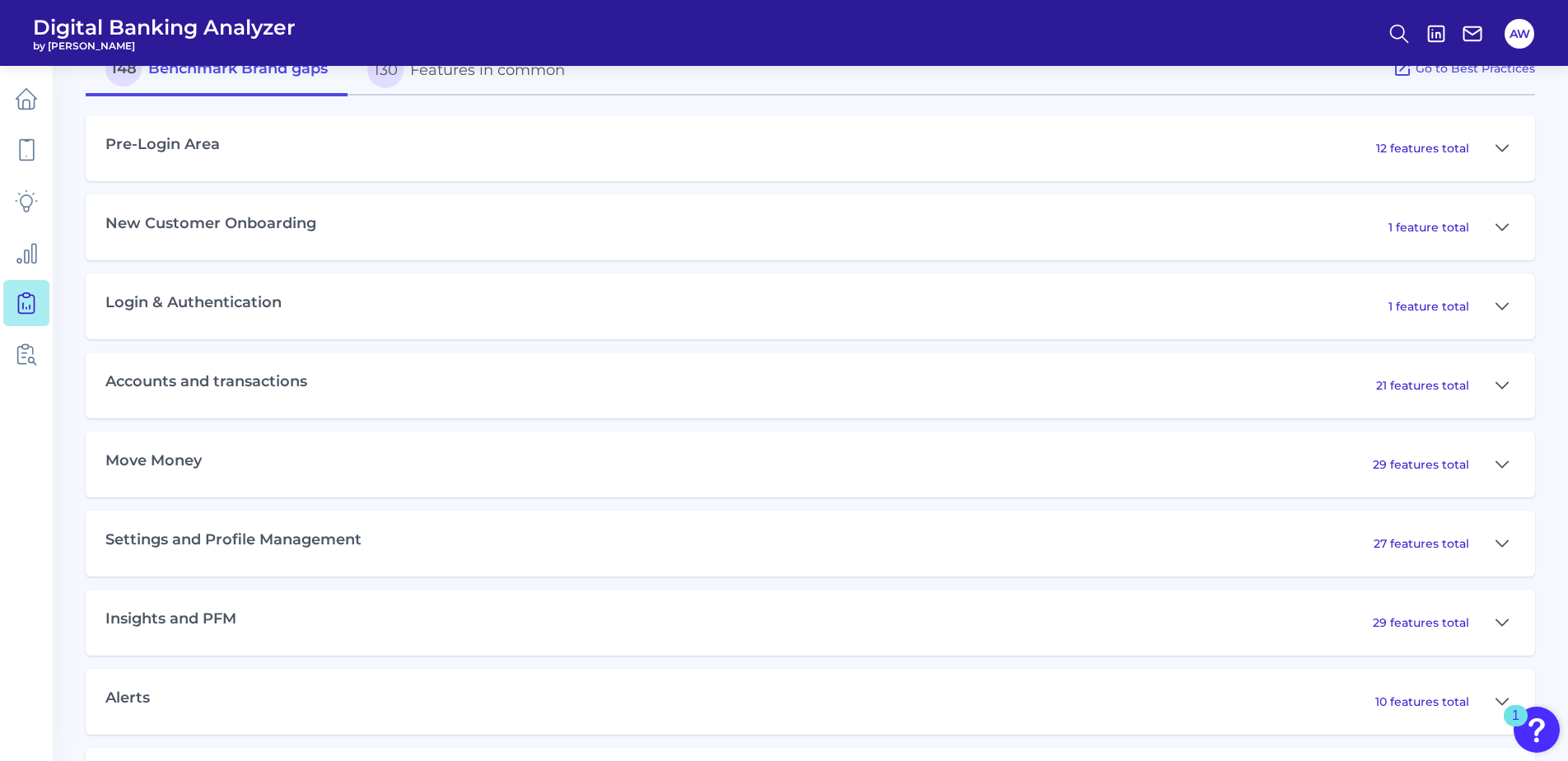
scroll to position [741, 0]
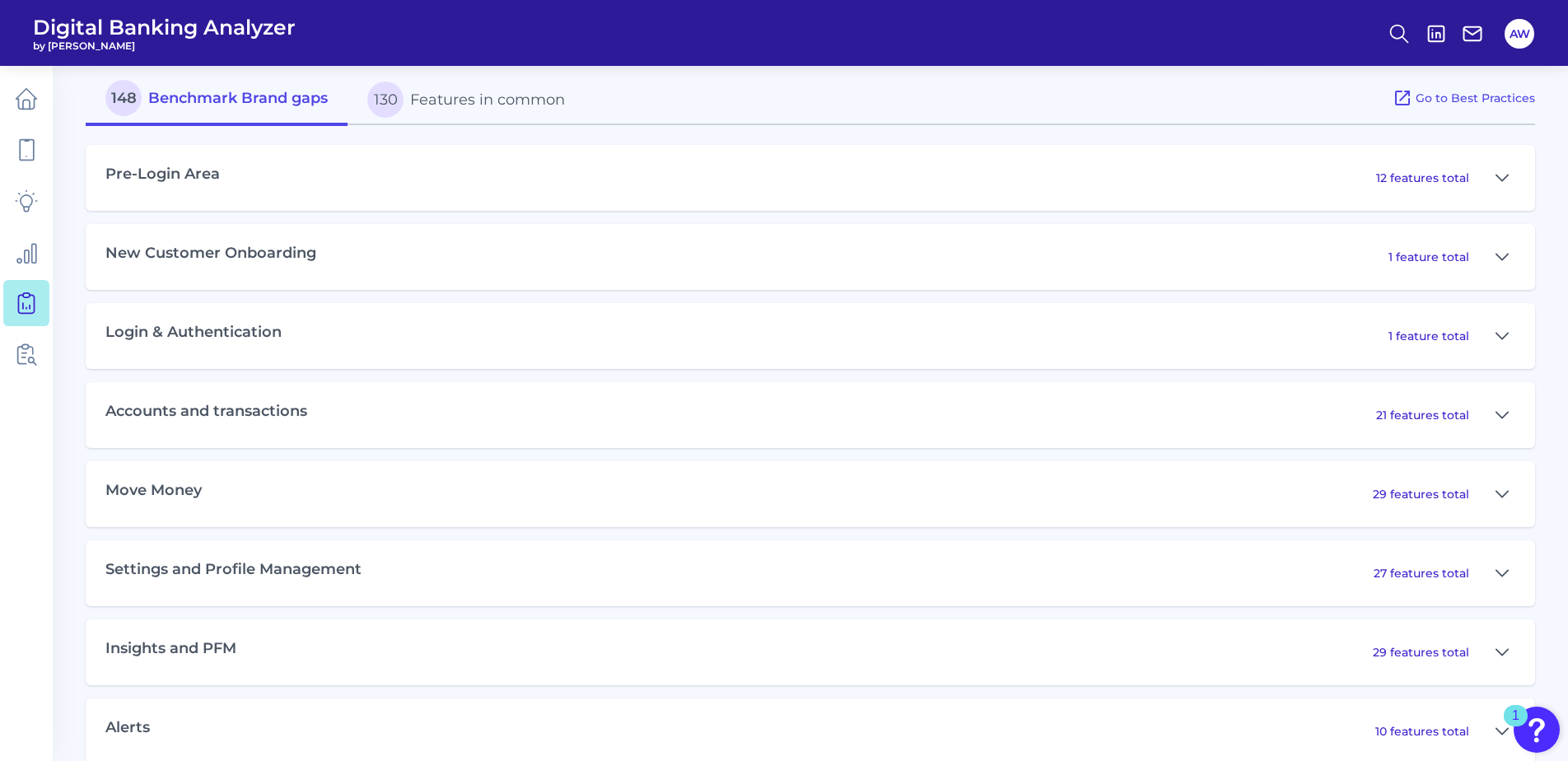
click at [1348, 188] on div "Pre-Login Area 12 features total" at bounding box center [810, 177] width 1449 height 66
click at [1411, 186] on div "12 features total" at bounding box center [1445, 177] width 139 height 26
click at [1426, 174] on p "12 features total" at bounding box center [1422, 178] width 93 height 15
click at [1502, 184] on icon at bounding box center [1502, 177] width 13 height 19
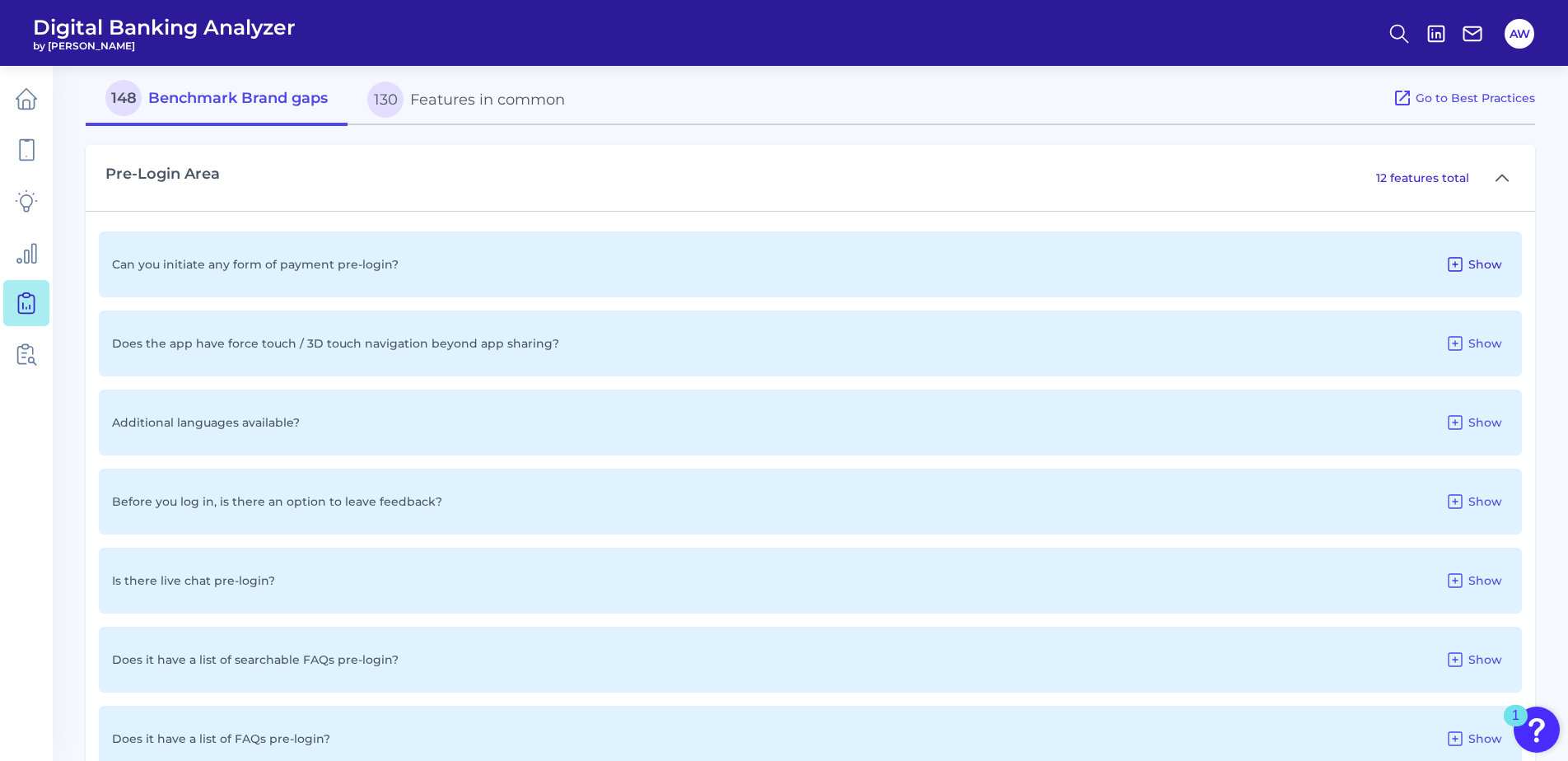
click at [1458, 265] on icon at bounding box center [1454, 263] width 19 height 19
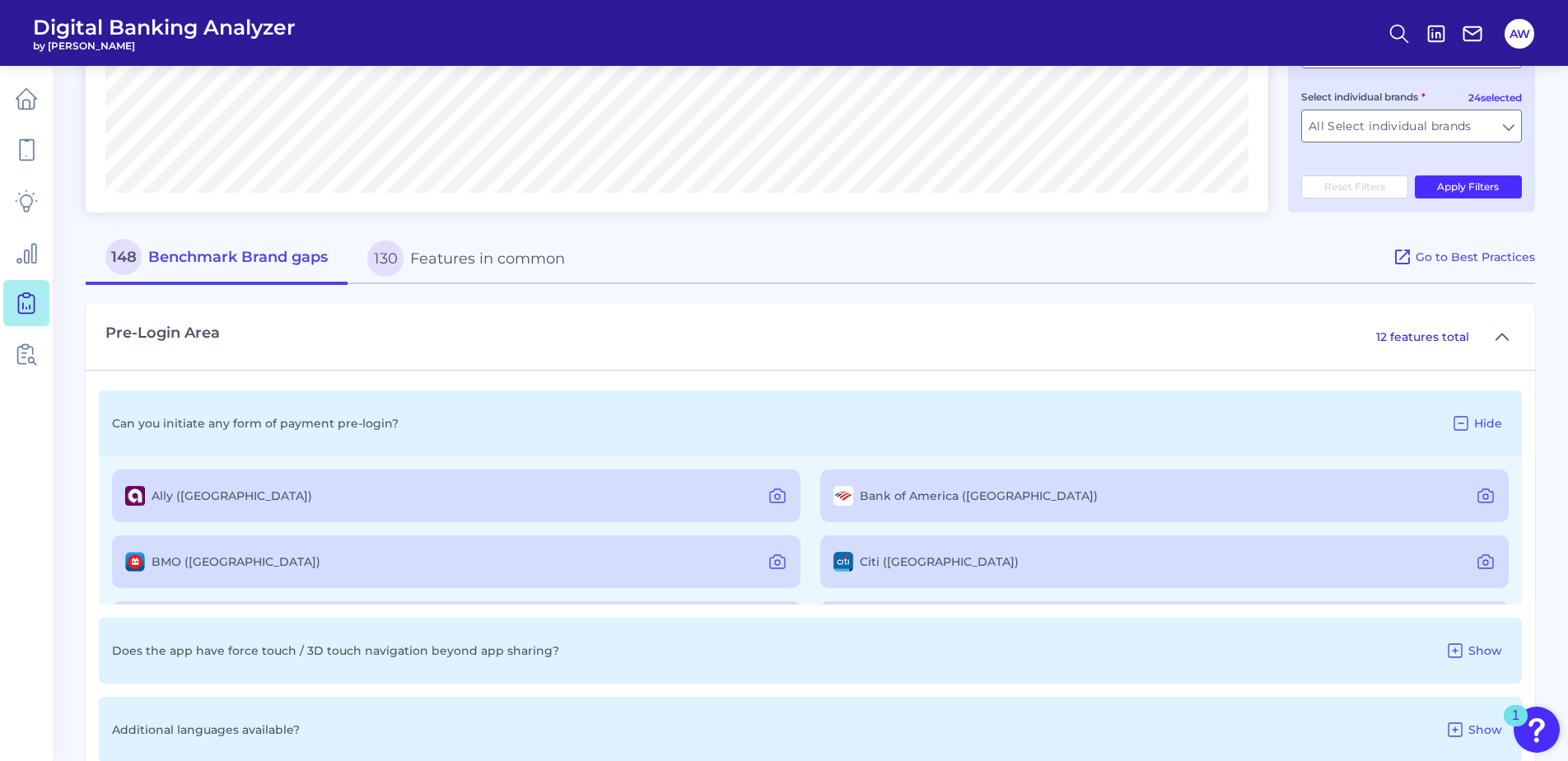
scroll to position [576, 0]
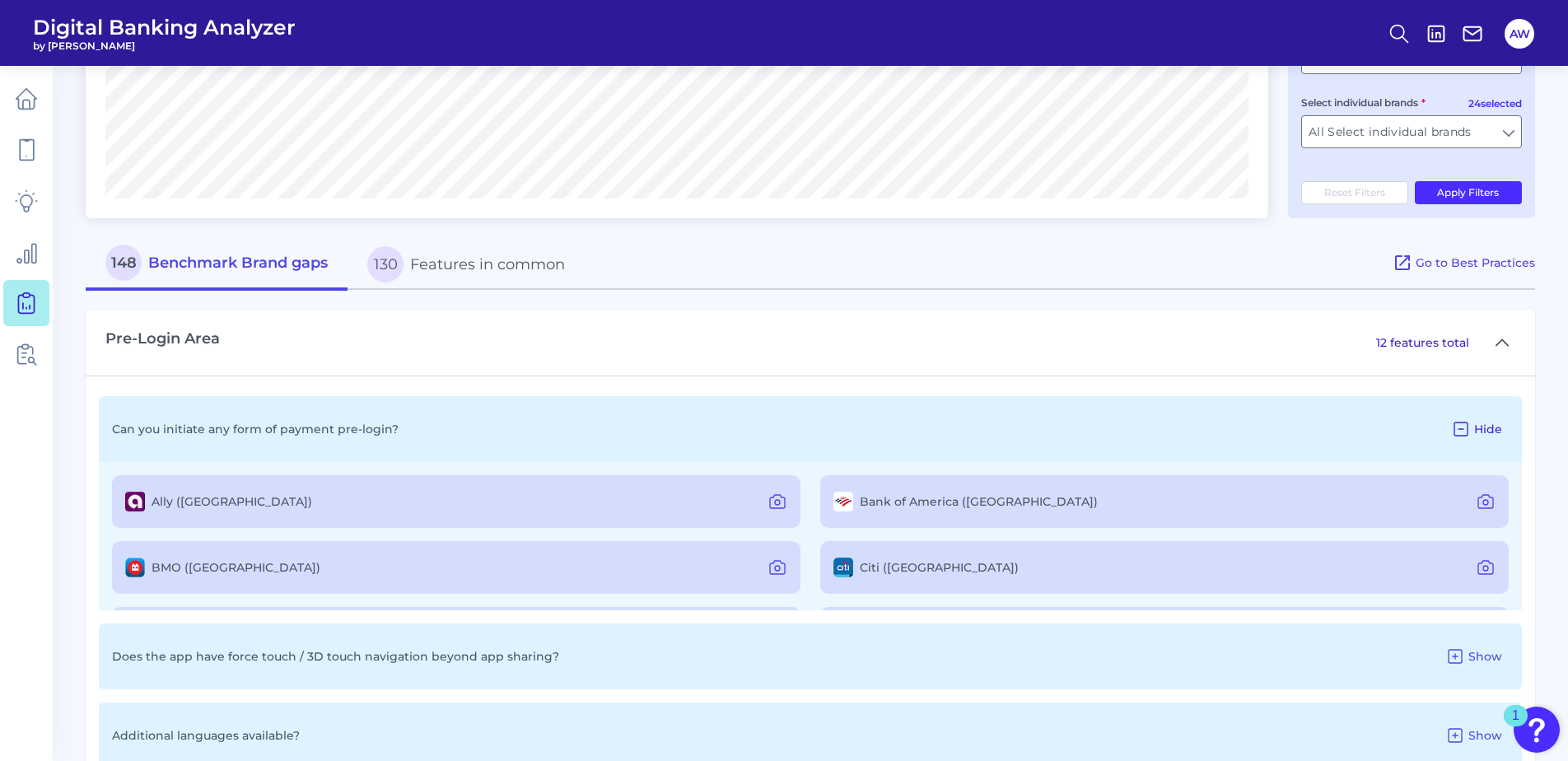
click at [1470, 416] on button "Hide" at bounding box center [1476, 428] width 64 height 26
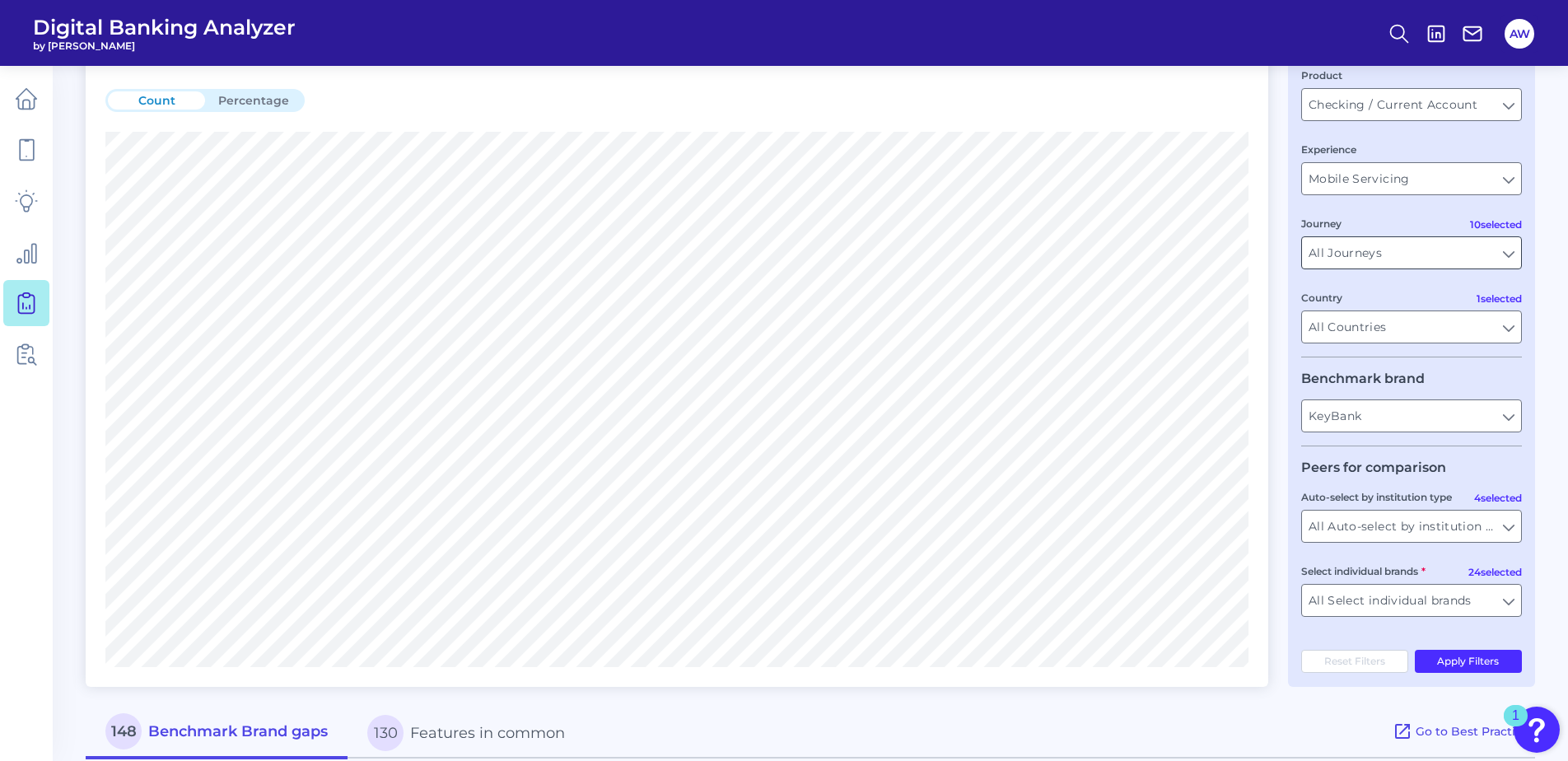
scroll to position [0, 0]
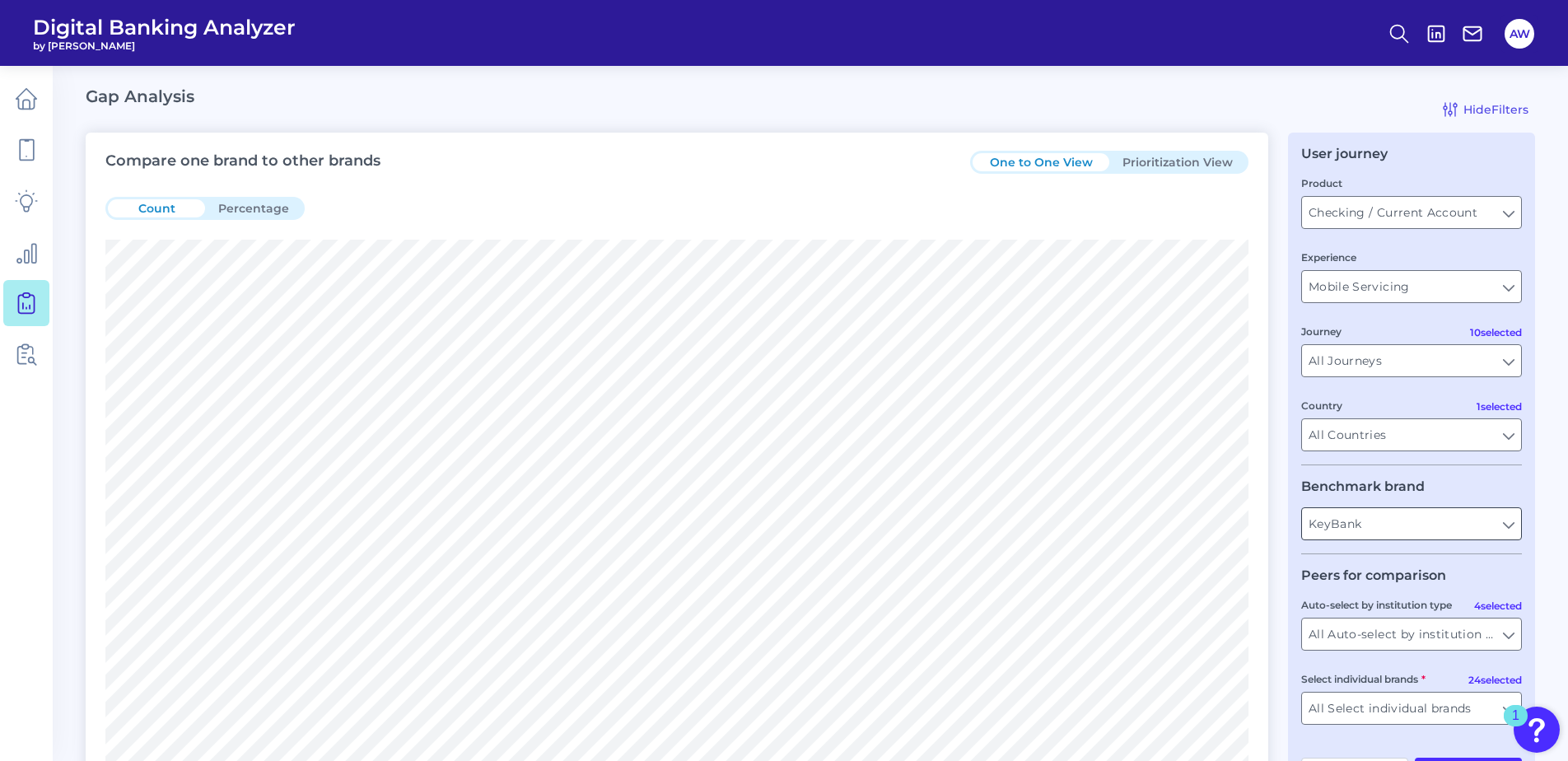
click at [1464, 530] on input "KeyBank" at bounding box center [1412, 523] width 219 height 31
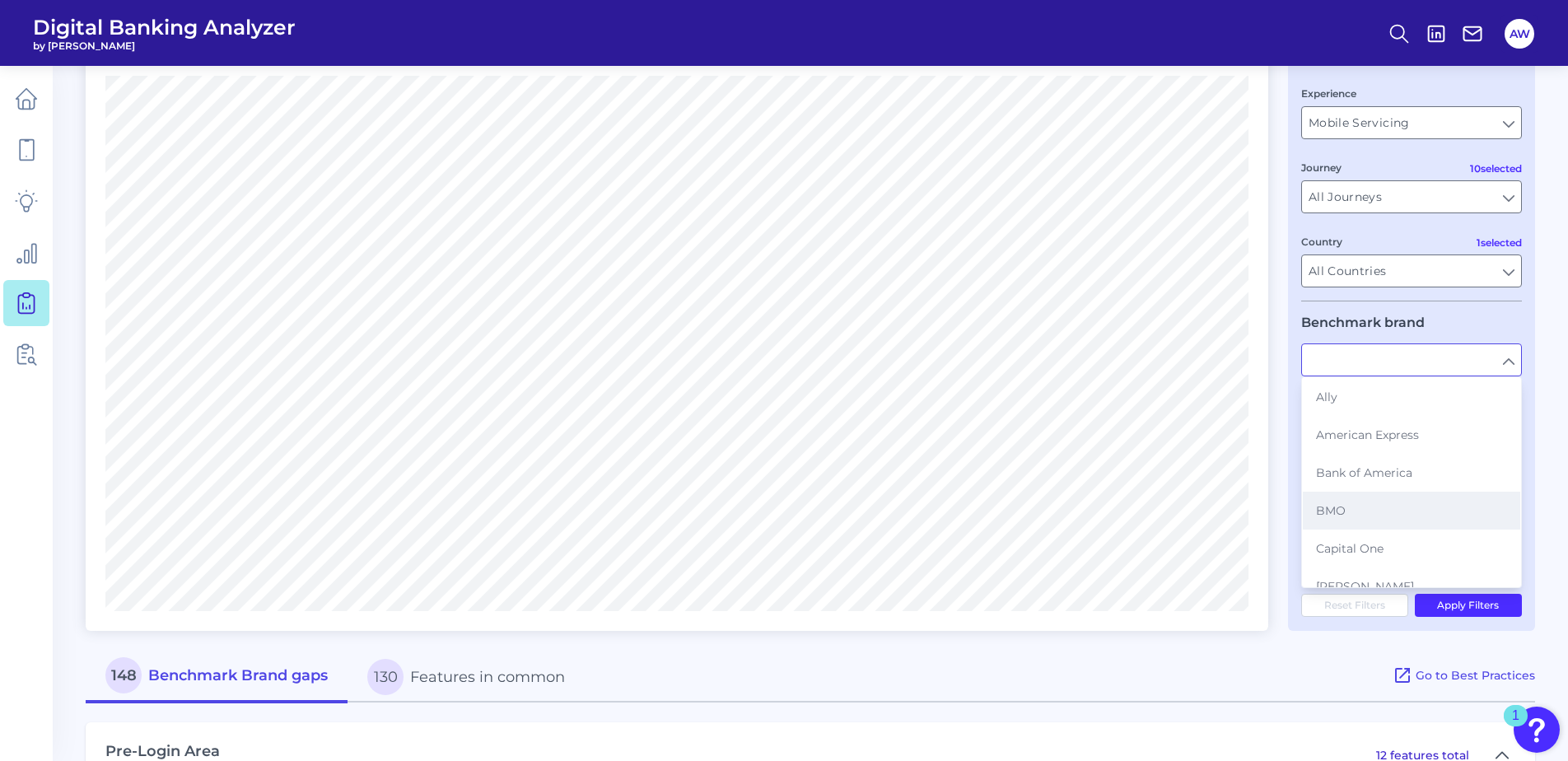
scroll to position [165, 0]
click at [1493, 364] on input "text" at bounding box center [1412, 358] width 219 height 31
type input "KeyBank"
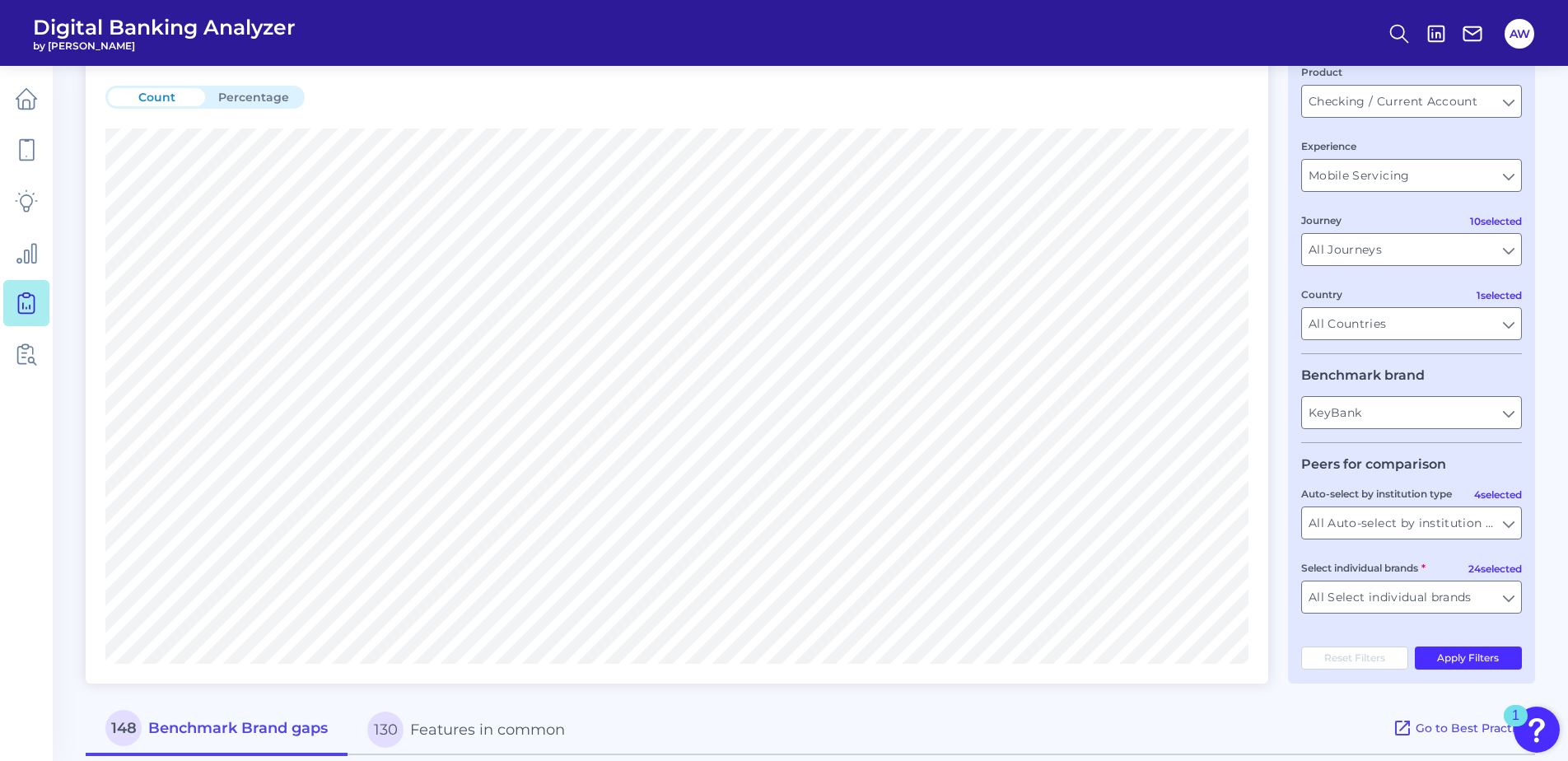
scroll to position [0, 0]
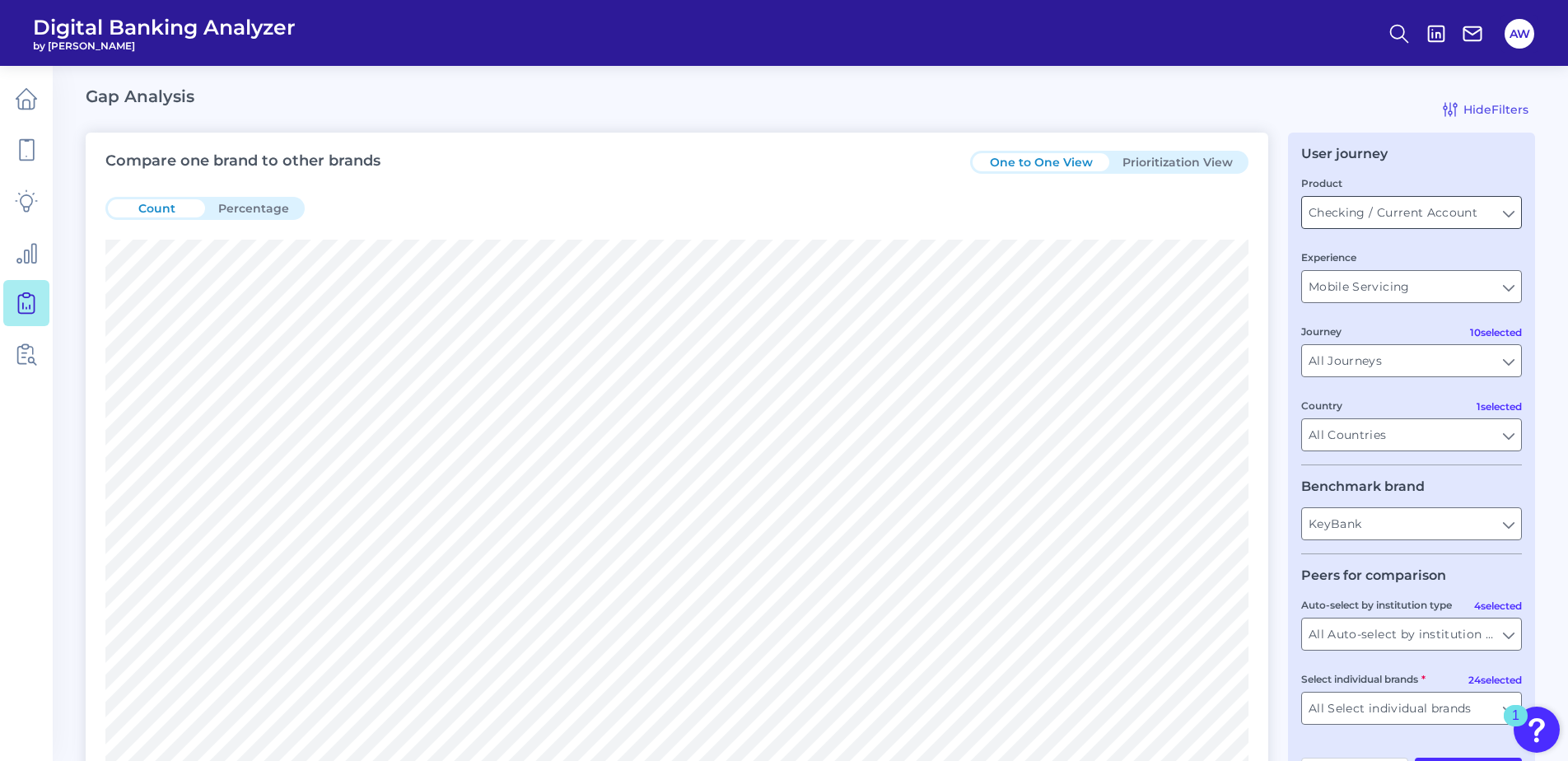
click at [1371, 219] on input "Checking / Current Account" at bounding box center [1412, 212] width 219 height 31
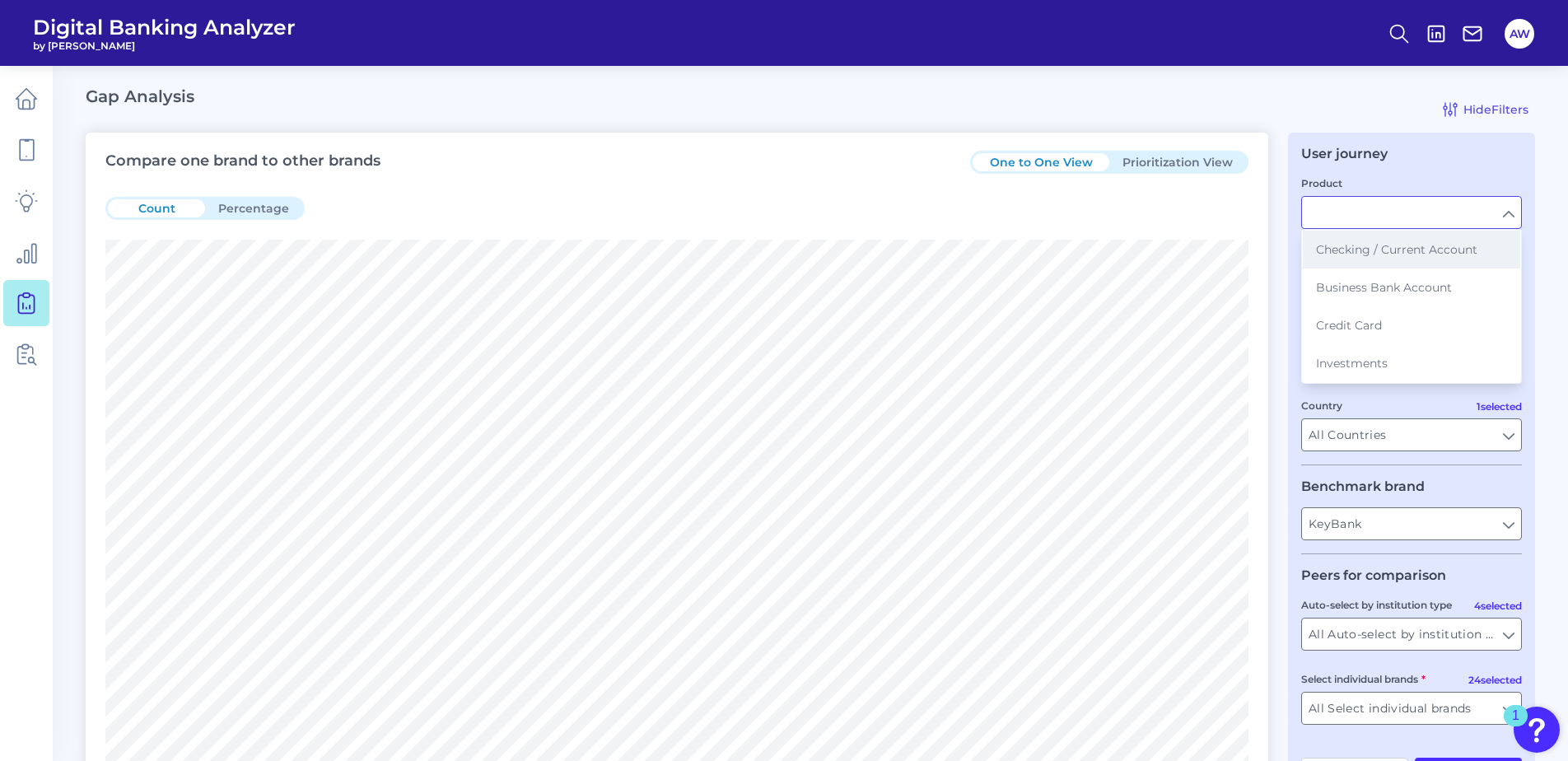
click at [1395, 233] on button "Checking / Current Account" at bounding box center [1412, 249] width 217 height 38
type input "Checking / Current Account"
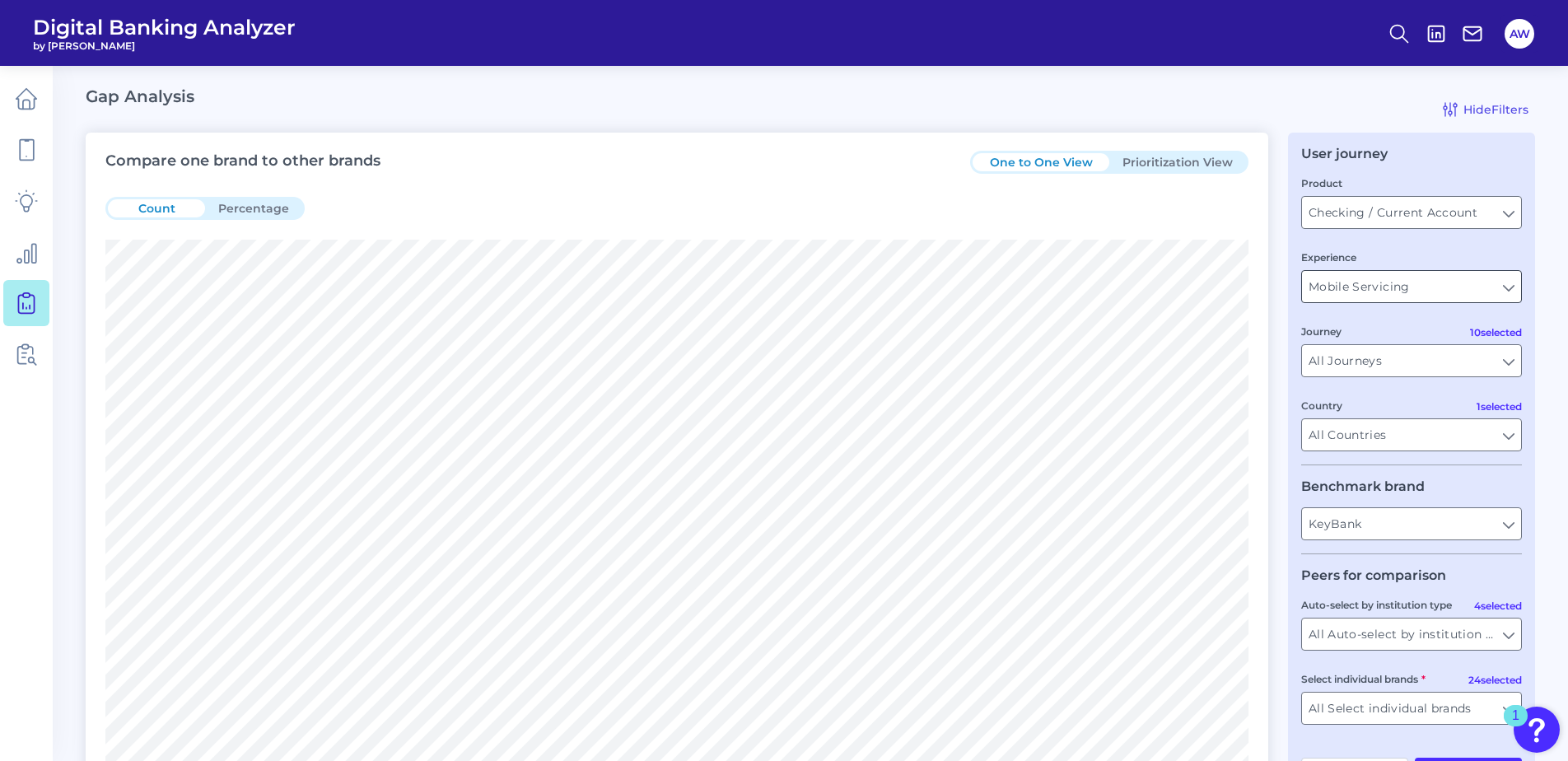
click at [1388, 291] on input "Mobile Servicing" at bounding box center [1412, 286] width 219 height 31
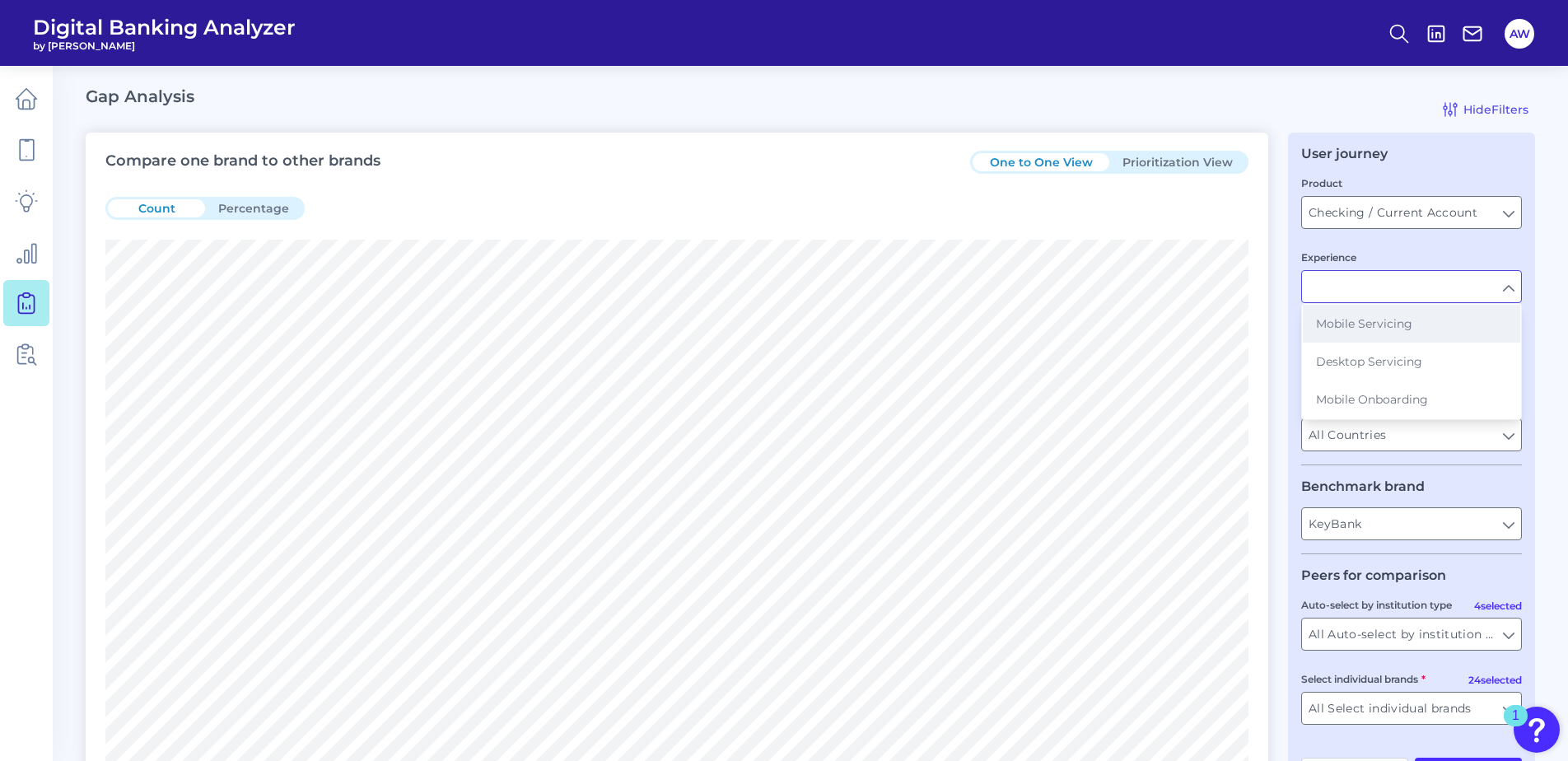
click at [1387, 328] on span "Mobile Servicing" at bounding box center [1364, 324] width 97 height 15
type input "Mobile Servicing"
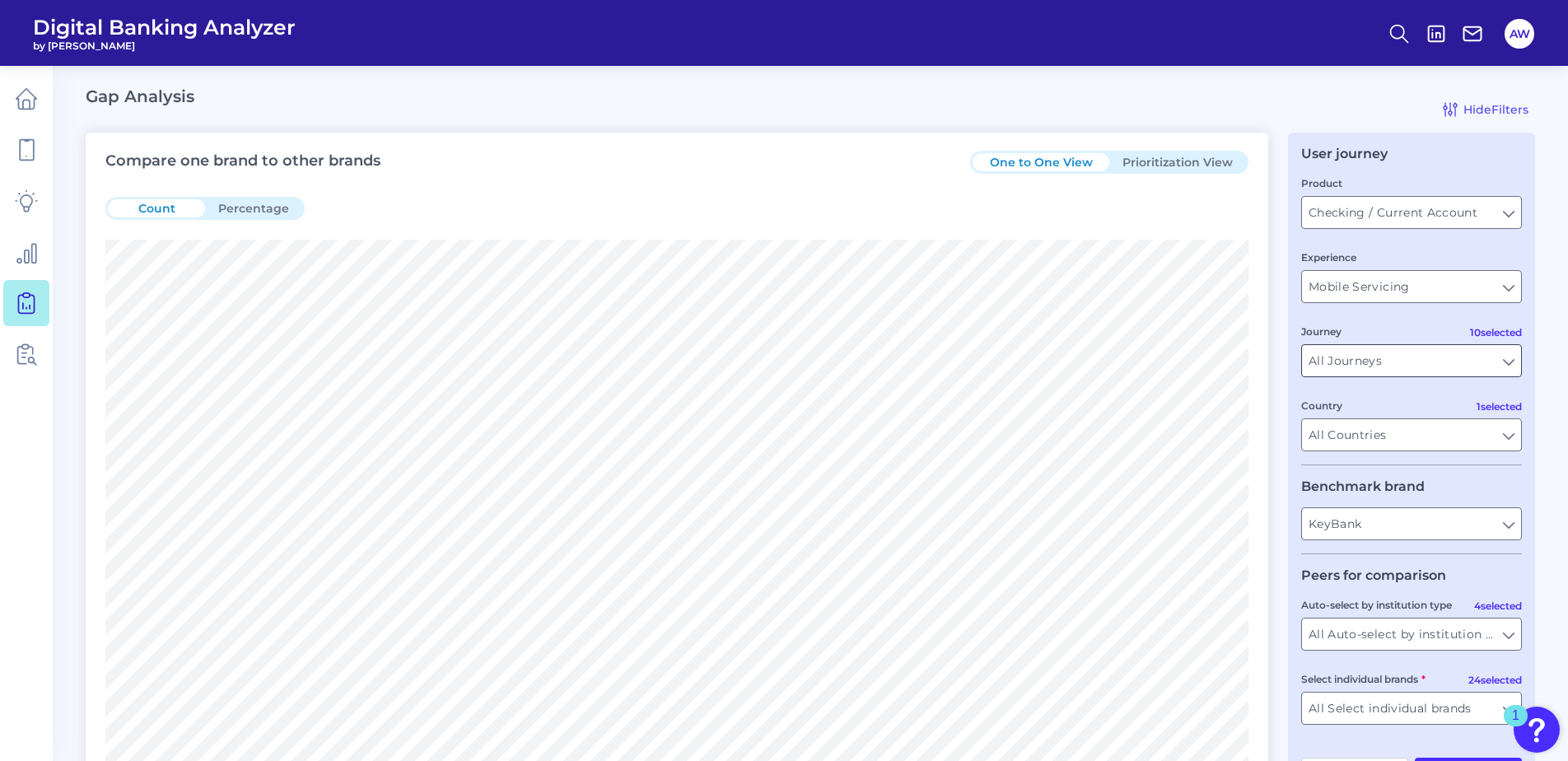
click at [1391, 367] on input "All Journeys" at bounding box center [1412, 360] width 219 height 31
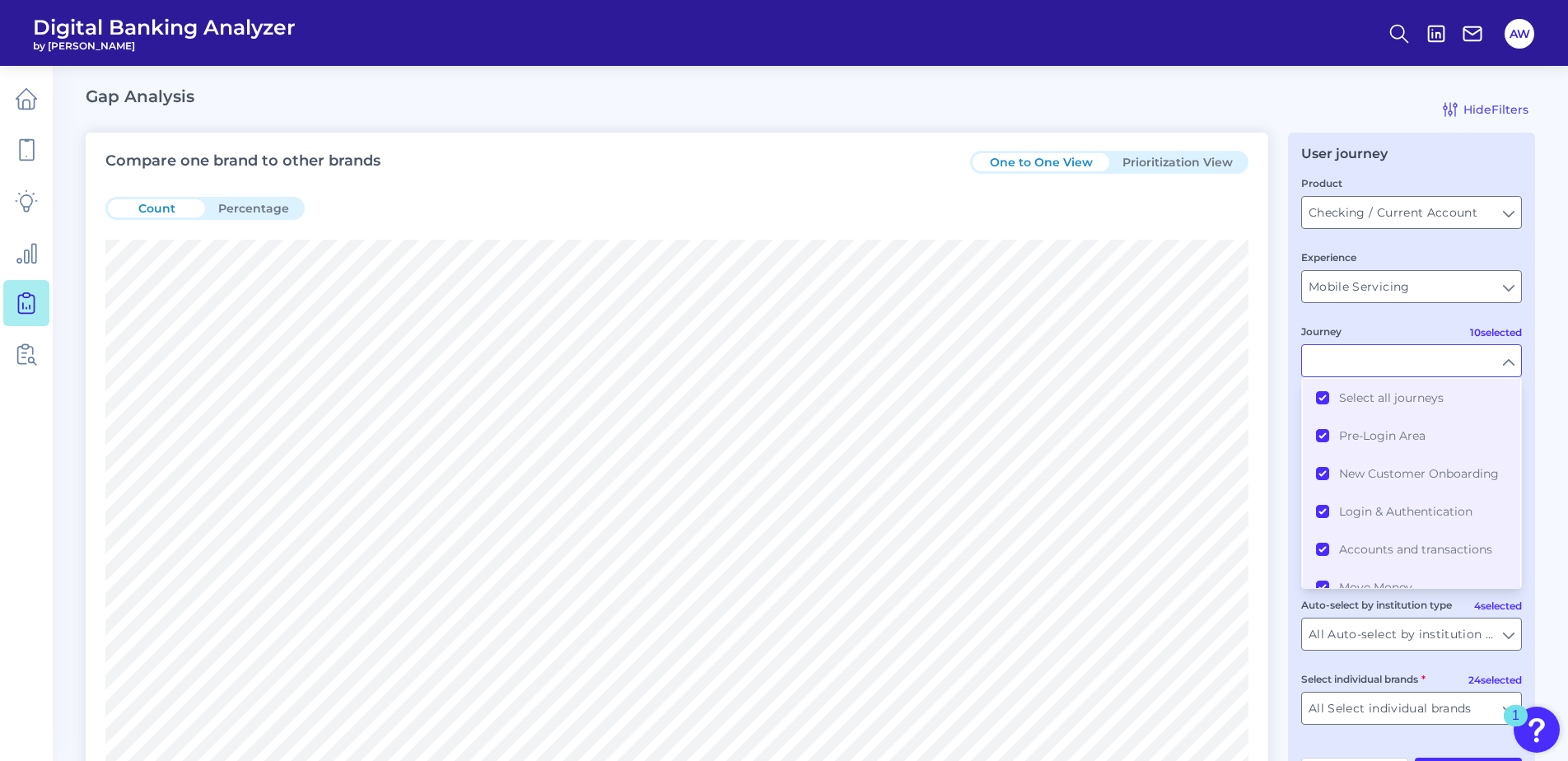
click at [1390, 370] on input "Journey" at bounding box center [1412, 360] width 219 height 31
type input "All Journeys"
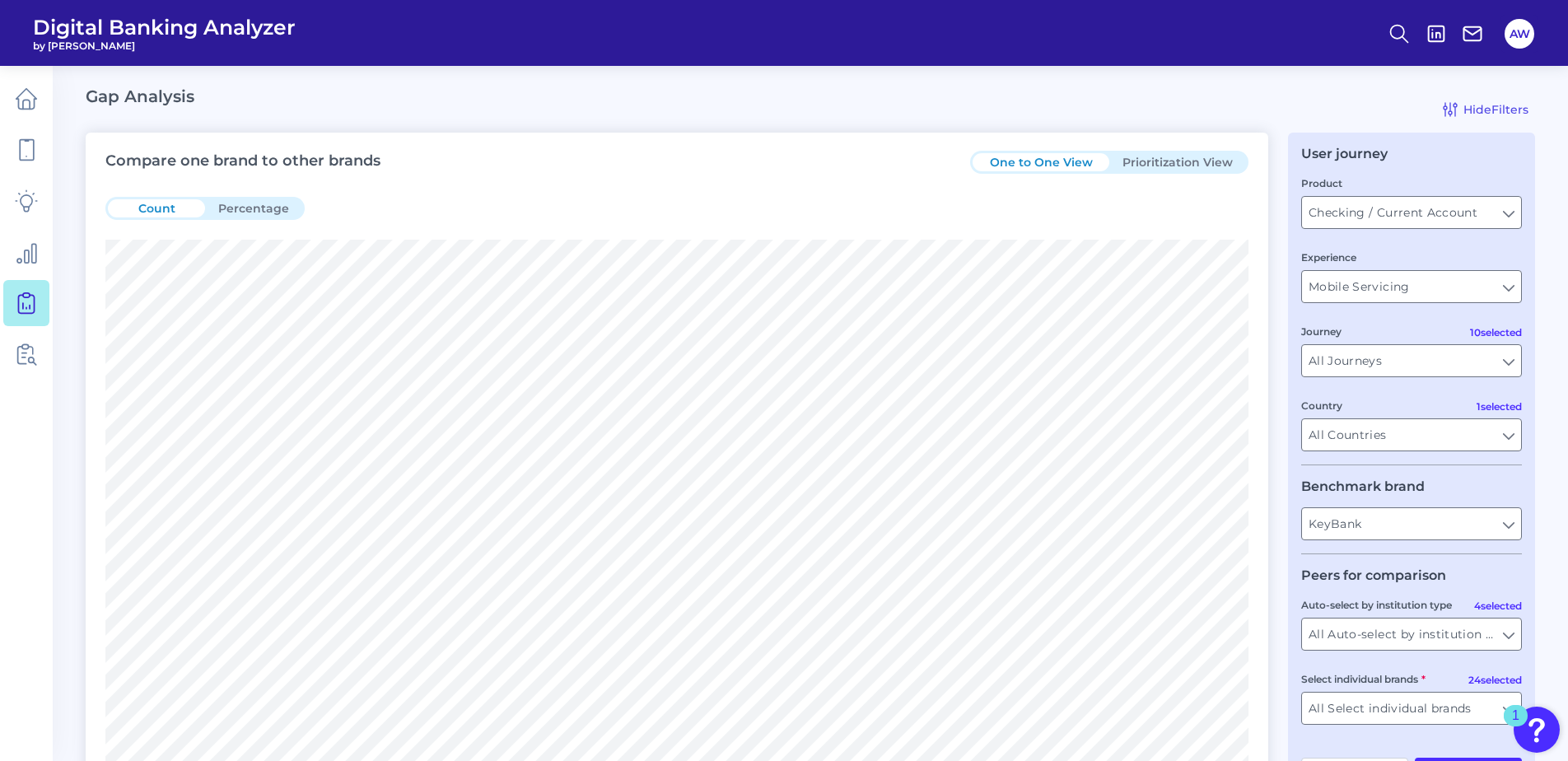
scroll to position [82, 0]
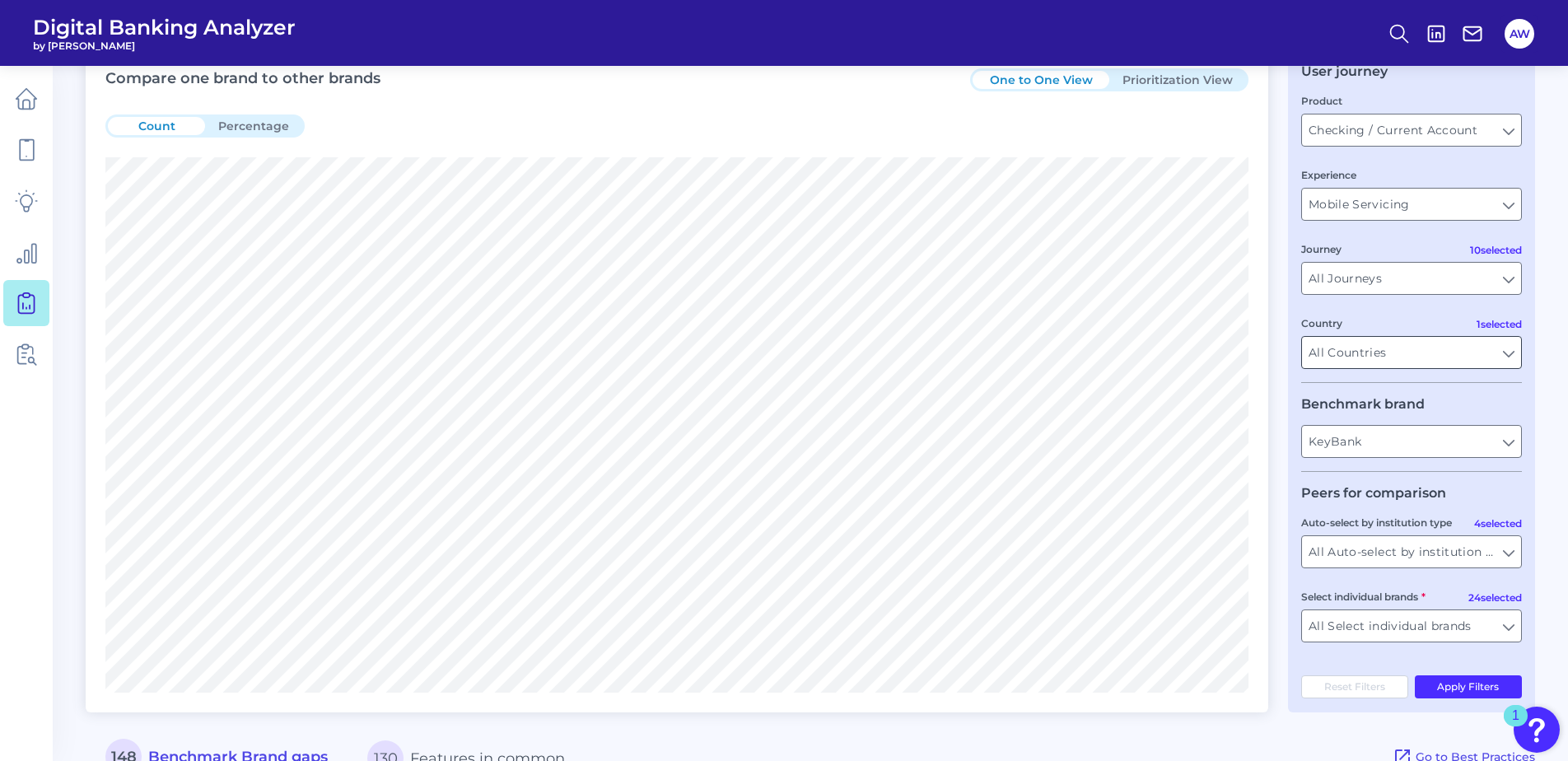
click at [1398, 360] on input "All Countries" at bounding box center [1412, 351] width 219 height 31
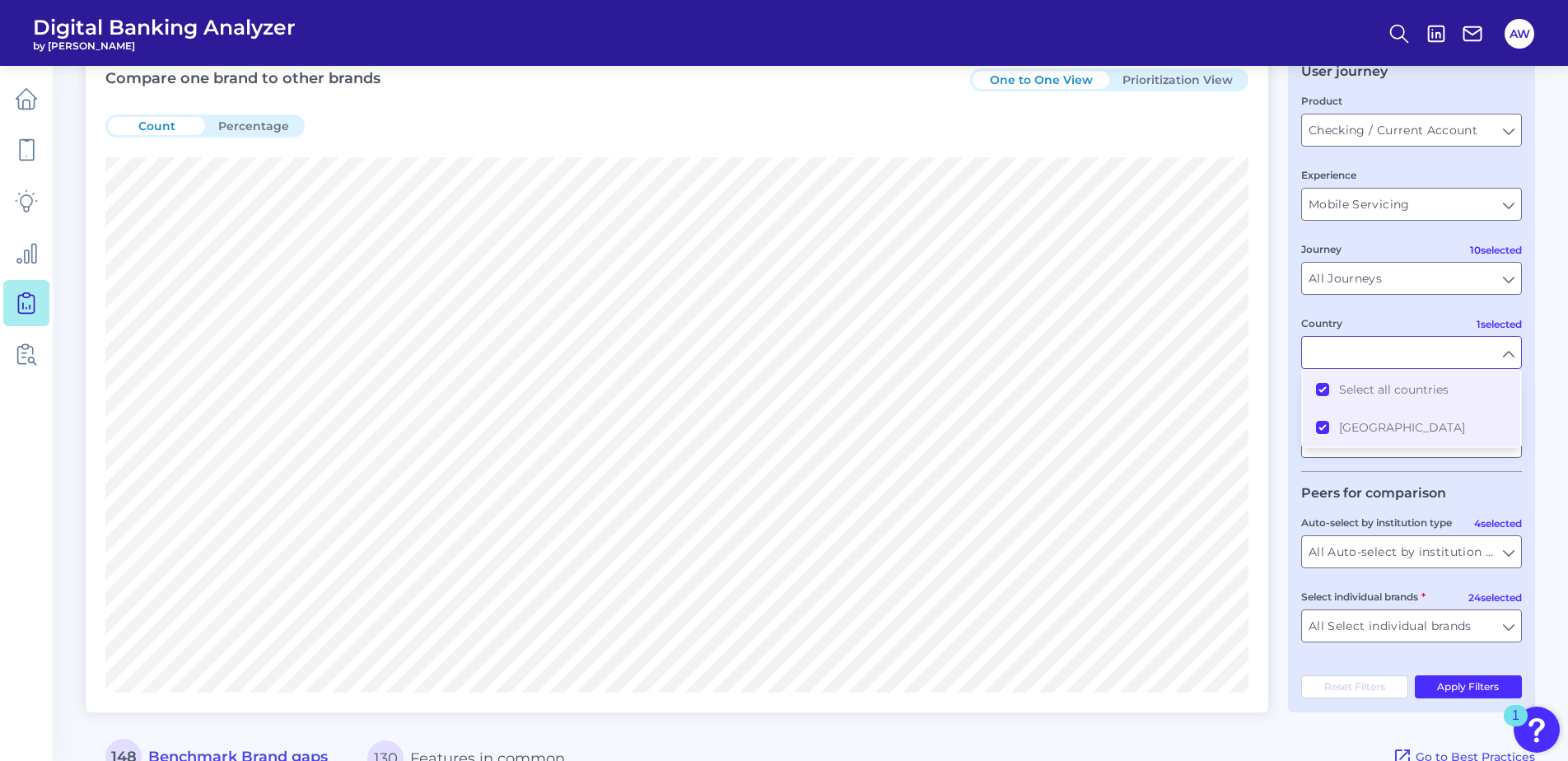
click at [1388, 362] on input "Country" at bounding box center [1412, 351] width 219 height 31
type input "All Countries"
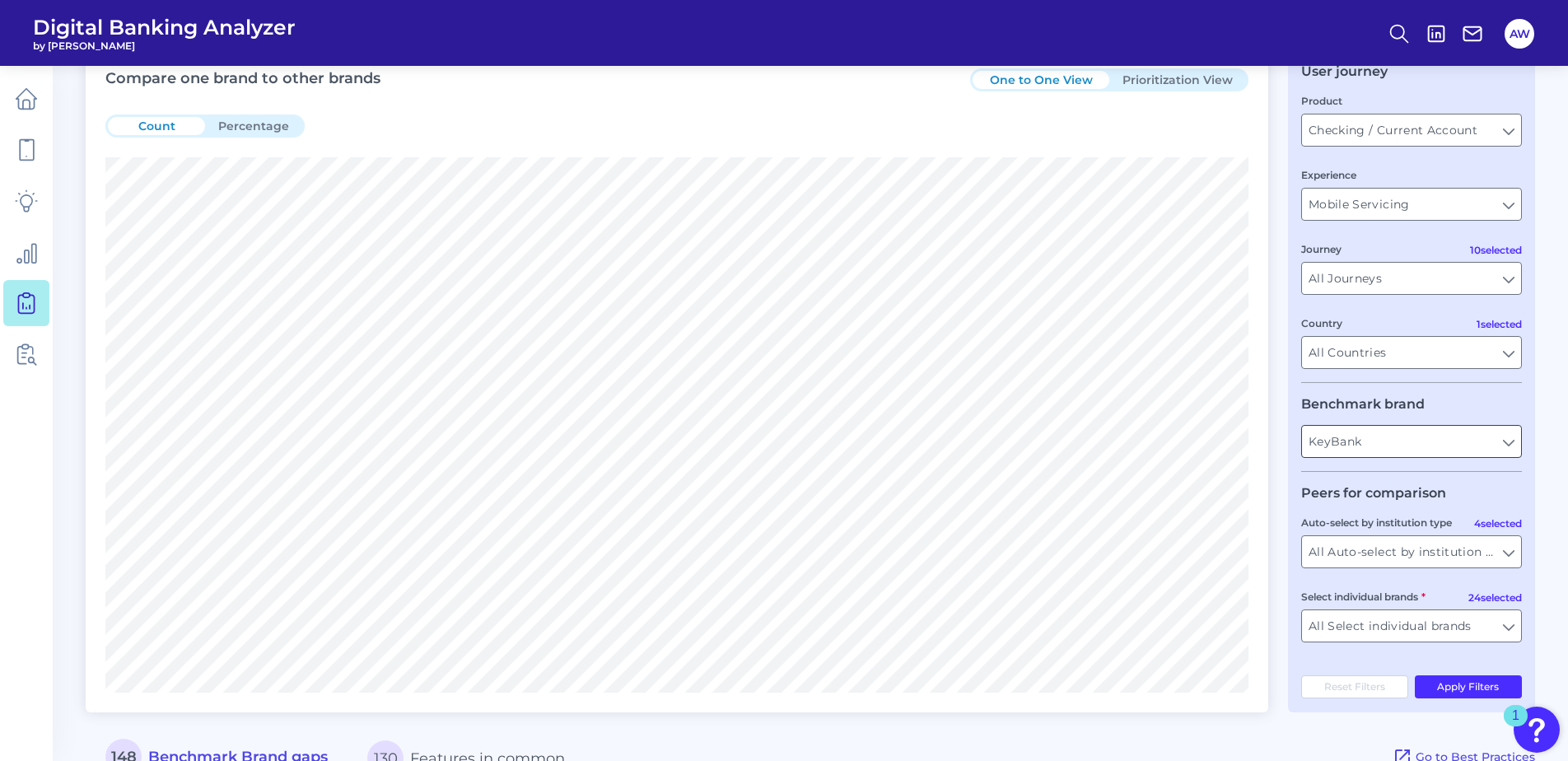
click at [1391, 455] on input "KeyBank" at bounding box center [1412, 441] width 219 height 31
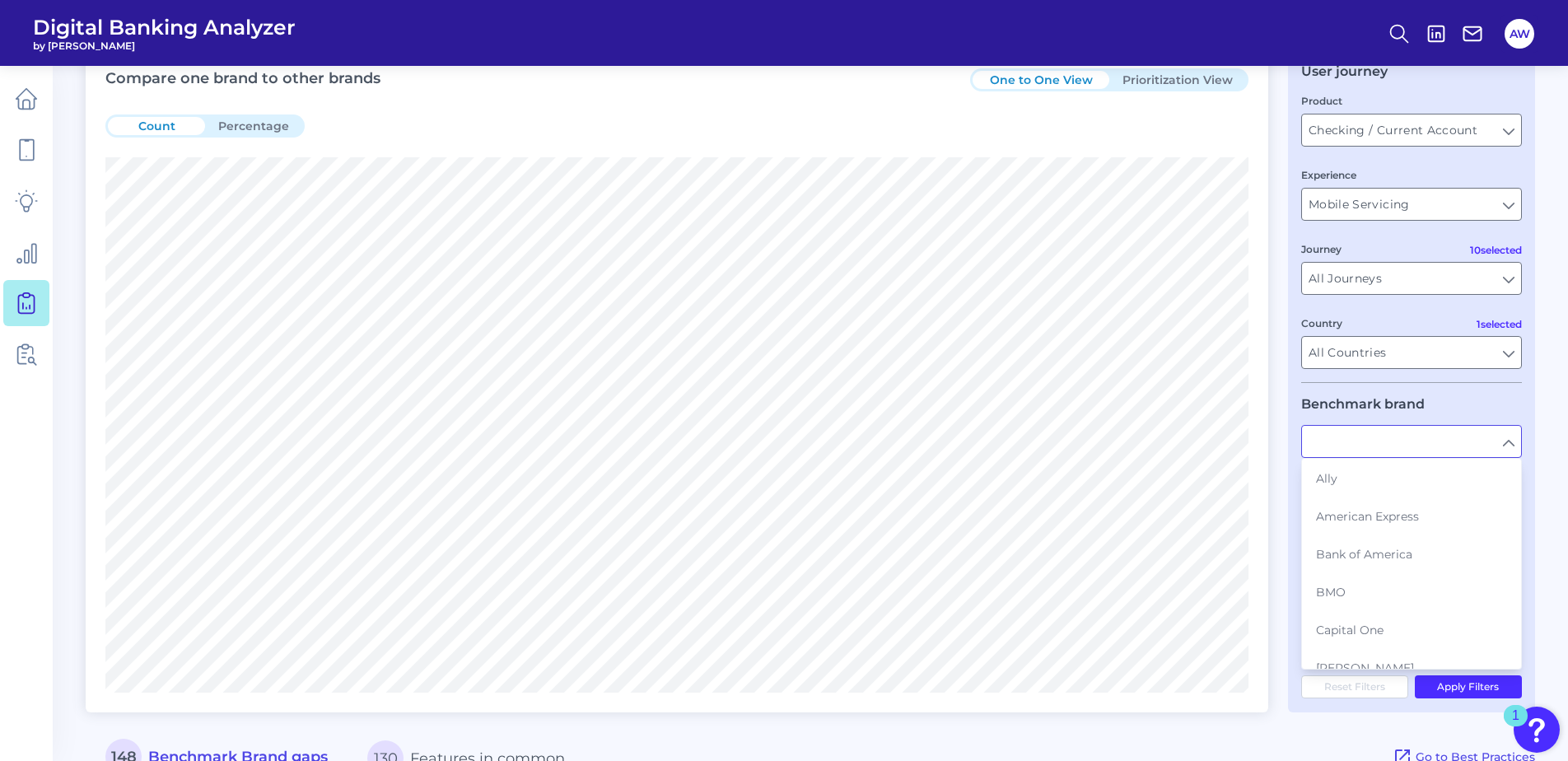
click at [1416, 443] on input "text" at bounding box center [1412, 441] width 219 height 31
type input "KeyBank"
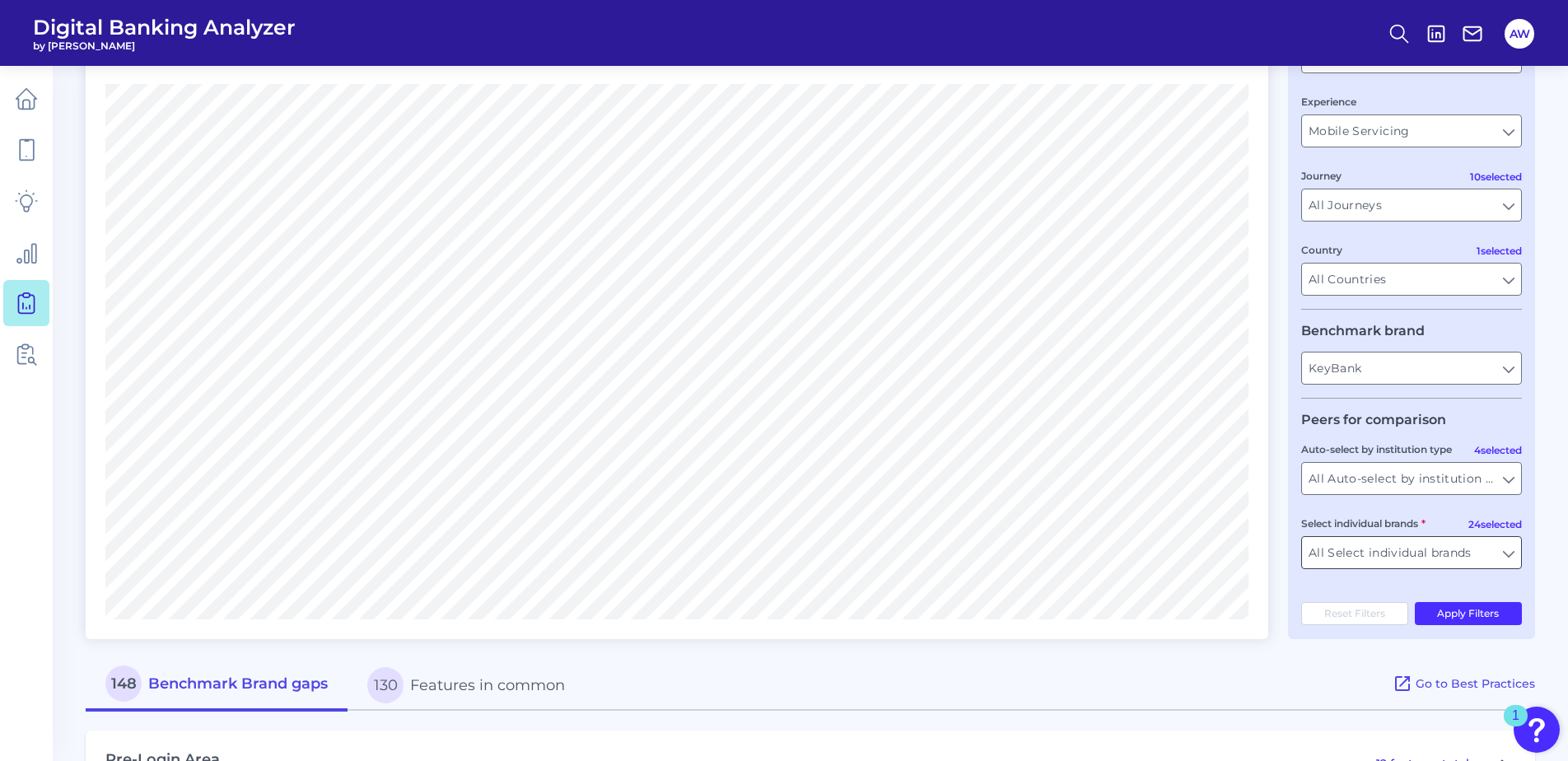
scroll to position [247, 0]
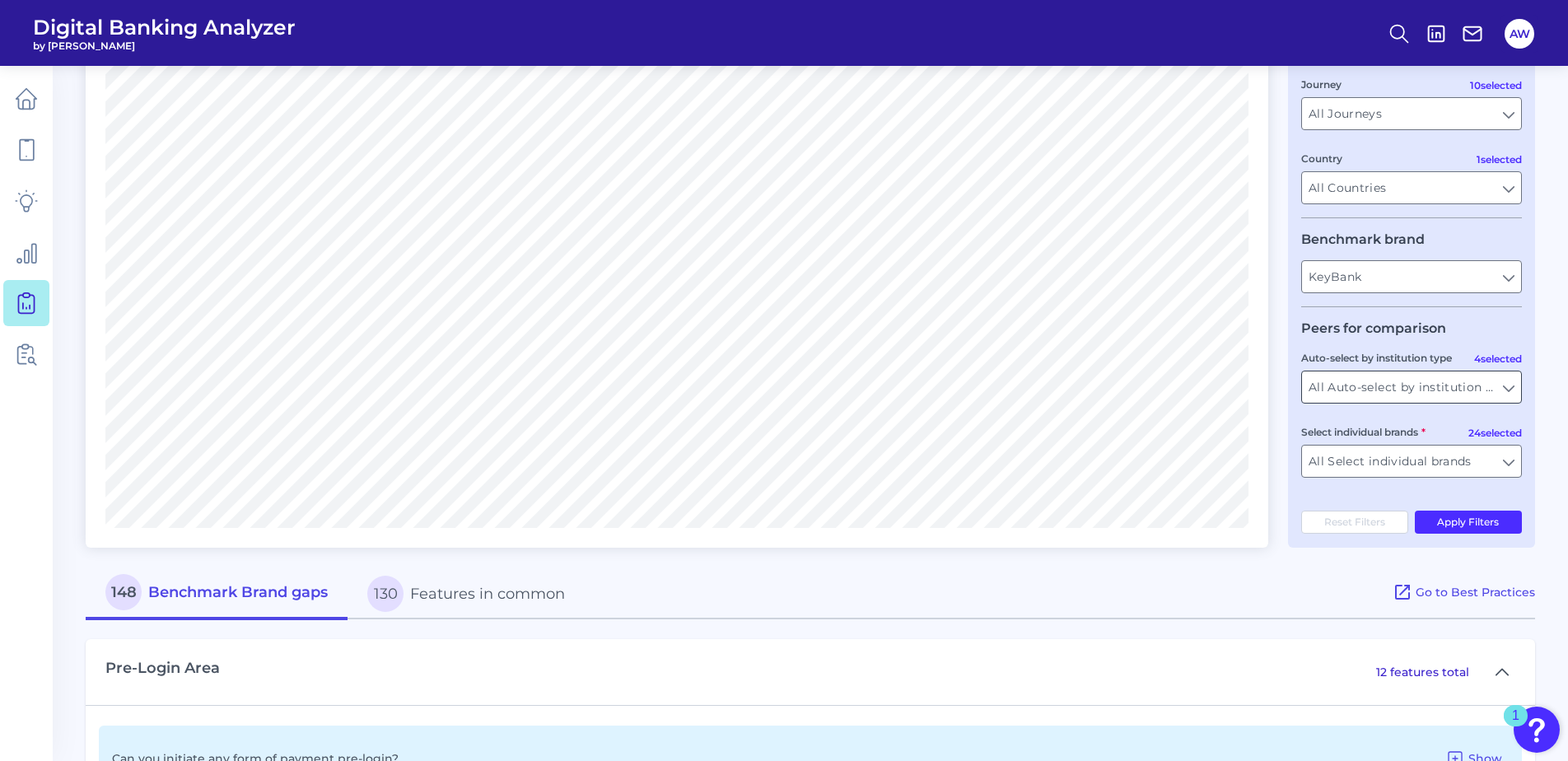
click at [1425, 393] on input "All Auto-select by institution types" at bounding box center [1412, 386] width 219 height 31
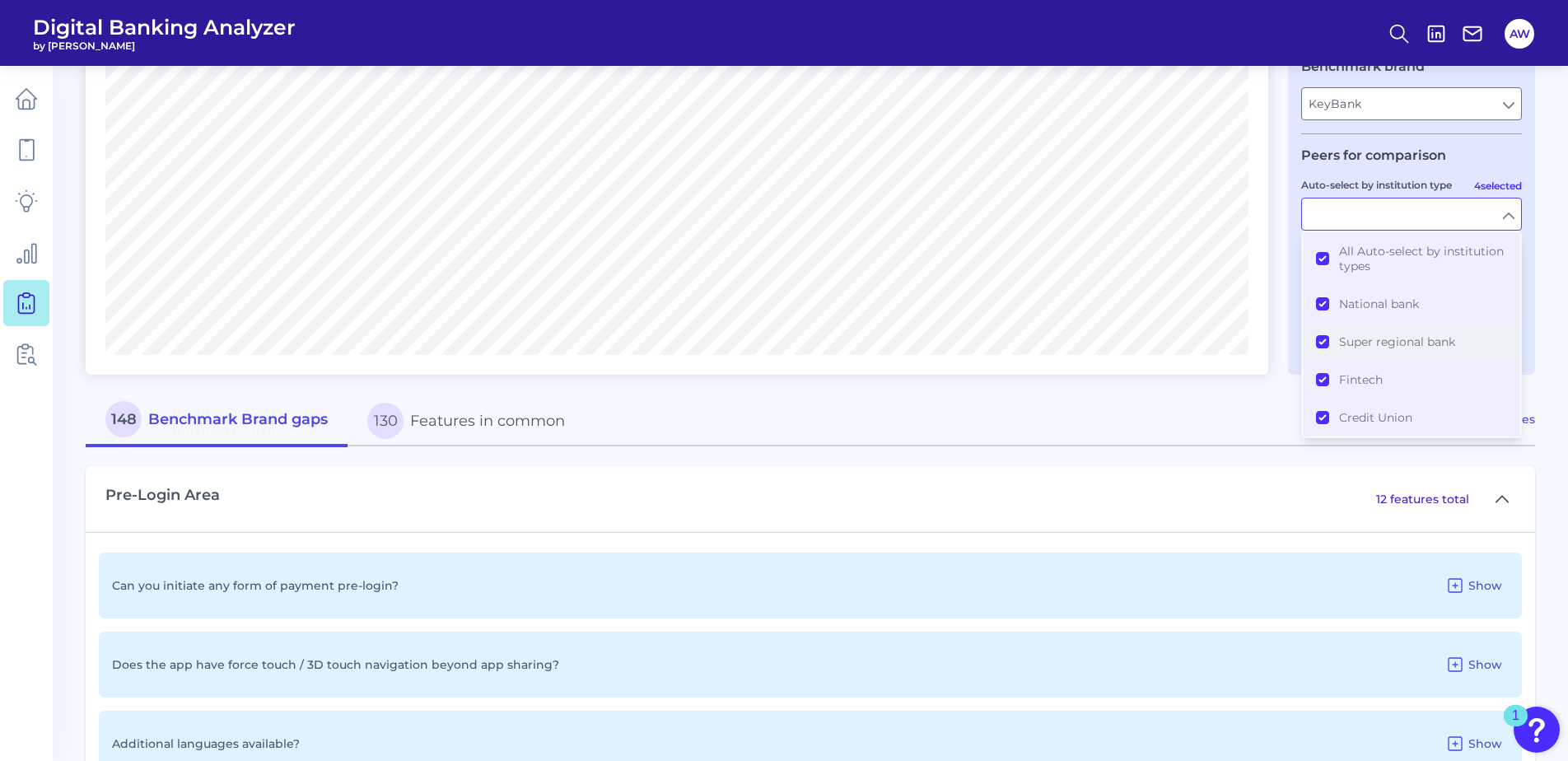
scroll to position [330, 0]
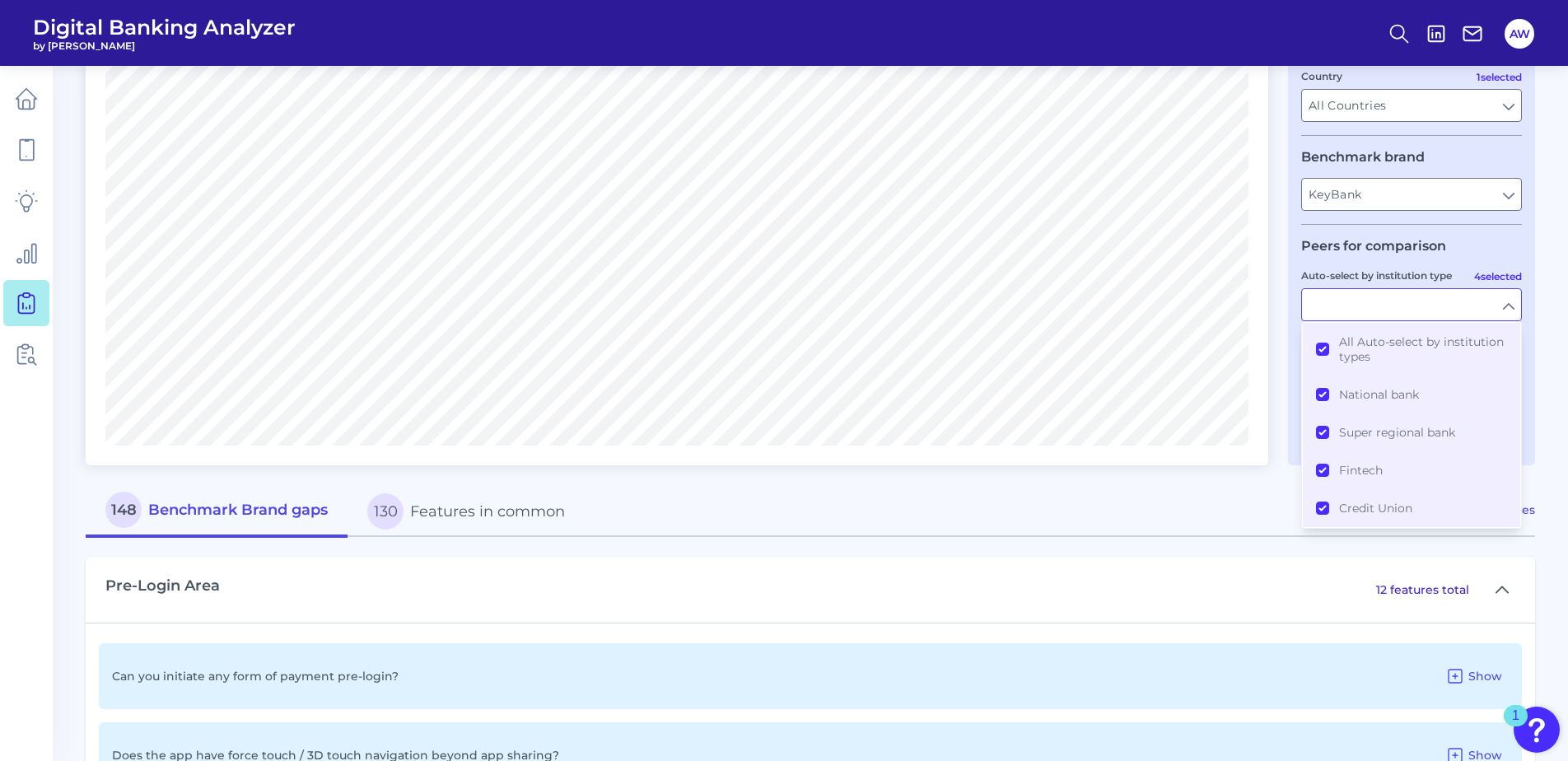
click at [1410, 304] on input "Auto-select by institution type" at bounding box center [1412, 304] width 219 height 31
type input "All Auto-select by institution types"
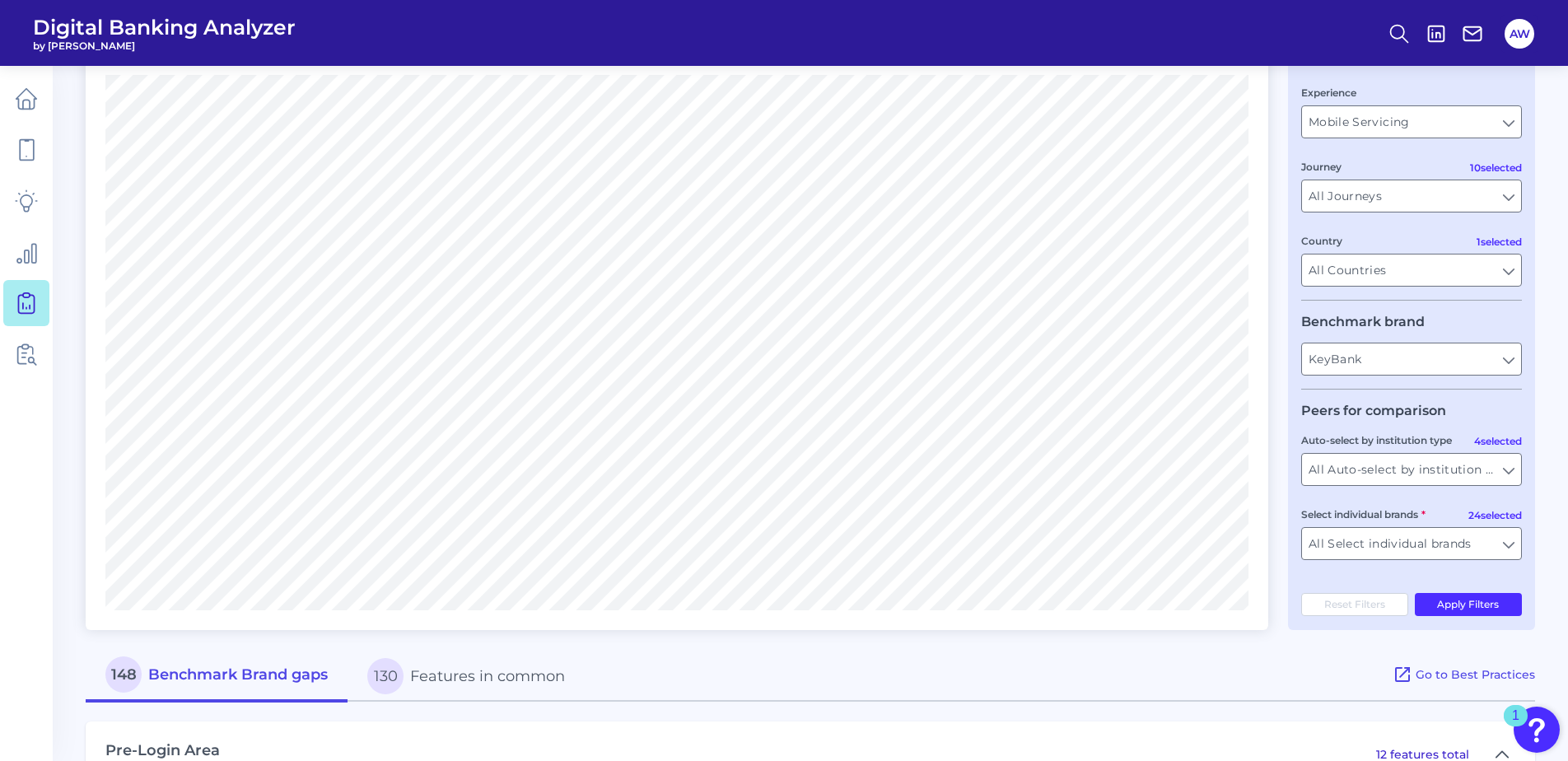
click at [476, 669] on button "130 Features in common" at bounding box center [466, 675] width 237 height 53
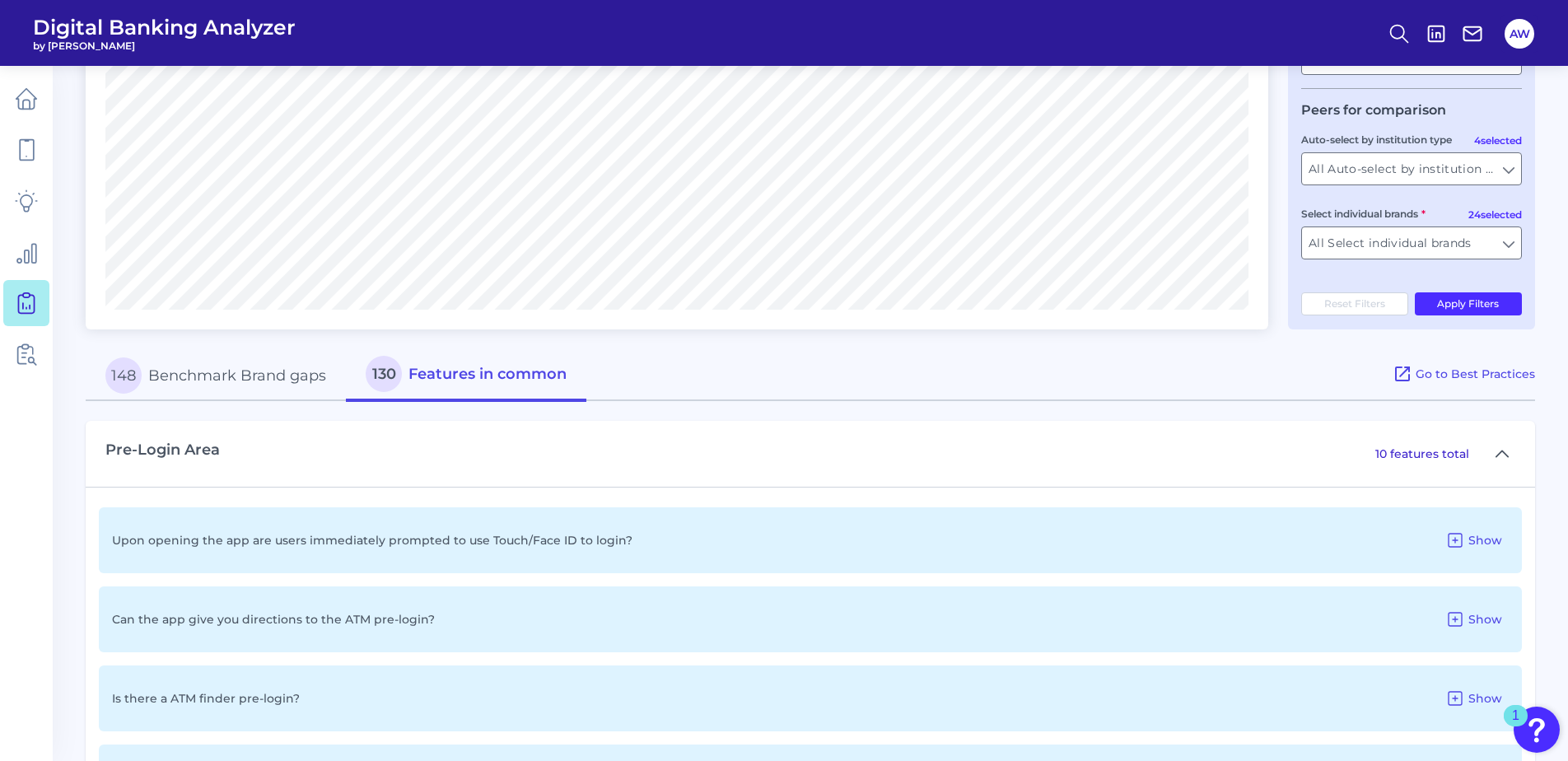
scroll to position [494, 0]
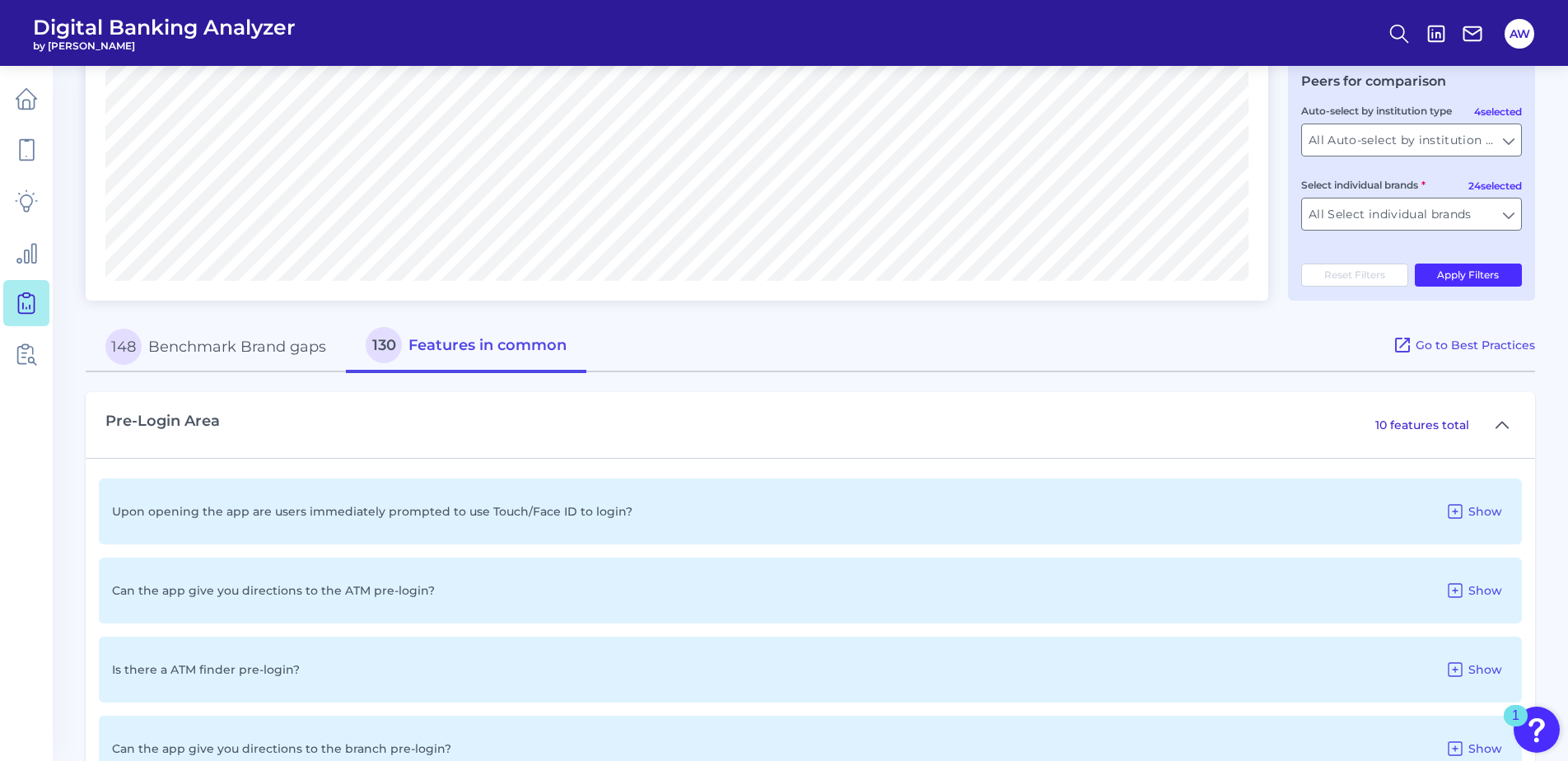
click at [773, 522] on div "Upon opening the app are users immediately prompted to use Touch/Face ID to log…" at bounding box center [810, 511] width 1423 height 66
drag, startPoint x: 1485, startPoint y: 526, endPoint x: 1485, endPoint y: 515, distance: 11.0
click at [1485, 522] on div "Upon opening the app are users immediately prompted to use Touch/Face ID to log…" at bounding box center [810, 511] width 1423 height 66
click at [1485, 513] on span "Show" at bounding box center [1485, 511] width 34 height 15
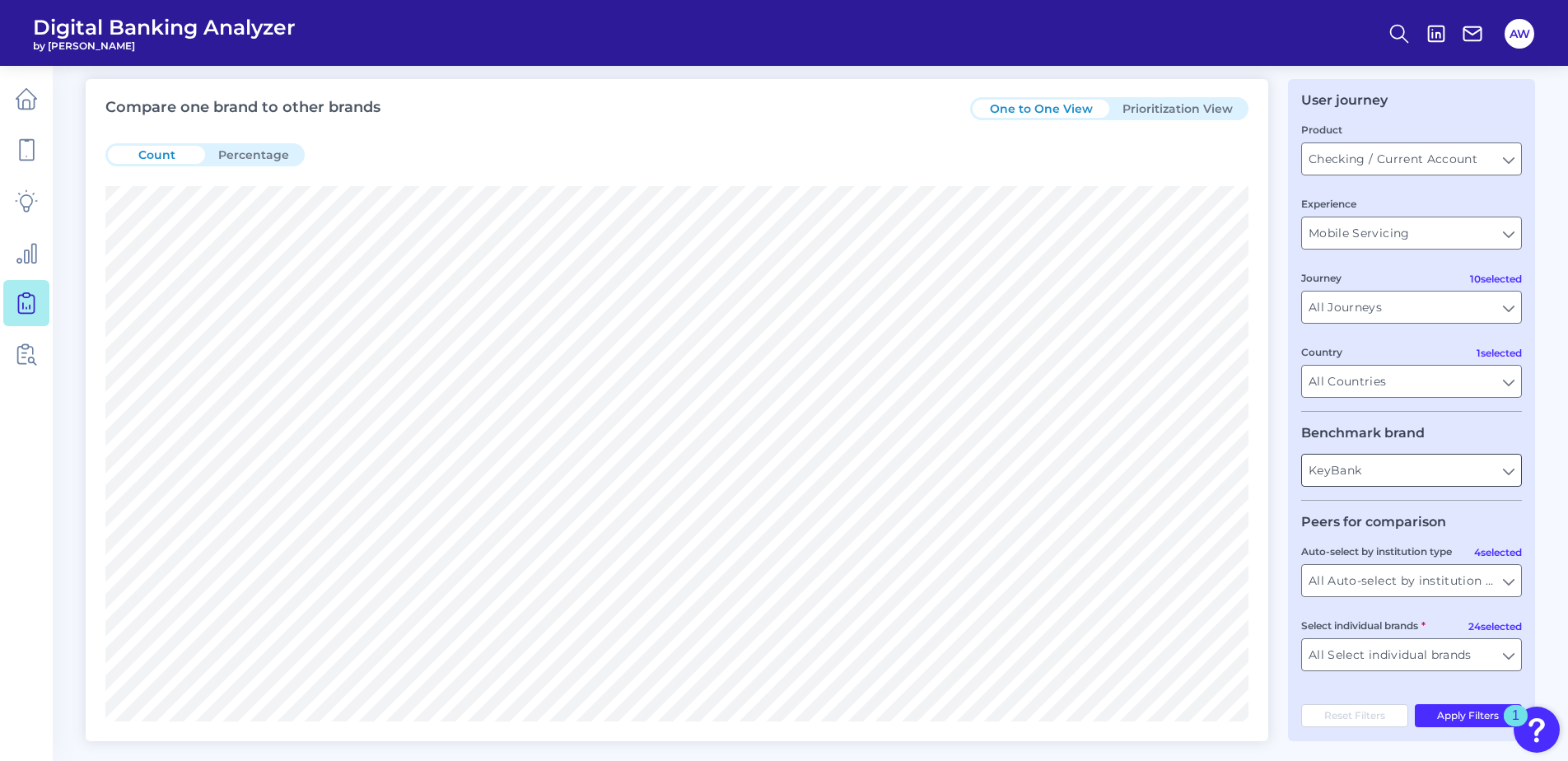
scroll to position [82, 0]
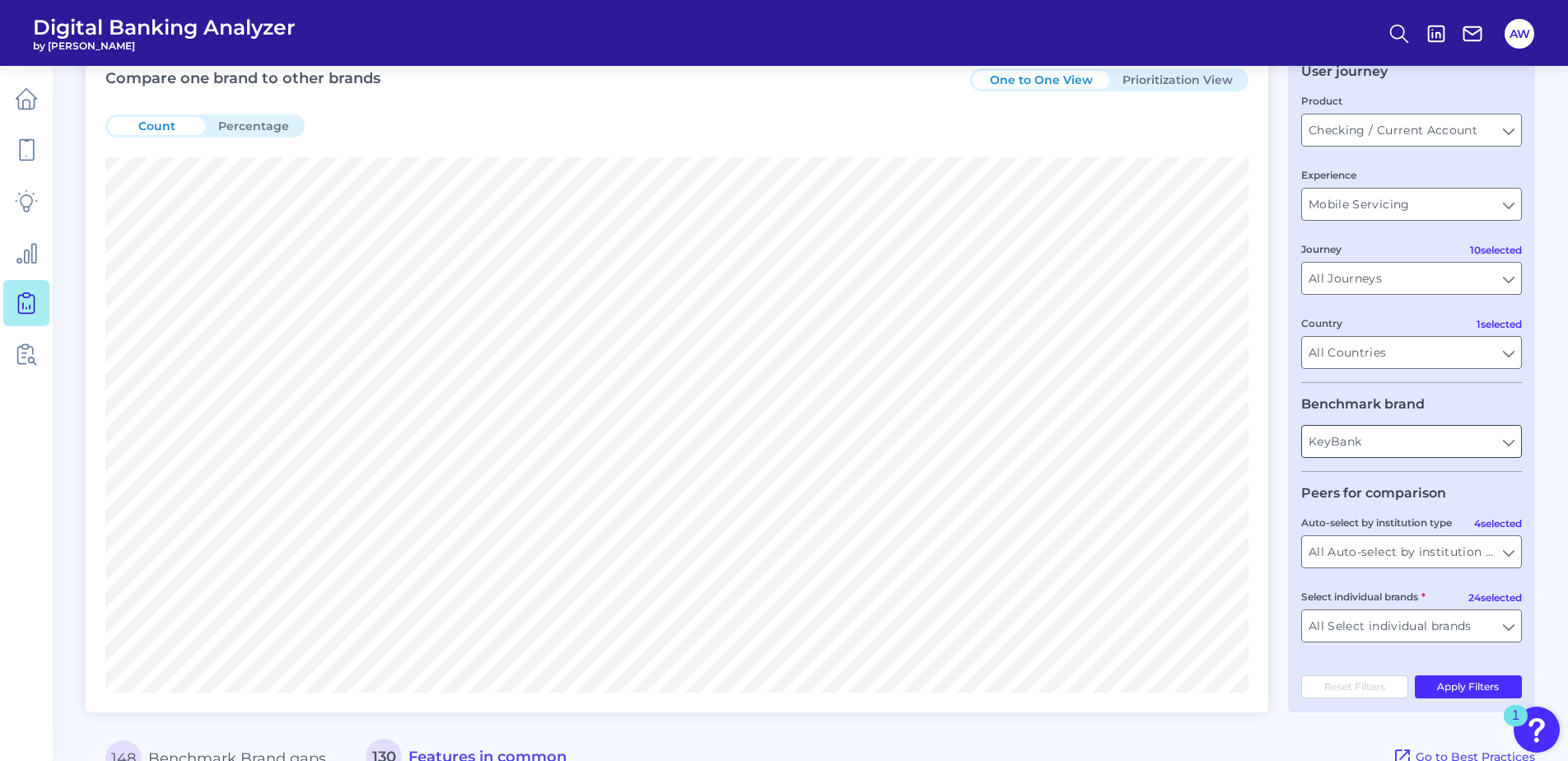
click at [1378, 452] on input "KeyBank" at bounding box center [1412, 441] width 219 height 31
click at [1460, 489] on button "Key Bank" at bounding box center [1412, 478] width 217 height 38
type input "KeyBank"
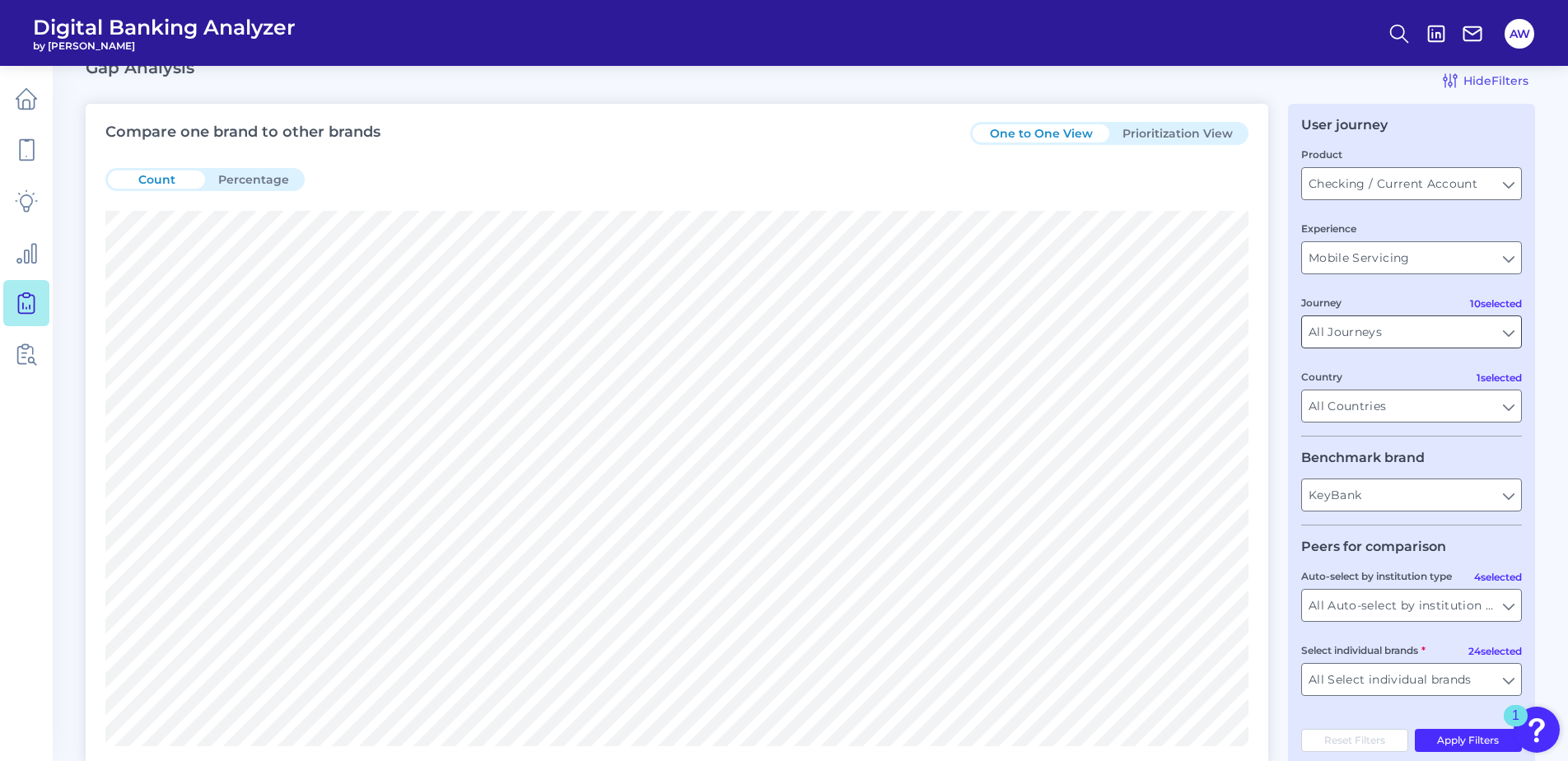
scroll to position [0, 0]
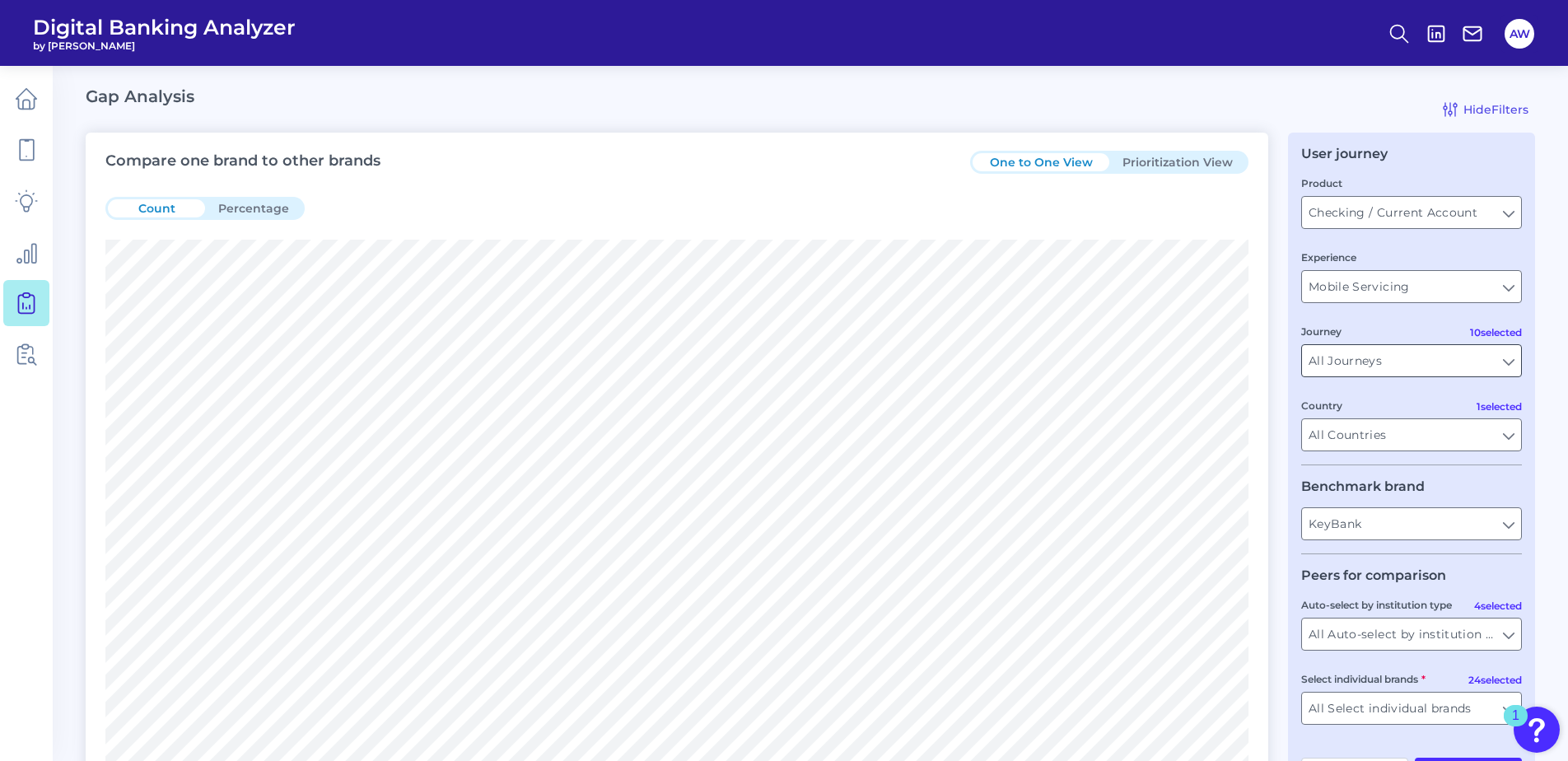
click at [1397, 362] on input "All Journeys" at bounding box center [1412, 360] width 219 height 31
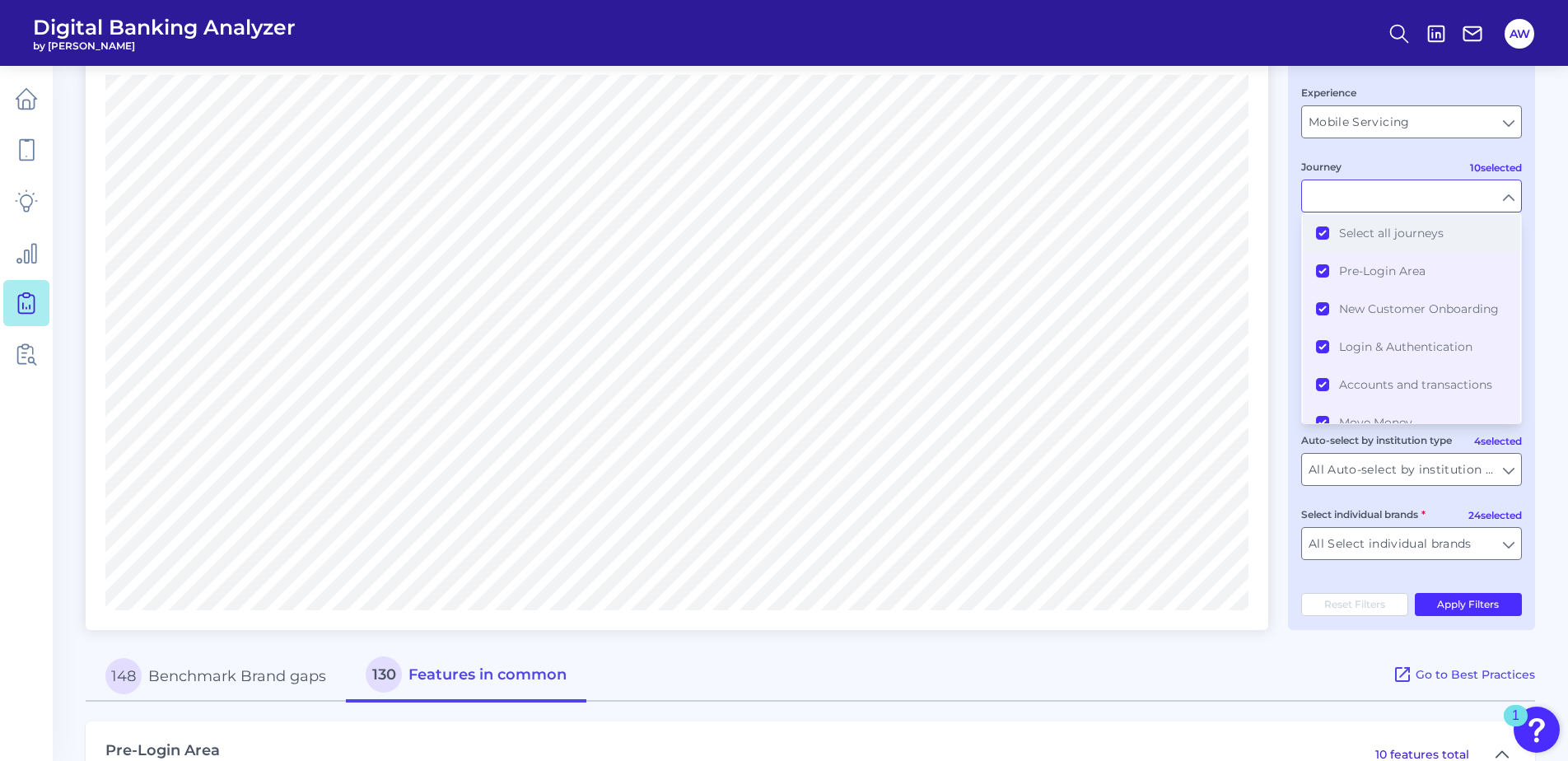
click at [1319, 233] on button "Select all journeys" at bounding box center [1412, 233] width 217 height 38
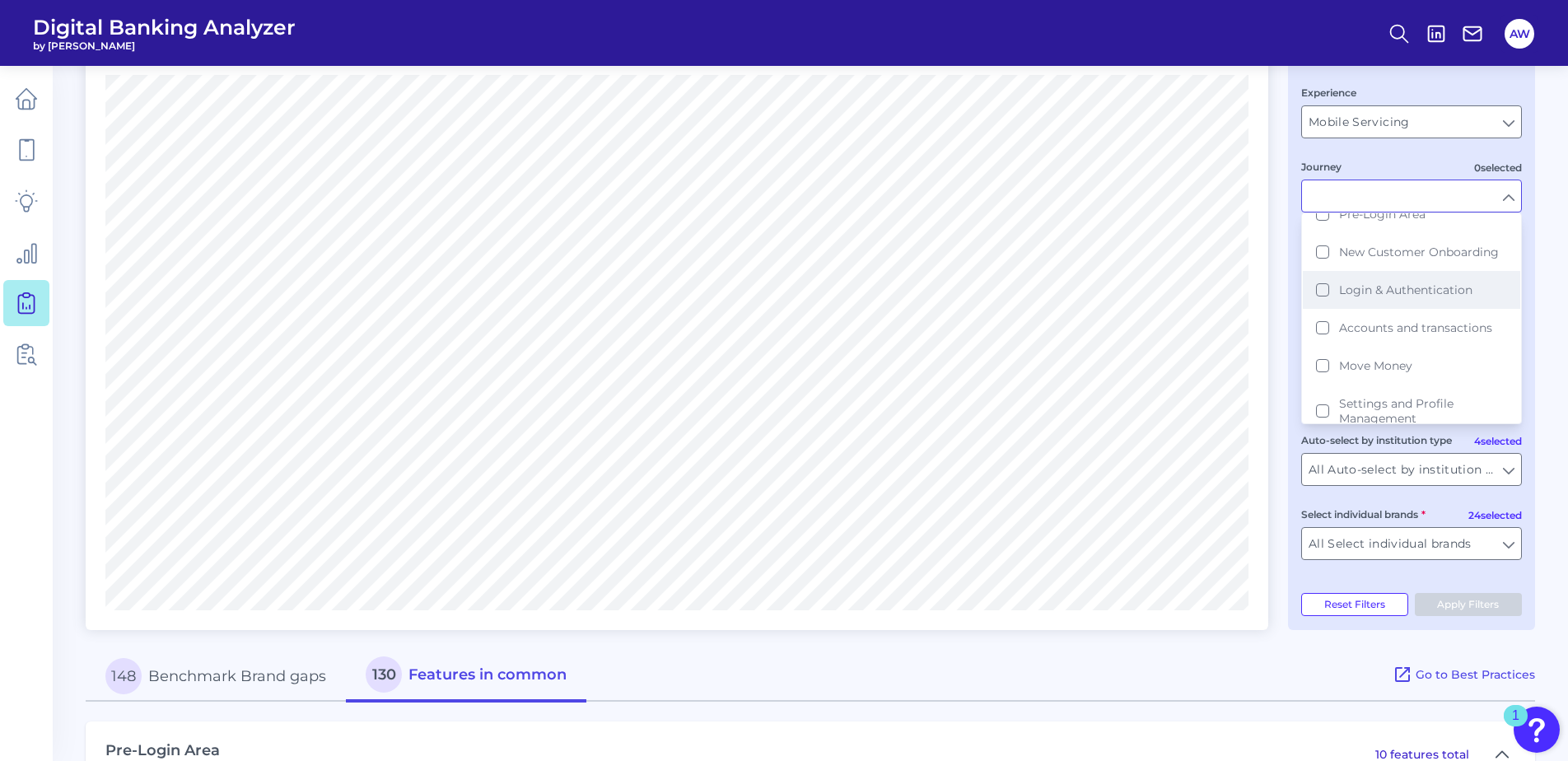
scroll to position [82, 0]
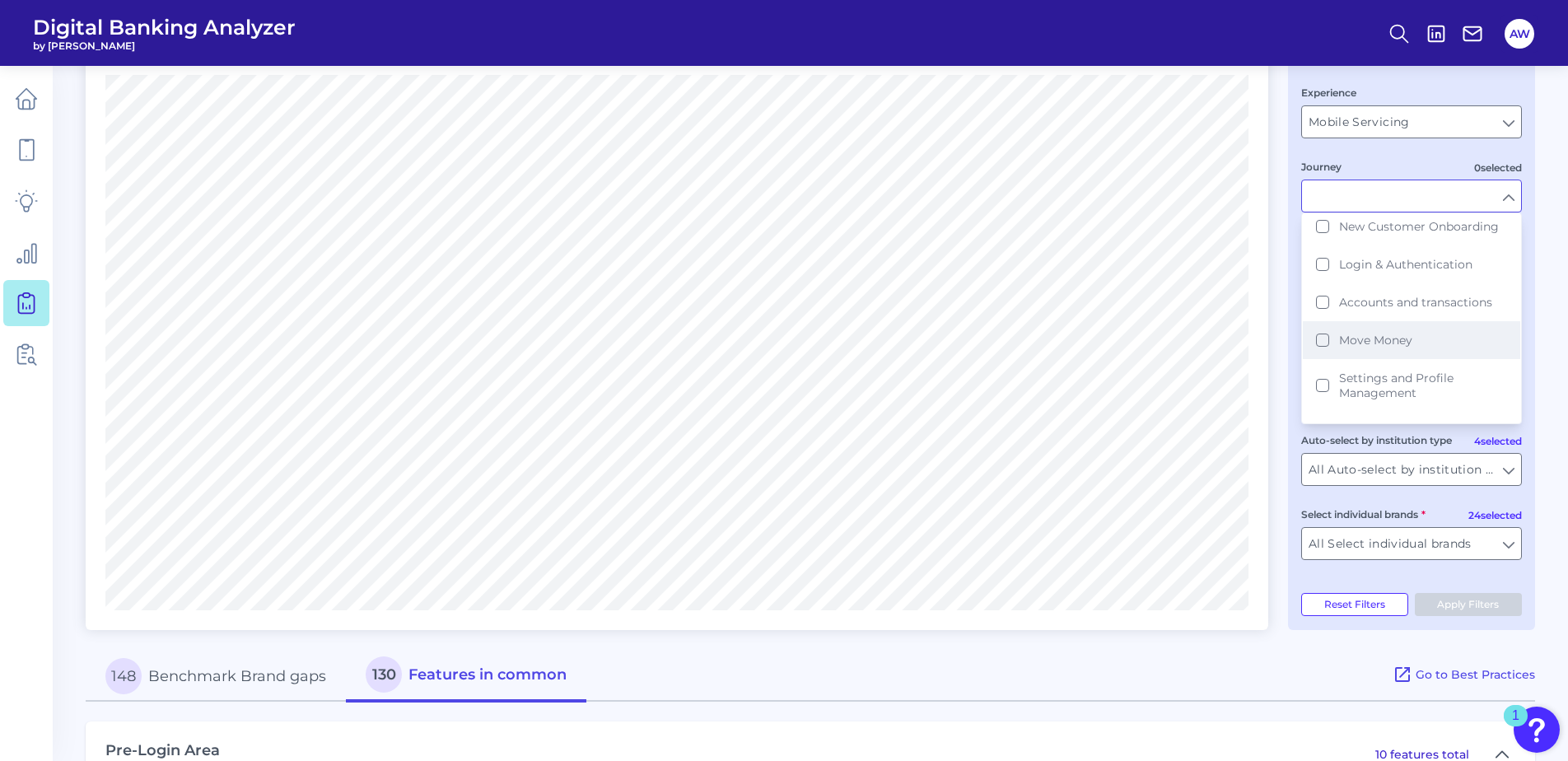
click at [1325, 339] on button "Move Money" at bounding box center [1412, 340] width 217 height 38
click at [1467, 606] on button "Apply Filters" at bounding box center [1469, 604] width 108 height 23
type input "Move Money"
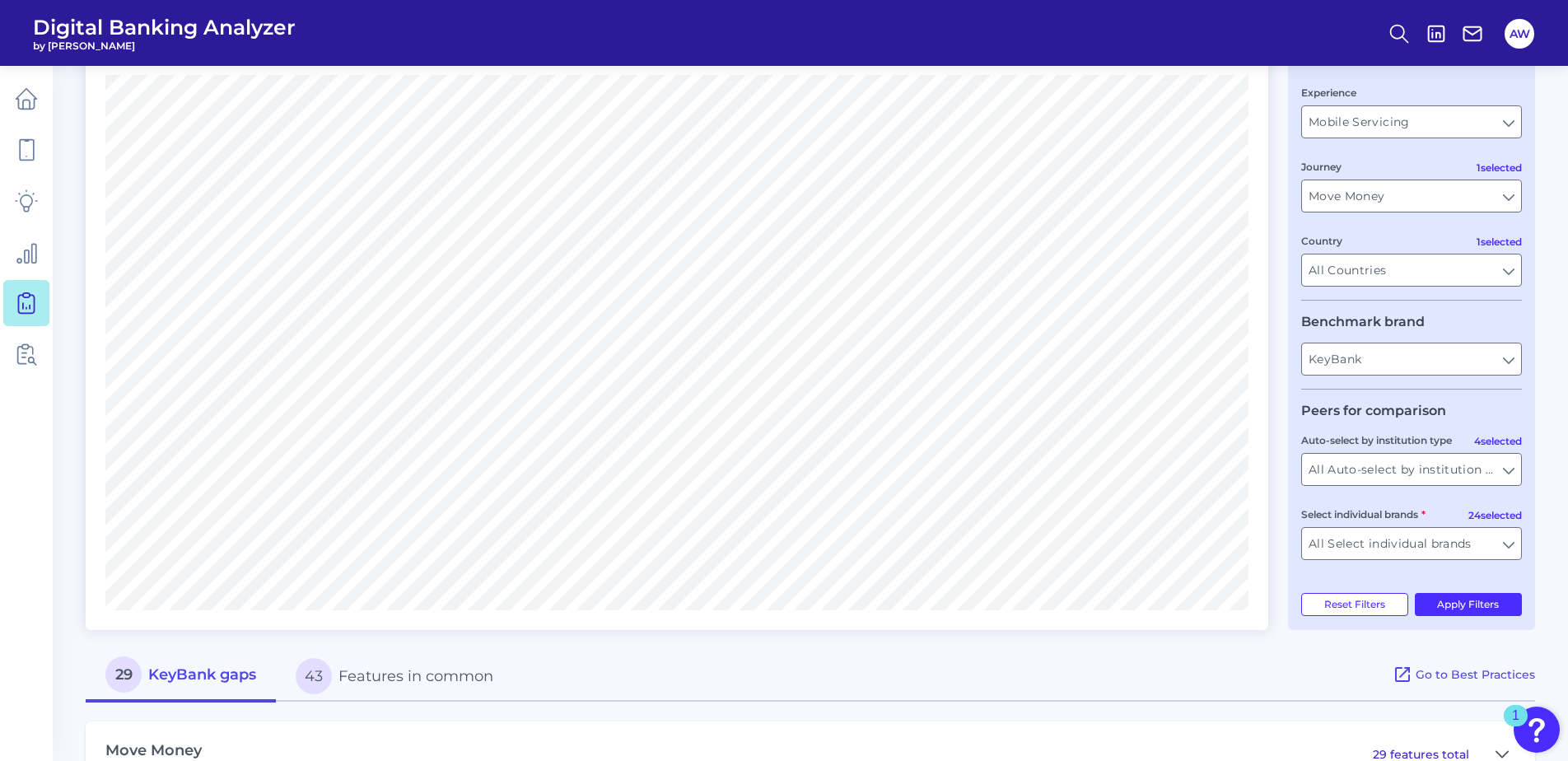
scroll to position [215, 0]
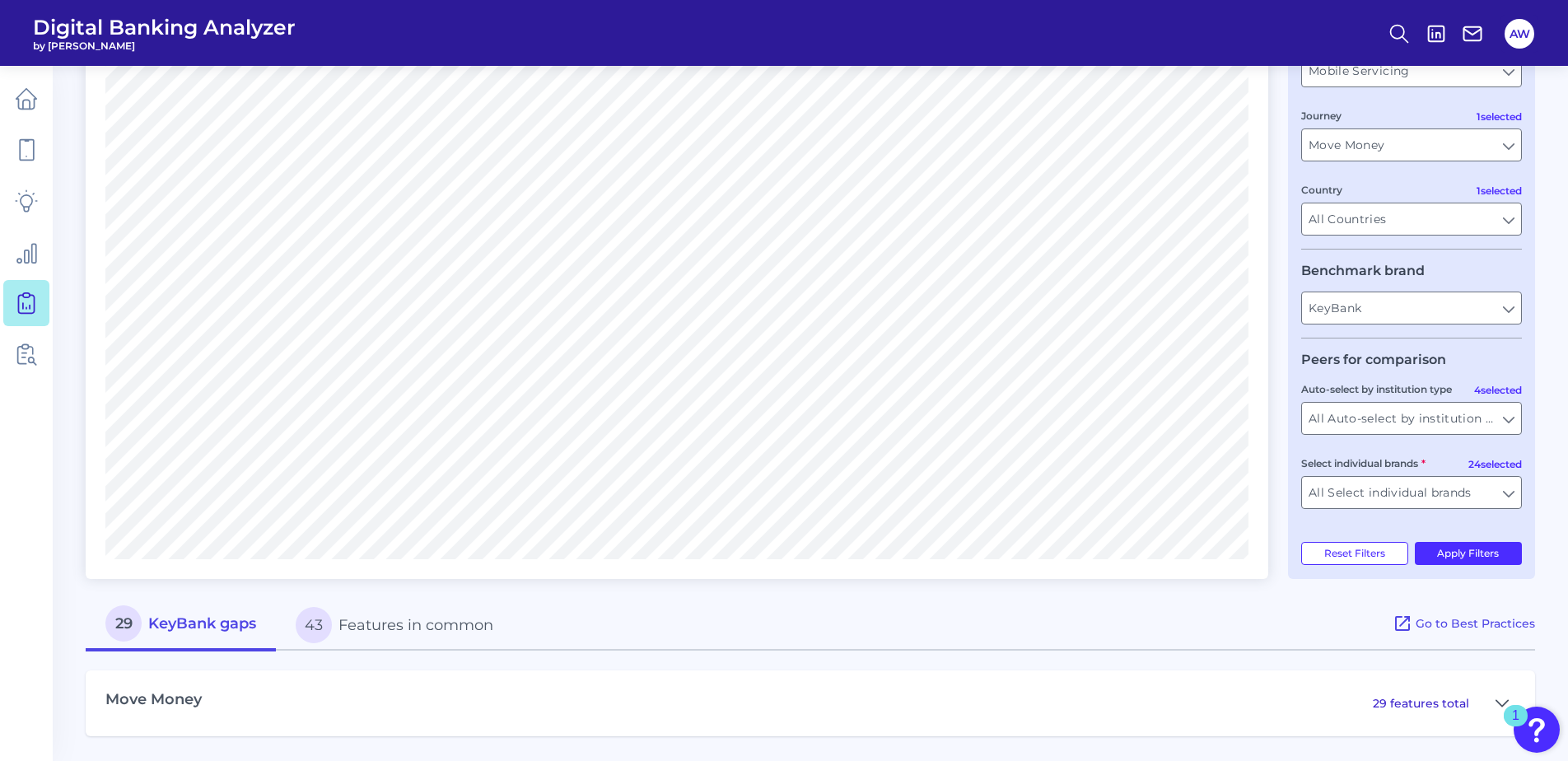
click at [1417, 695] on p "29 features total" at bounding box center [1421, 703] width 97 height 15
click at [1493, 701] on button at bounding box center [1502, 702] width 26 height 26
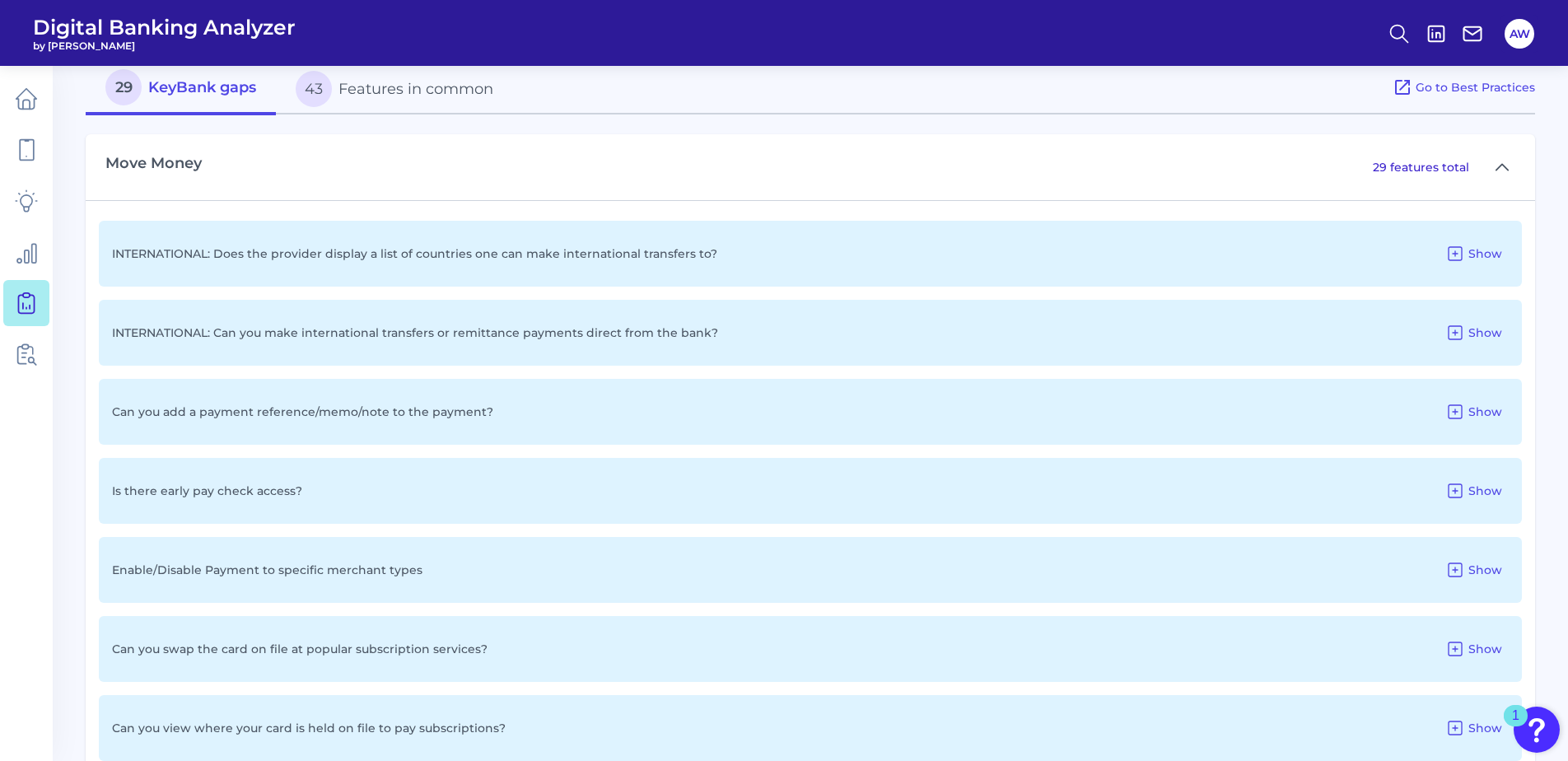
scroll to position [792, 0]
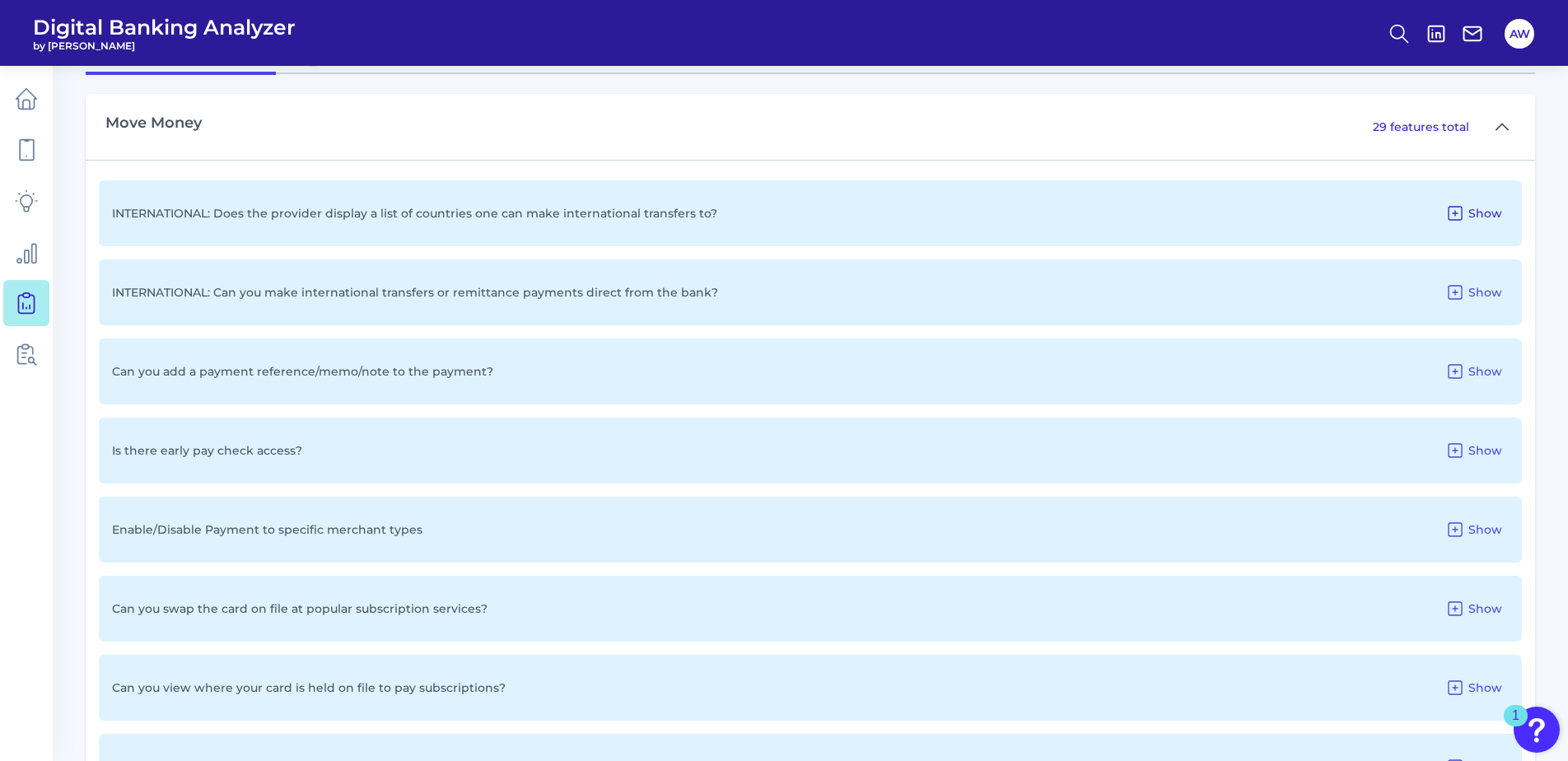
click at [1474, 214] on span "Show" at bounding box center [1485, 214] width 34 height 15
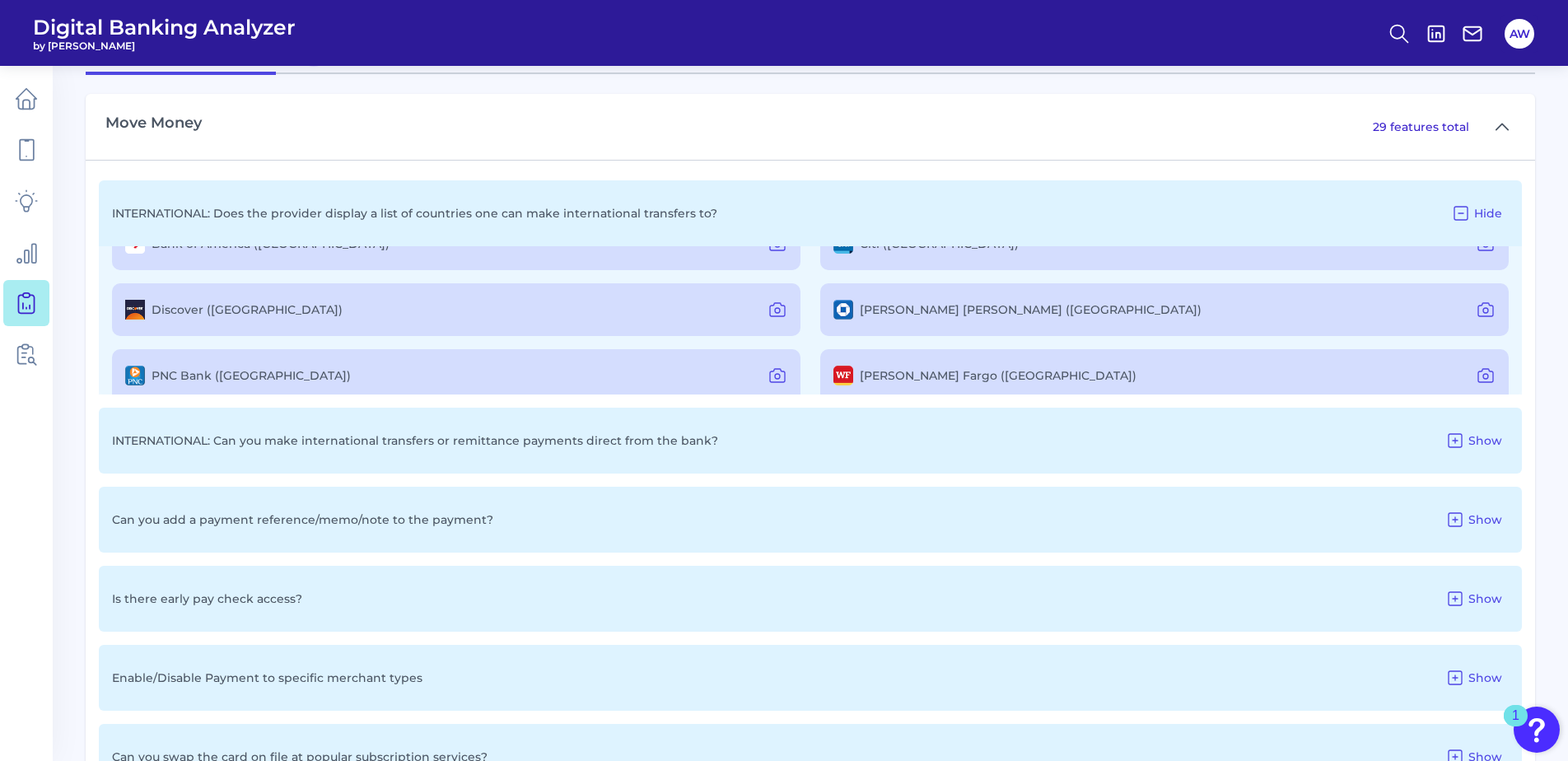
scroll to position [62, 0]
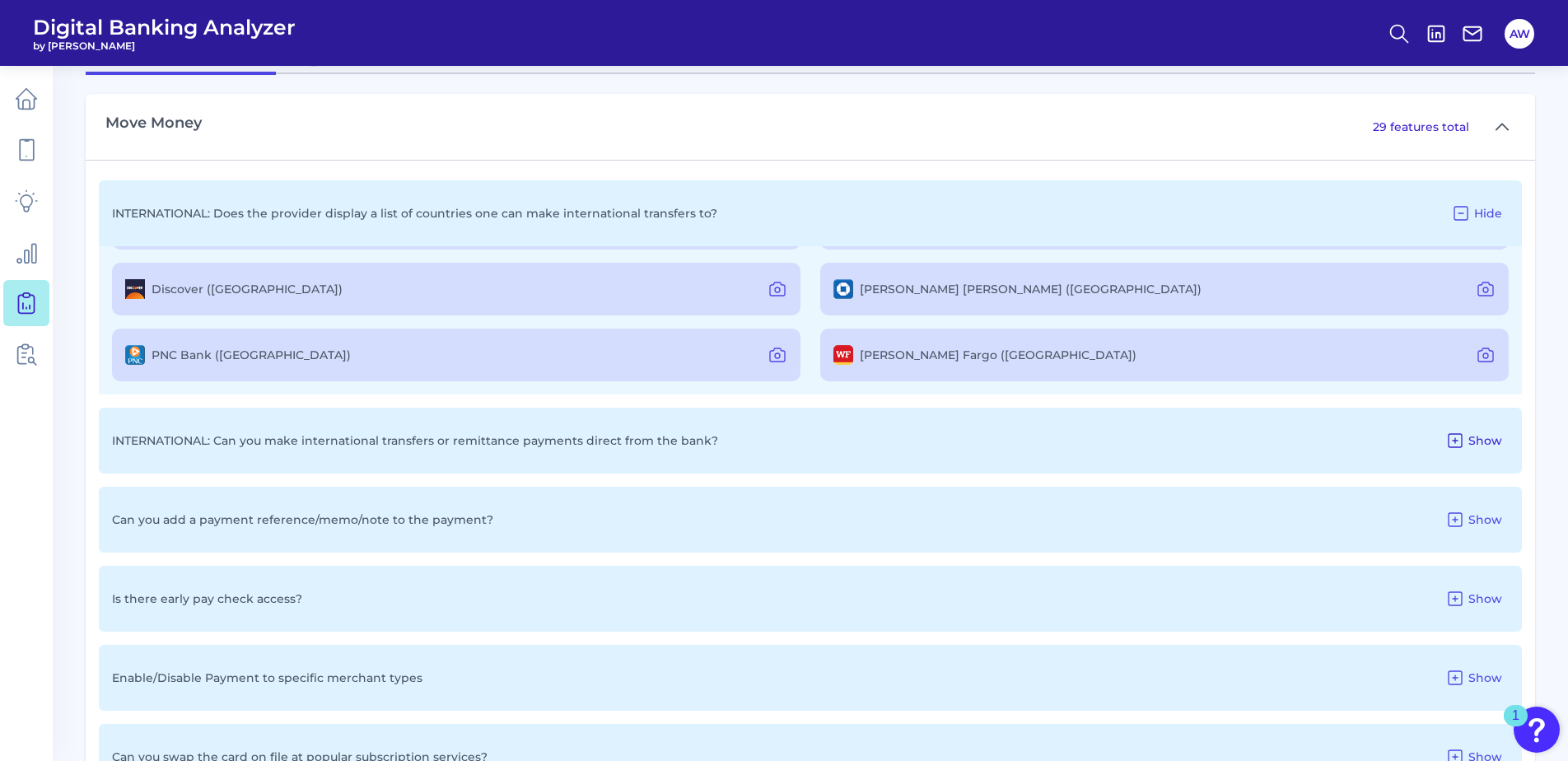
click at [1457, 438] on icon at bounding box center [1455, 441] width 13 height 13
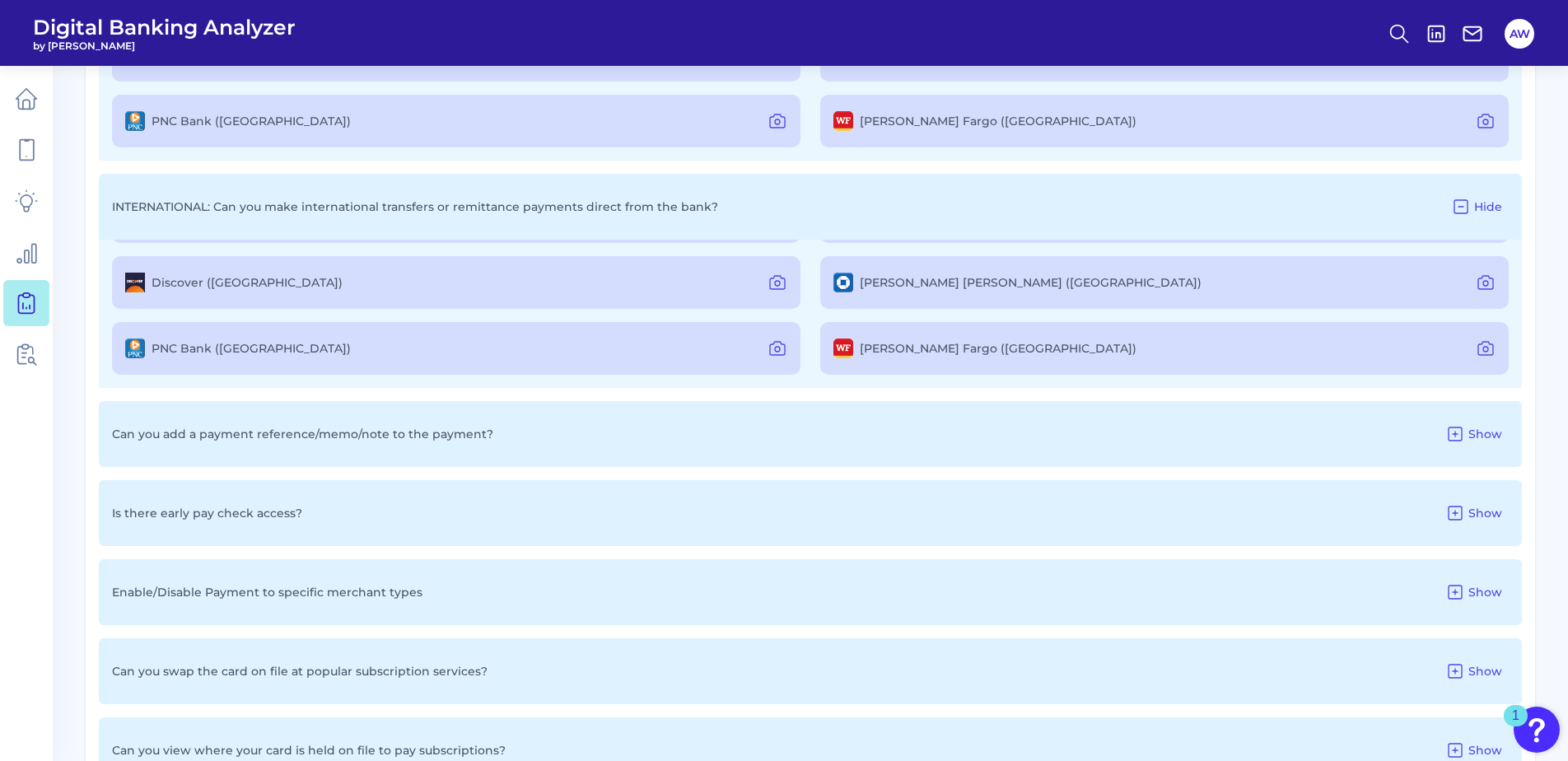
scroll to position [1038, 0]
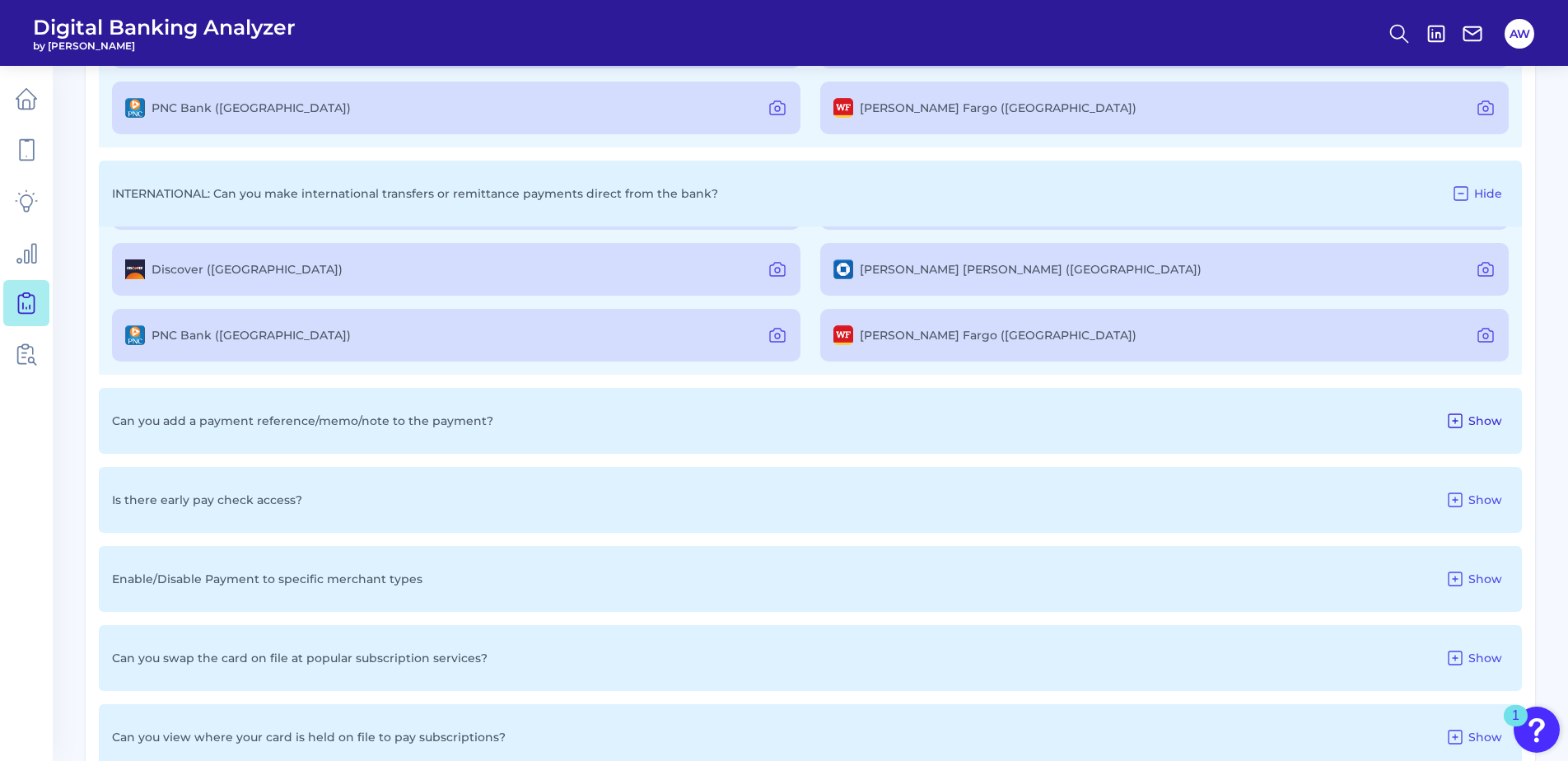
click at [1455, 422] on icon at bounding box center [1454, 420] width 19 height 19
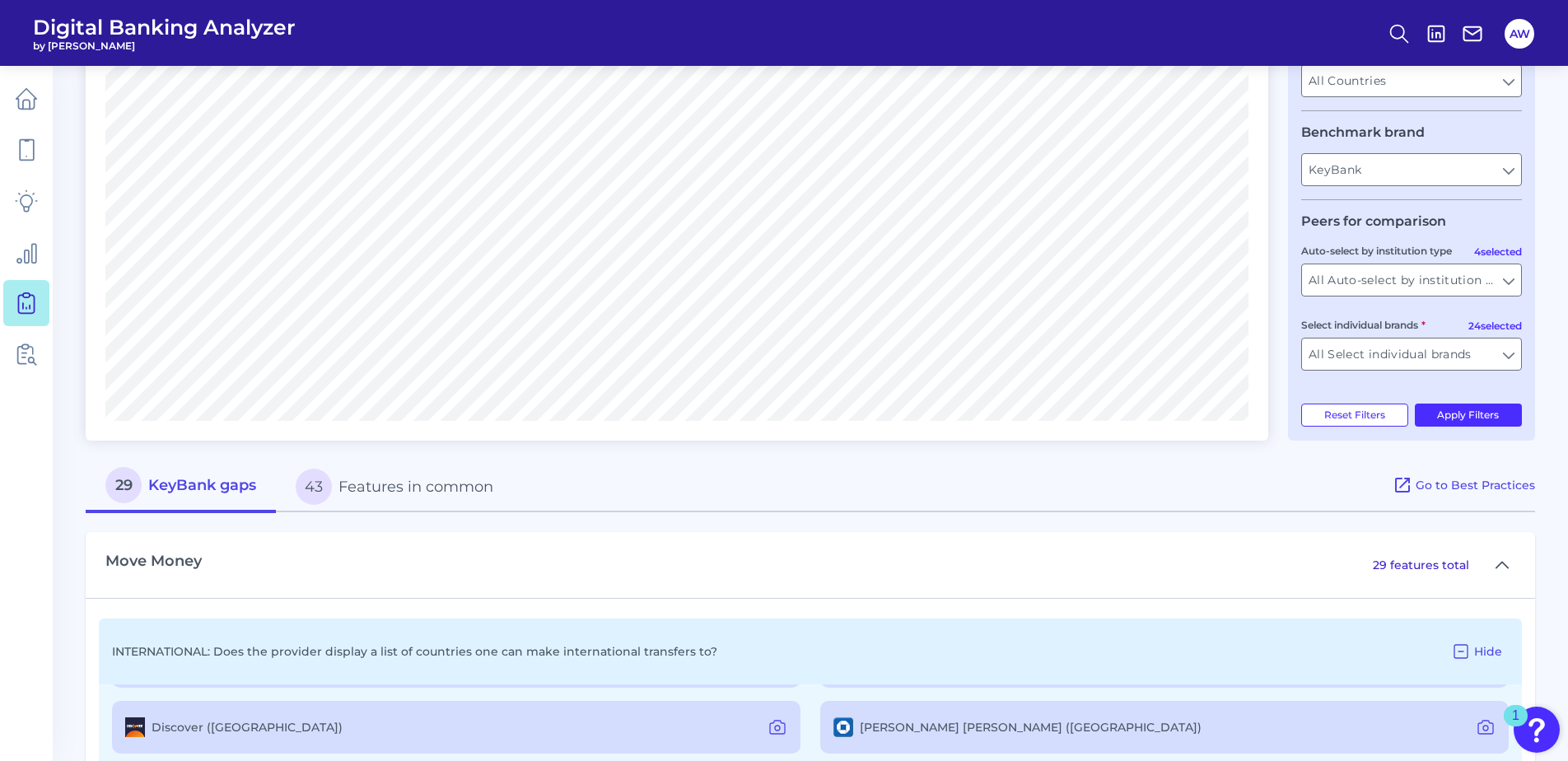
scroll to position [0, 0]
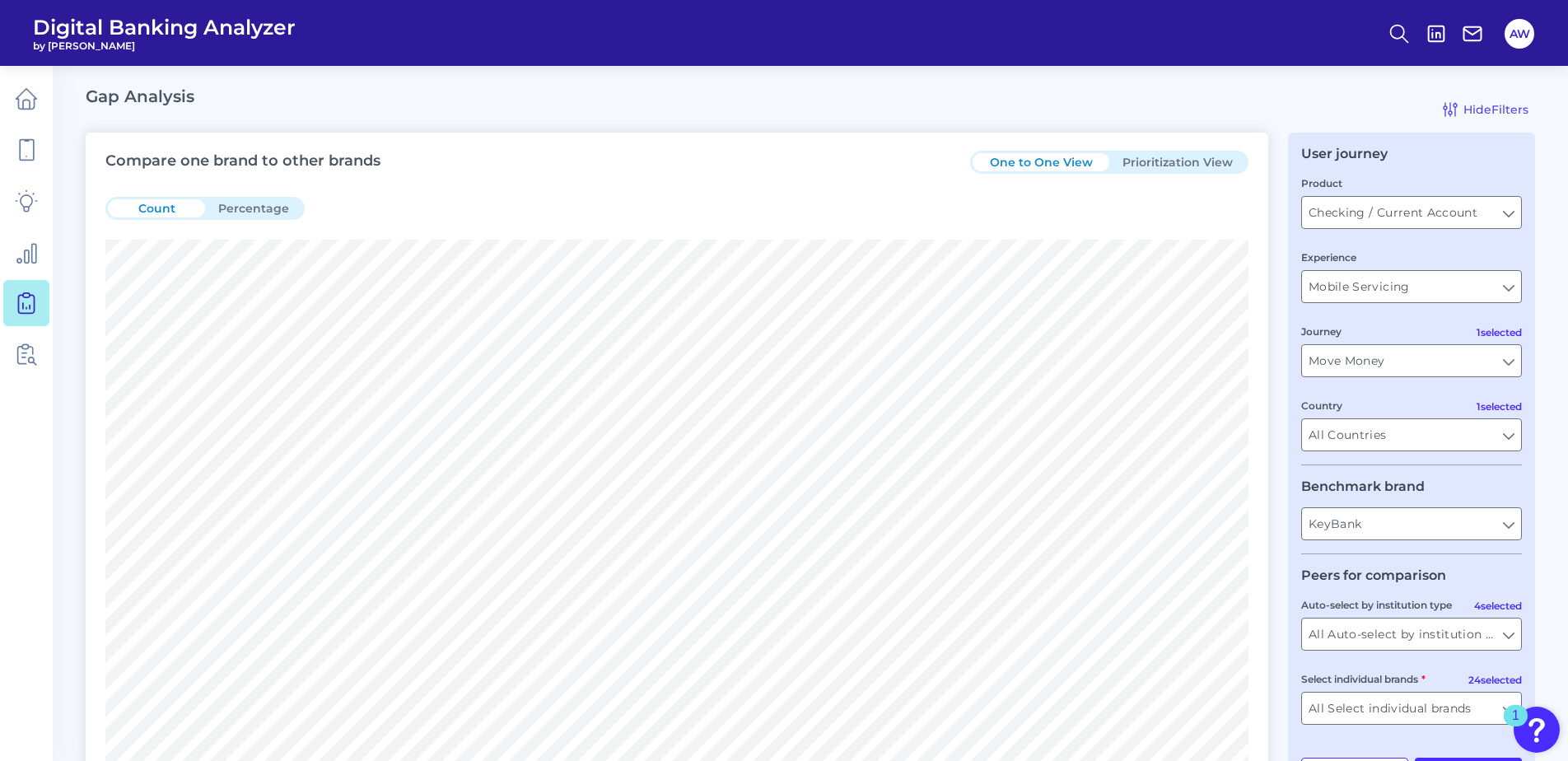
click at [262, 204] on button "Percentage" at bounding box center [254, 209] width 98 height 18
click at [1152, 161] on button "Prioritization View" at bounding box center [1178, 162] width 136 height 18
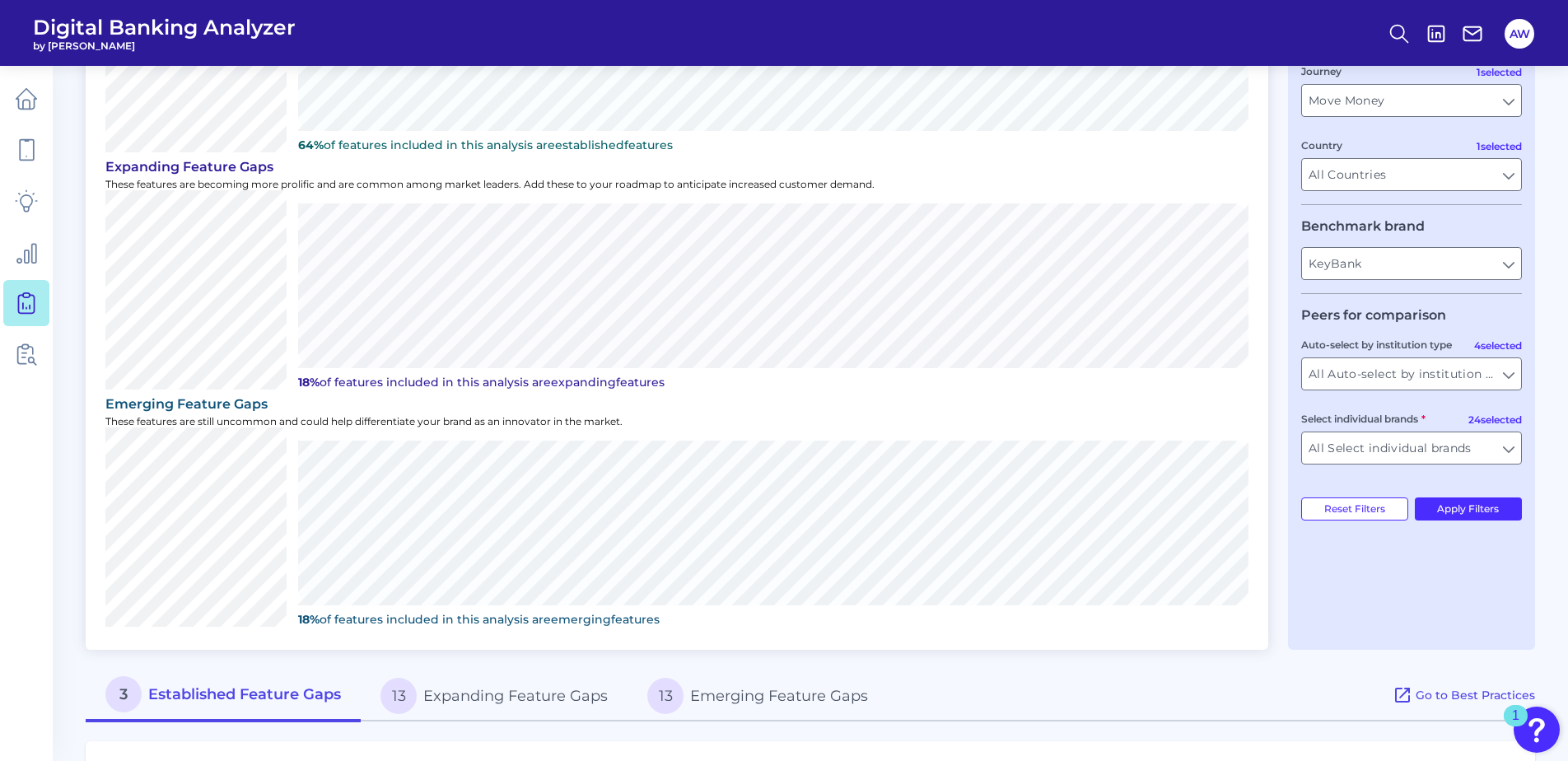
scroll to position [331, 0]
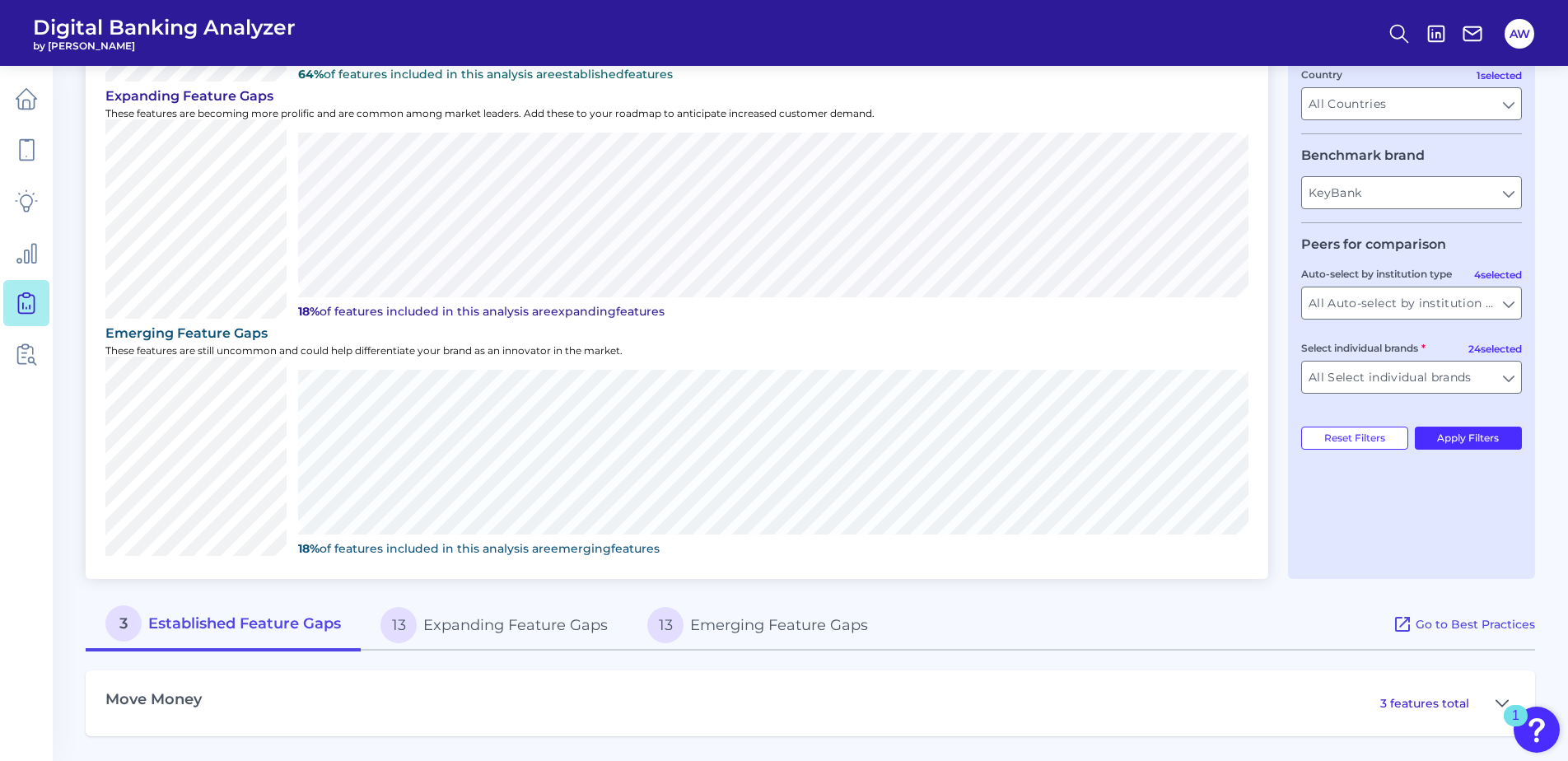
click at [416, 622] on span "13" at bounding box center [398, 624] width 36 height 36
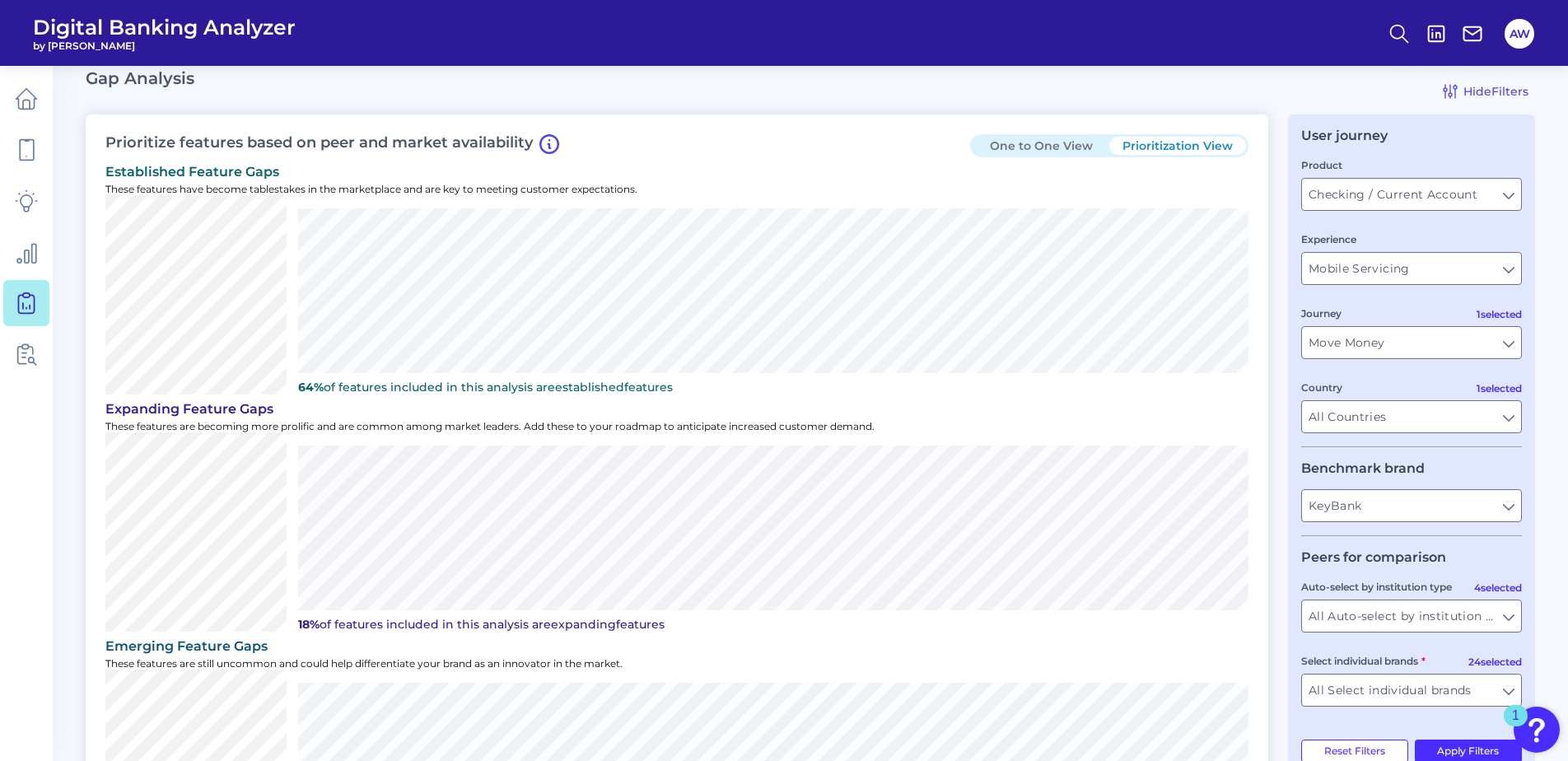
scroll to position [0, 0]
